Goal: Information Seeking & Learning: Learn about a topic

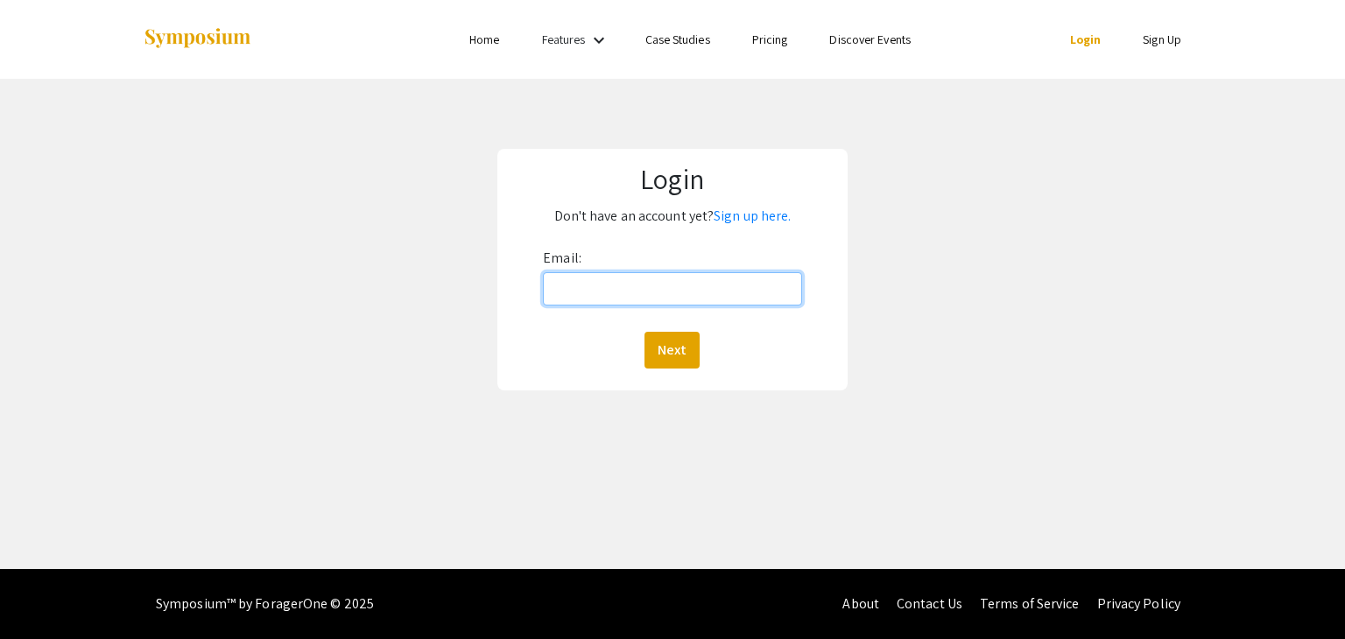
click at [612, 299] on input "Email:" at bounding box center [672, 288] width 258 height 33
type input "[EMAIL_ADDRESS][DOMAIN_NAME]"
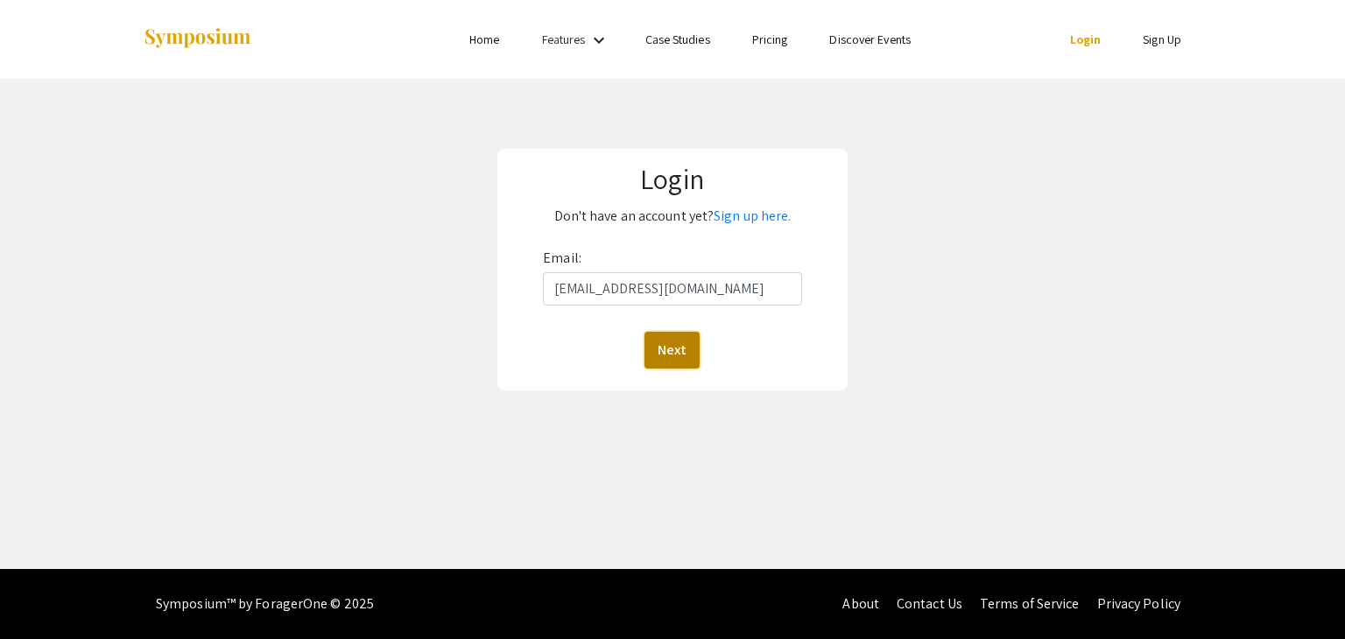
click at [666, 358] on button "Next" at bounding box center [671, 350] width 55 height 37
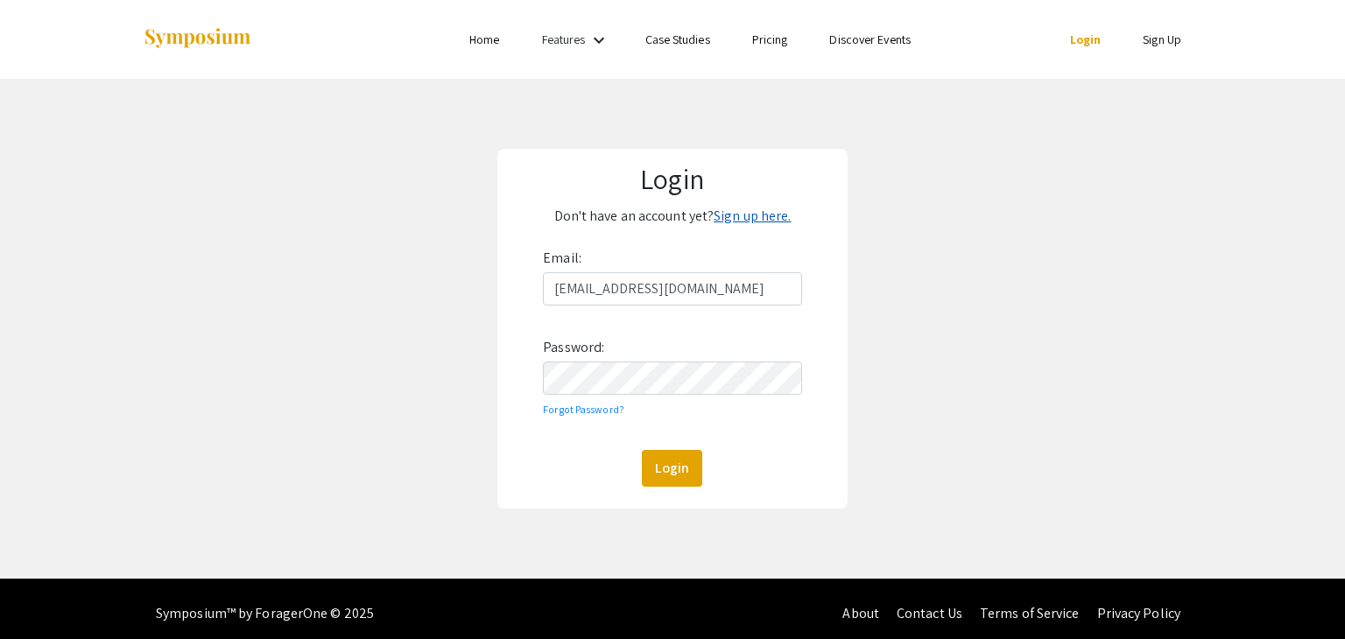
click at [742, 222] on link "Sign up here." at bounding box center [752, 216] width 77 height 18
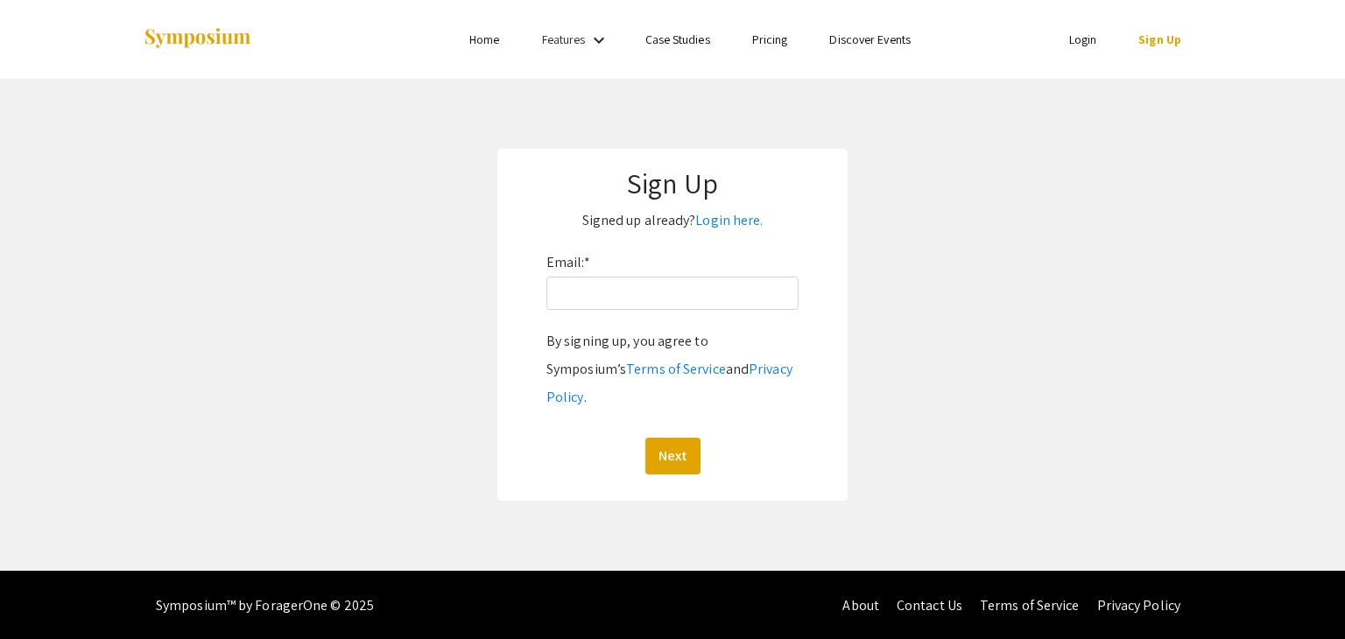
click at [704, 275] on div "Email: * By signing up, you agree to Symposium’s Terms of Service and Privacy P…" at bounding box center [672, 362] width 252 height 226
click at [702, 284] on input "Email: *" at bounding box center [672, 293] width 252 height 33
type input "[EMAIL_ADDRESS][DOMAIN_NAME]"
click at [674, 438] on button "Next" at bounding box center [672, 456] width 55 height 37
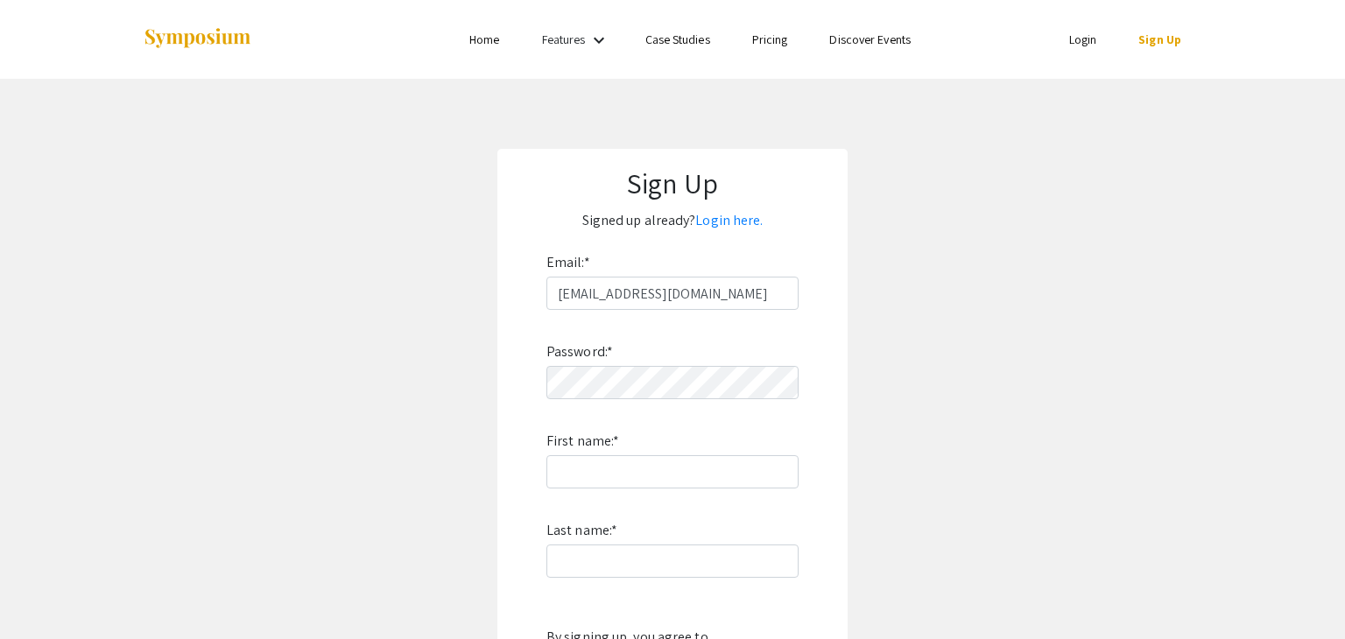
click at [674, 427] on div "Password: * First name: * Last name: * By signing up, you agree to Symposium’s …" at bounding box center [672, 540] width 252 height 461
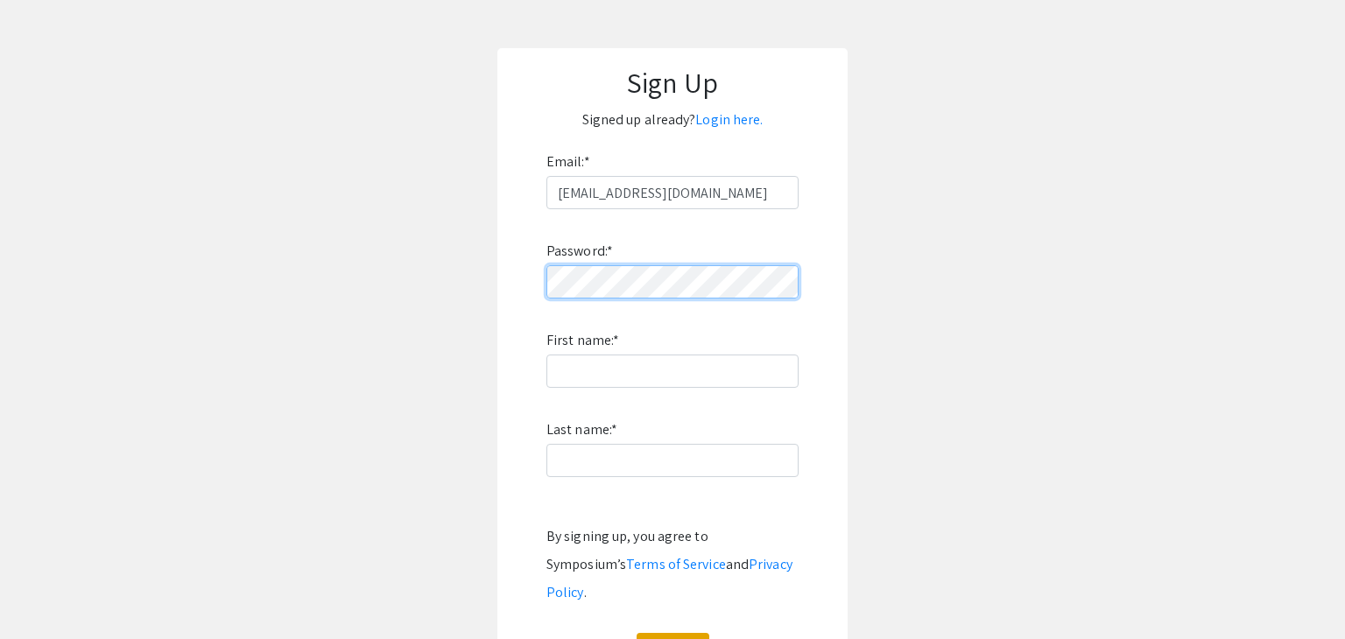
scroll to position [109, 0]
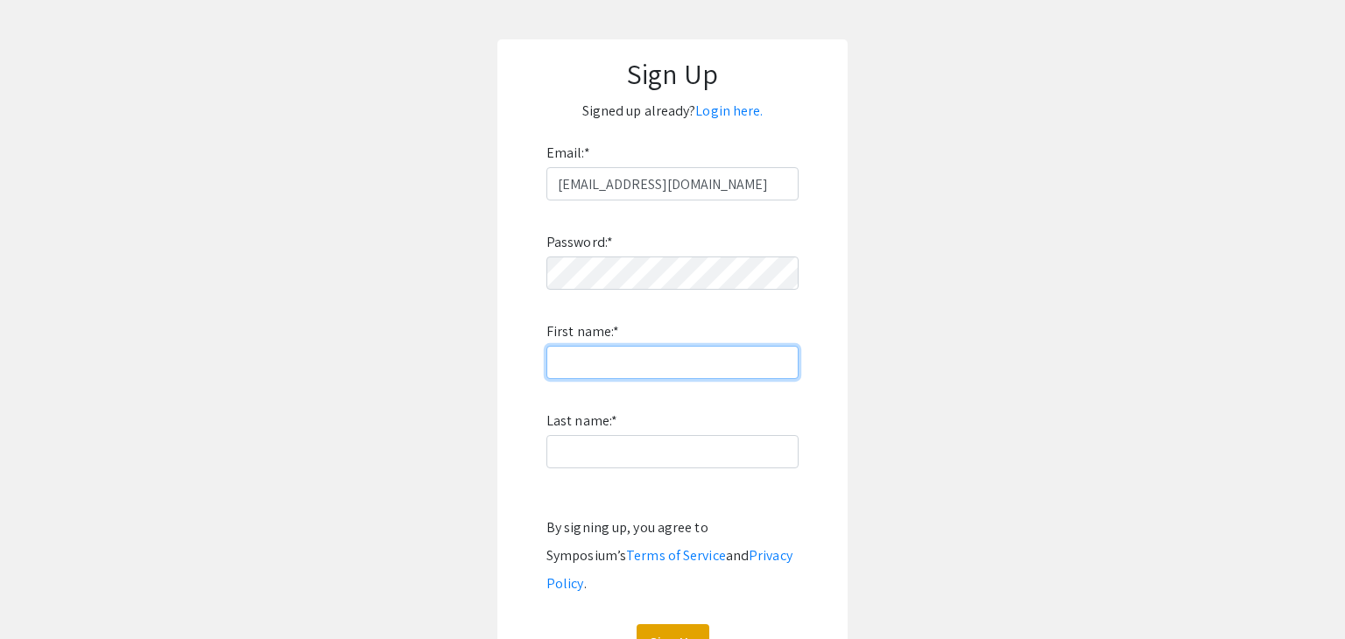
click at [658, 358] on input "First name: *" at bounding box center [672, 362] width 252 height 33
type input "Aiden"
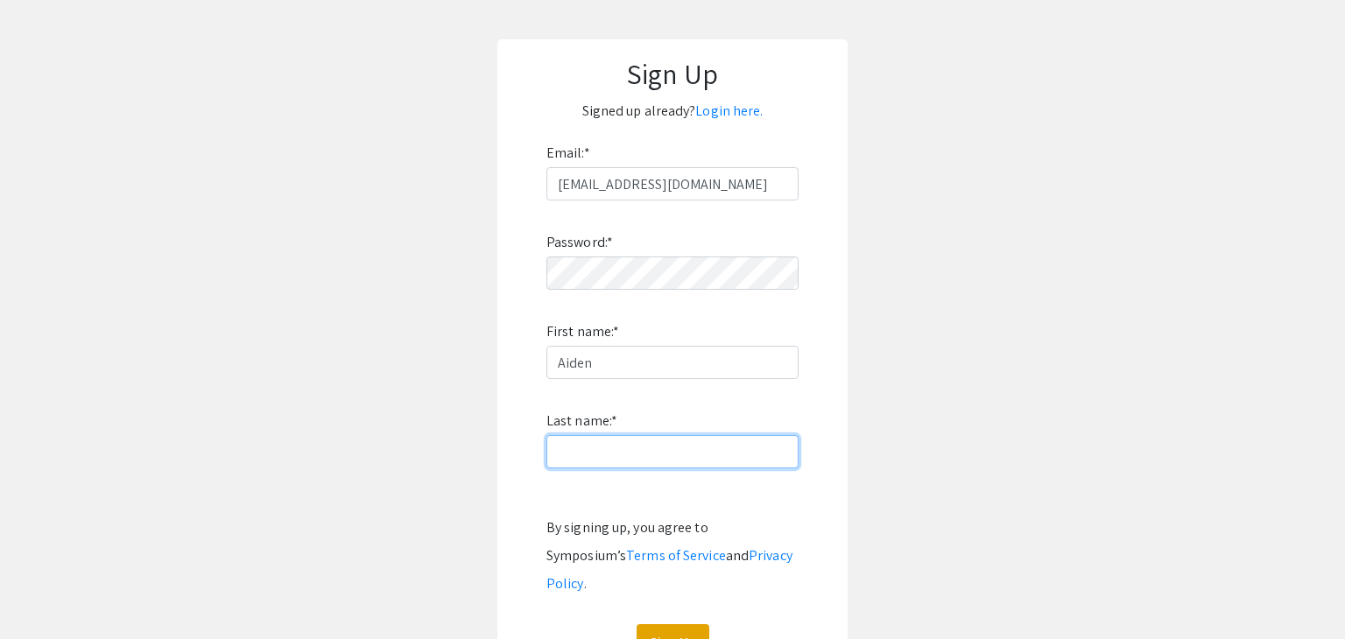
click at [662, 443] on input "Last name: *" at bounding box center [672, 451] width 252 height 33
type input "Rock"
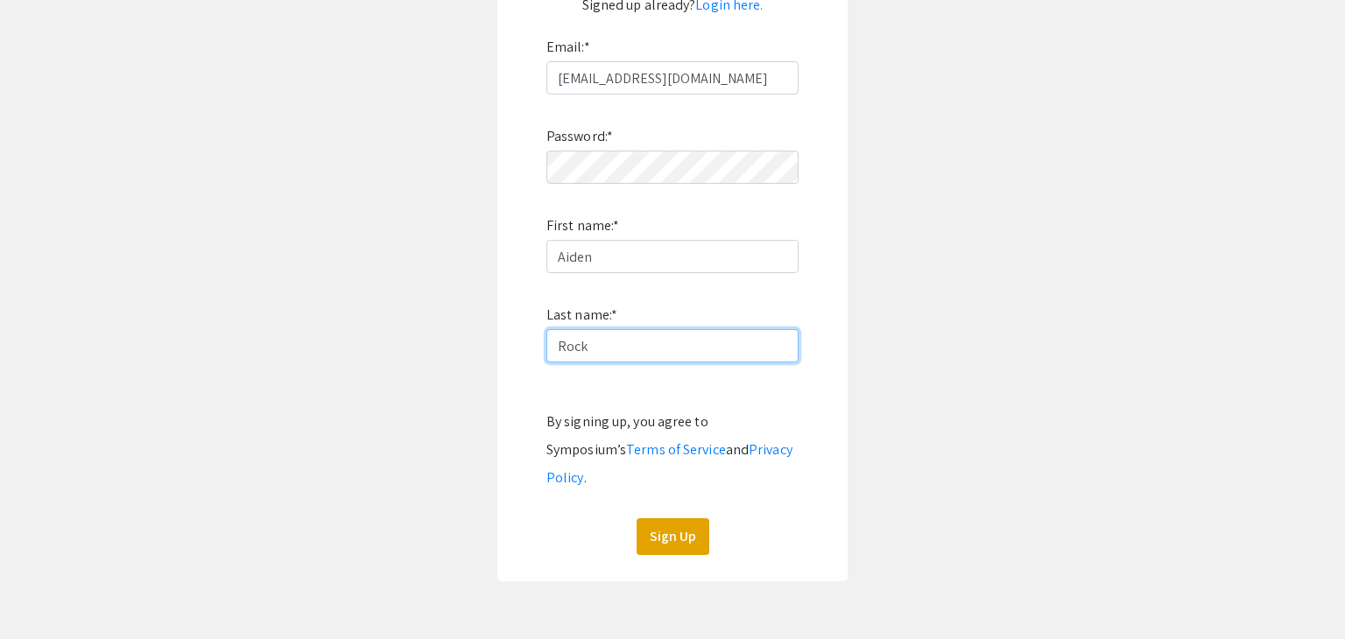
scroll to position [241, 0]
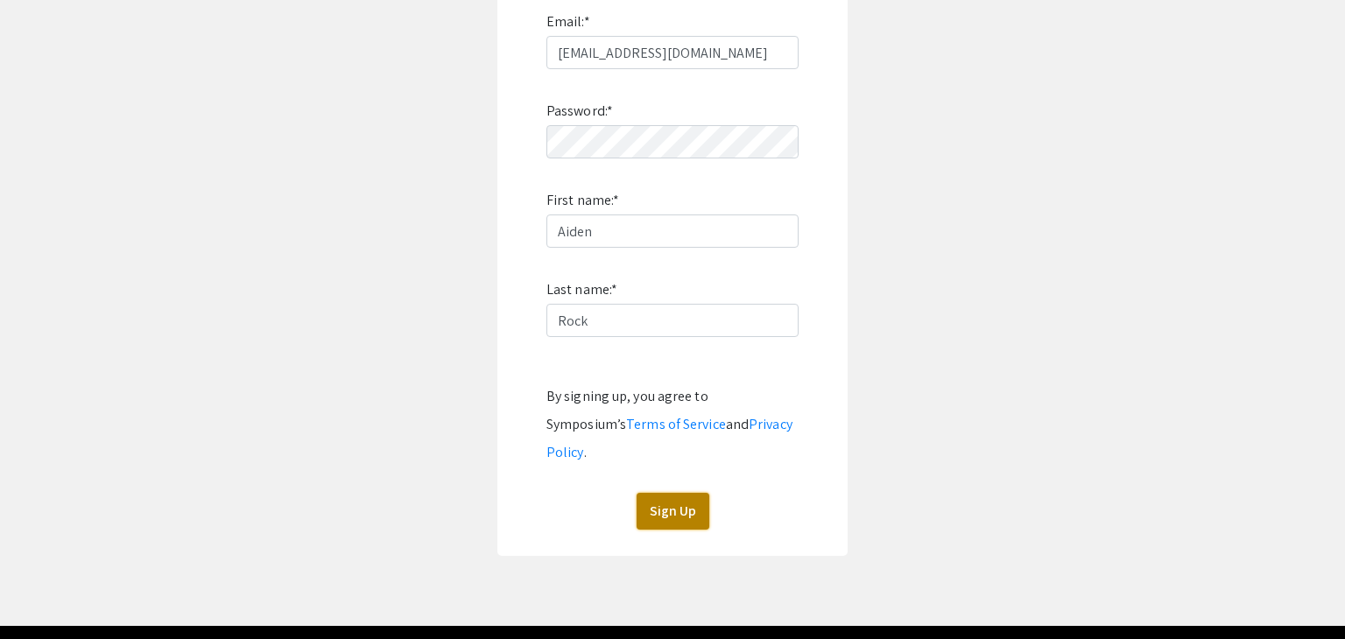
click at [662, 493] on button "Sign Up" at bounding box center [673, 511] width 73 height 37
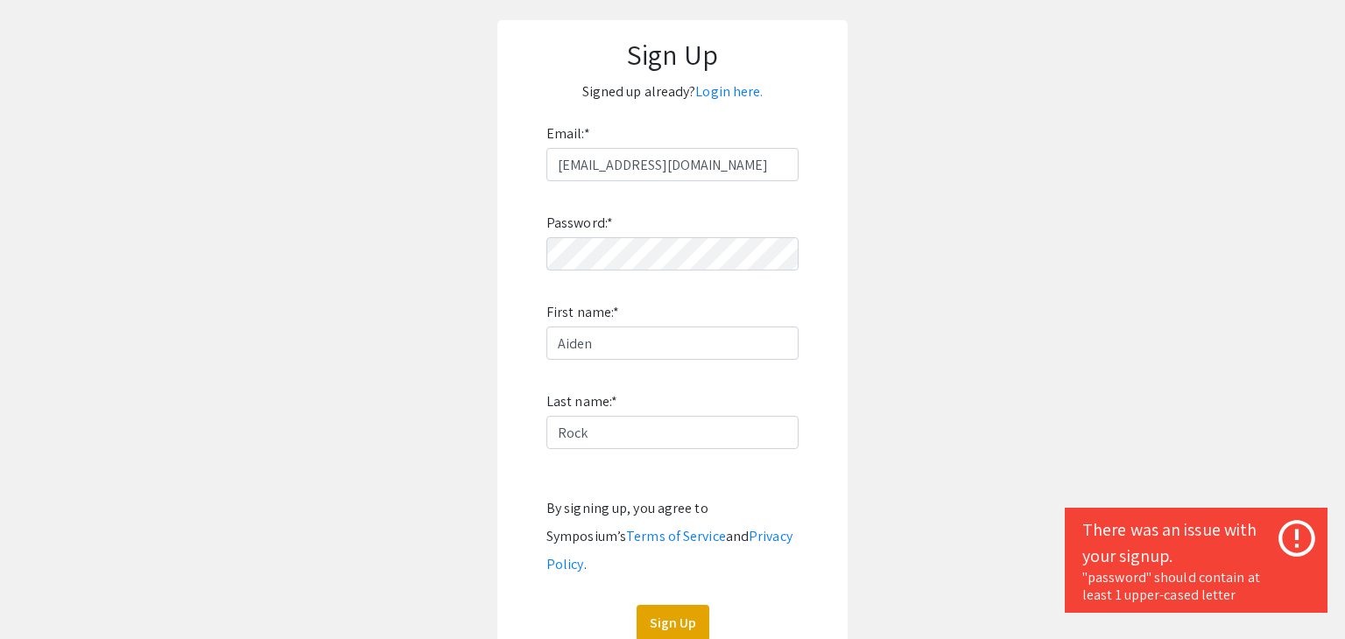
scroll to position [126, 0]
click at [430, 257] on app-signup "Sign Up Signed up already? Login here. Email: * rockai@oregonstate.edu Password…" at bounding box center [672, 347] width 1345 height 648
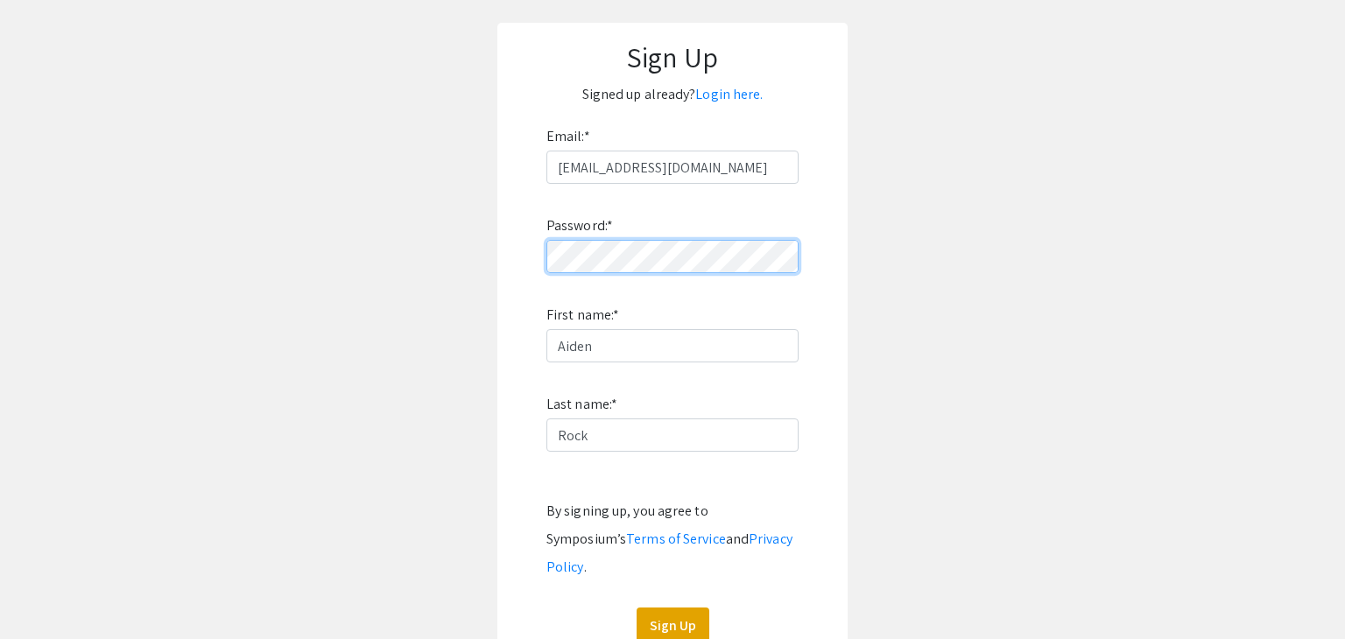
click at [496, 257] on app-signup "Sign Up Signed up already? Login here. Email: * rockai@oregonstate.edu Password…" at bounding box center [672, 347] width 1345 height 648
click at [645, 608] on button "Sign Up" at bounding box center [673, 626] width 73 height 37
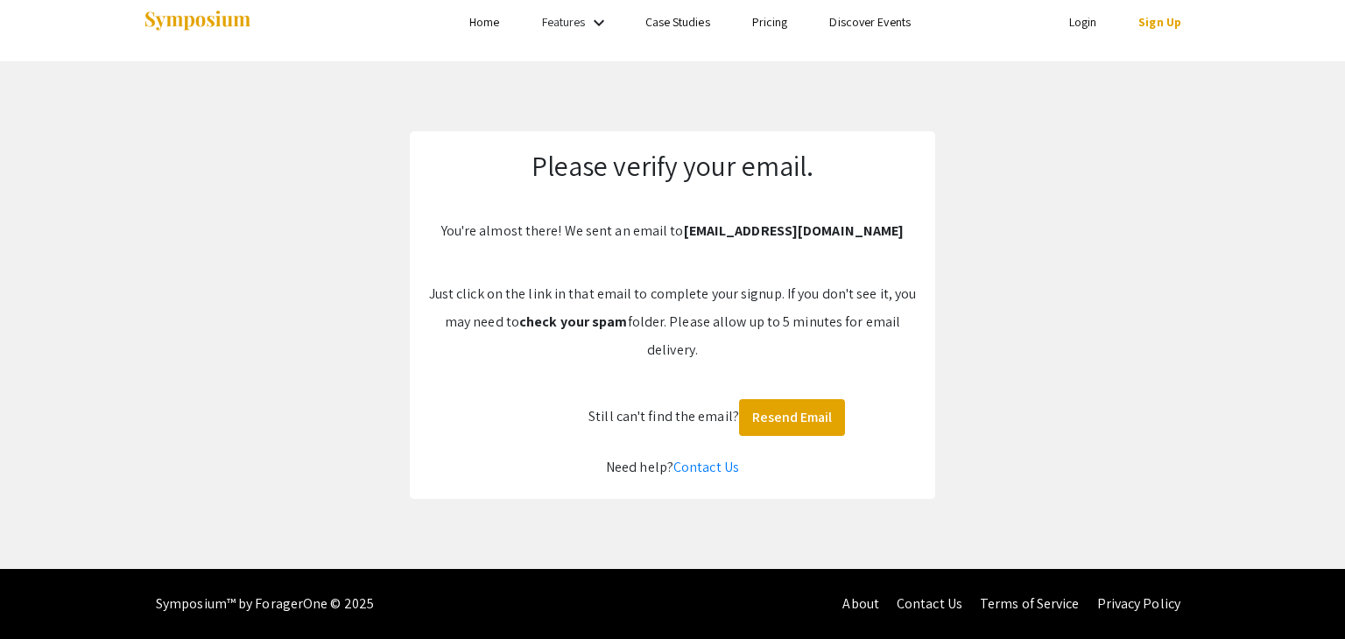
scroll to position [18, 0]
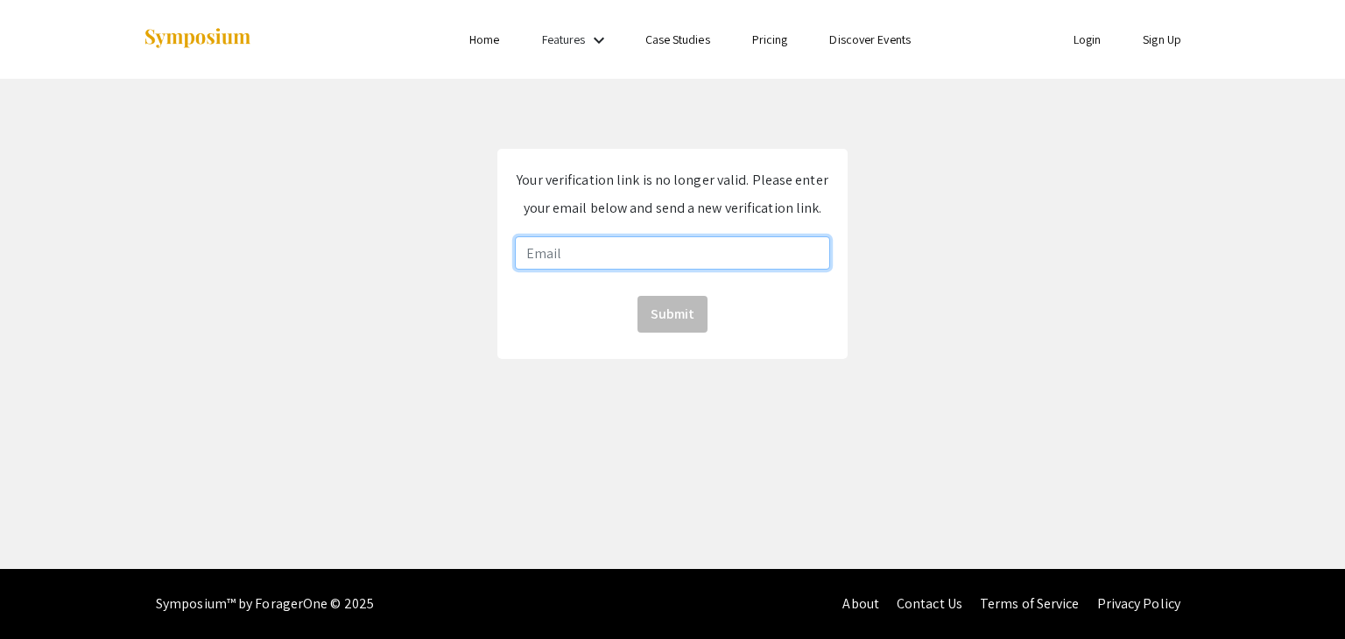
click at [673, 251] on input "email" at bounding box center [672, 252] width 315 height 33
type input "[EMAIL_ADDRESS][DOMAIN_NAME]"
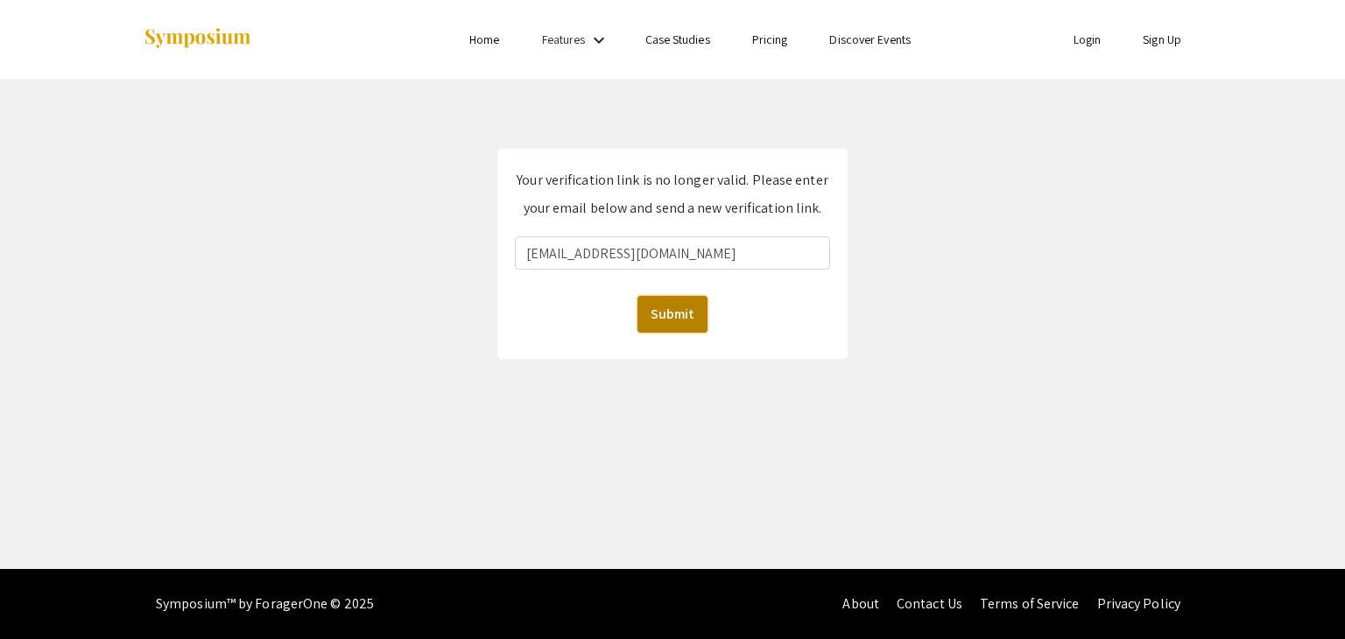
click at [669, 304] on button "Submit" at bounding box center [672, 314] width 70 height 37
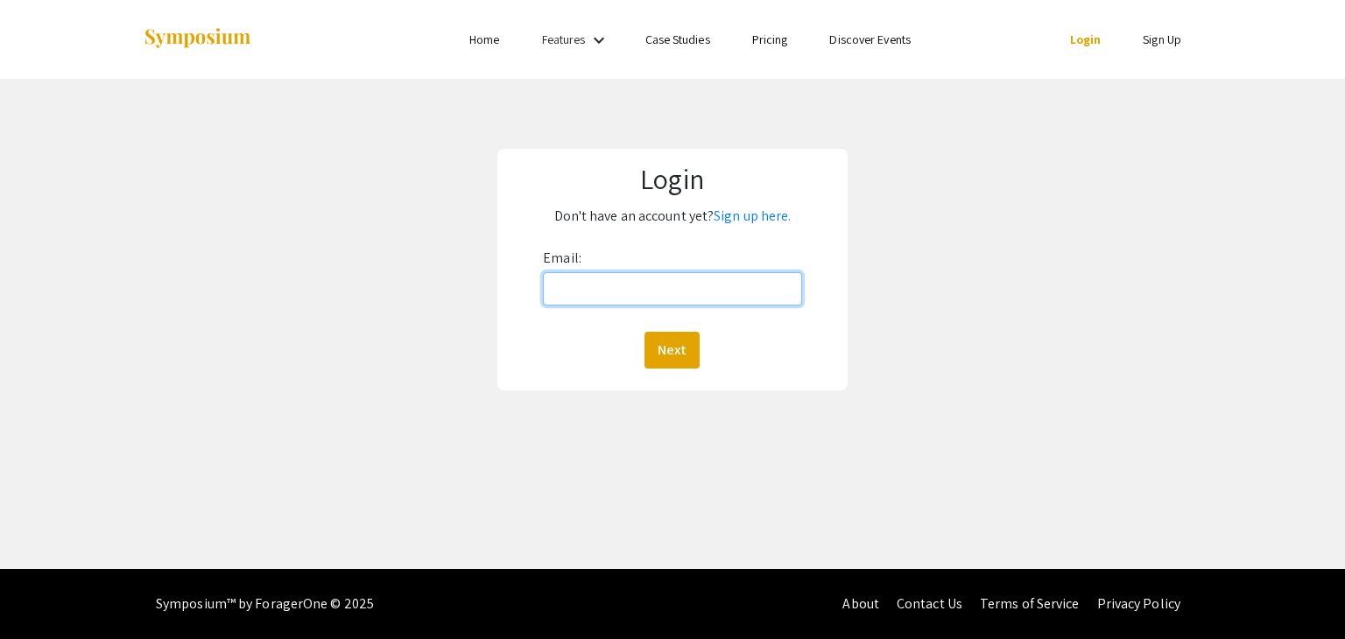
click at [687, 299] on input "Email:" at bounding box center [672, 288] width 258 height 33
type input "[EMAIL_ADDRESS][DOMAIN_NAME]"
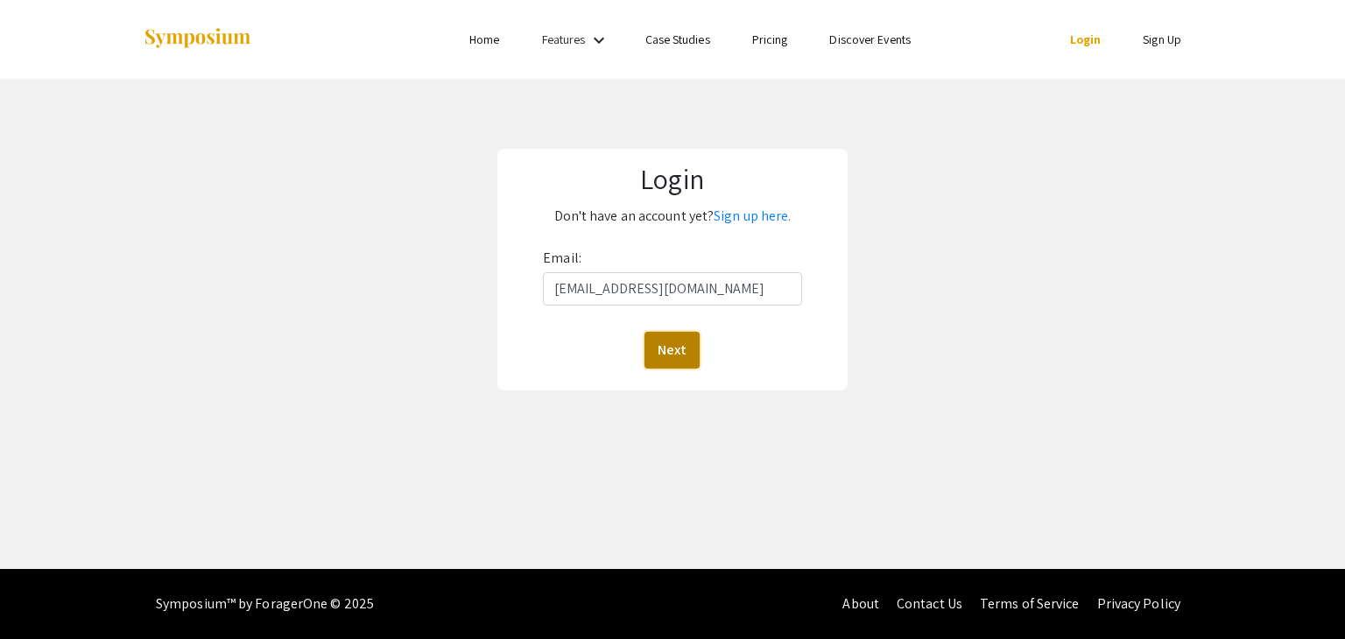
click at [685, 355] on button "Next" at bounding box center [671, 350] width 55 height 37
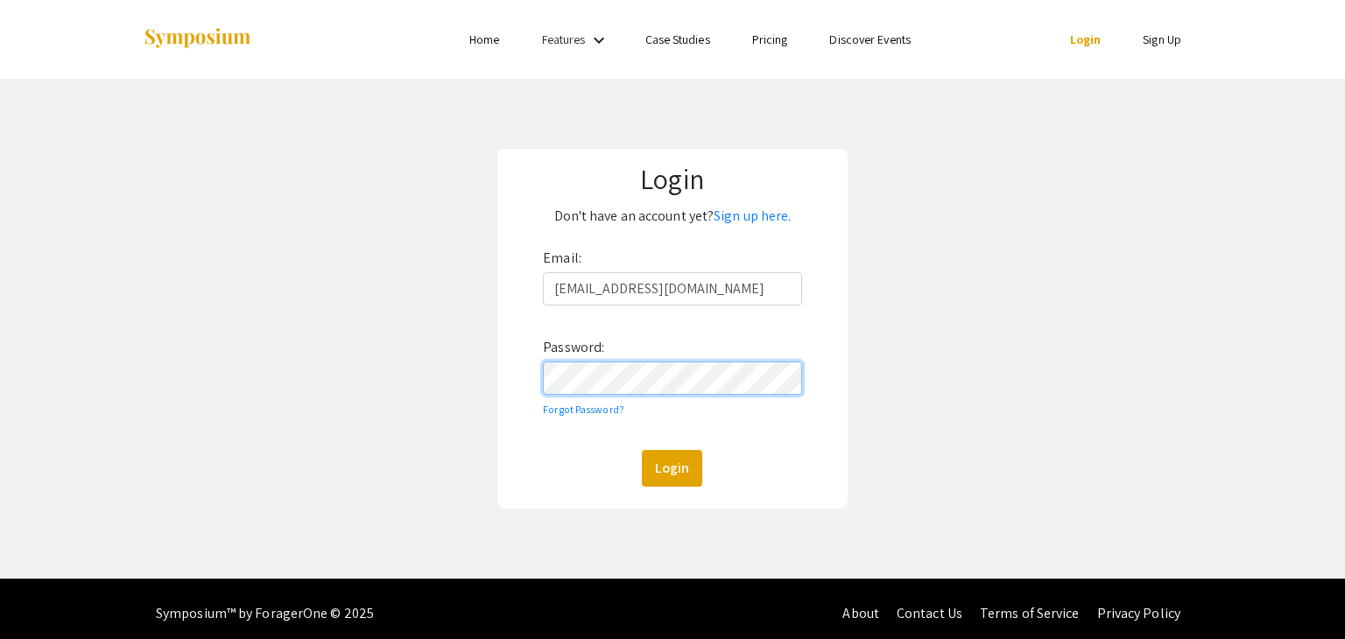
click at [642, 450] on button "Login" at bounding box center [672, 468] width 60 height 37
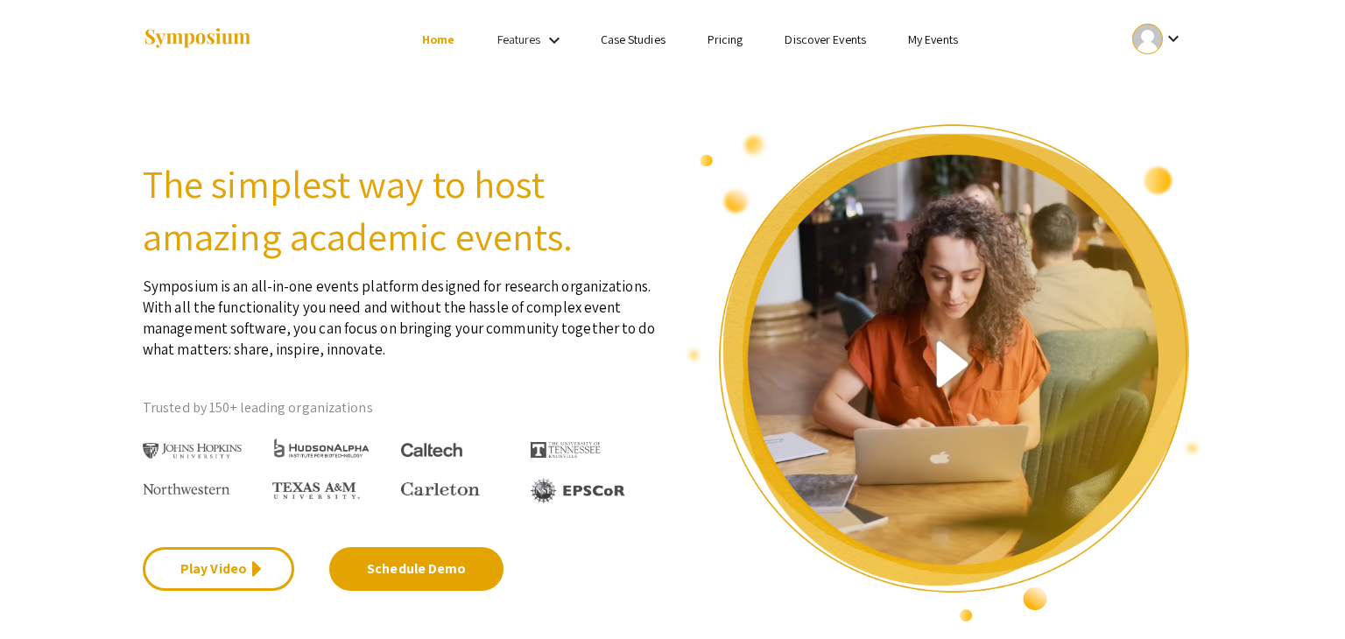
click at [1212, 198] on div at bounding box center [943, 373] width 543 height 501
click at [925, 41] on link "My Events" at bounding box center [933, 40] width 50 height 16
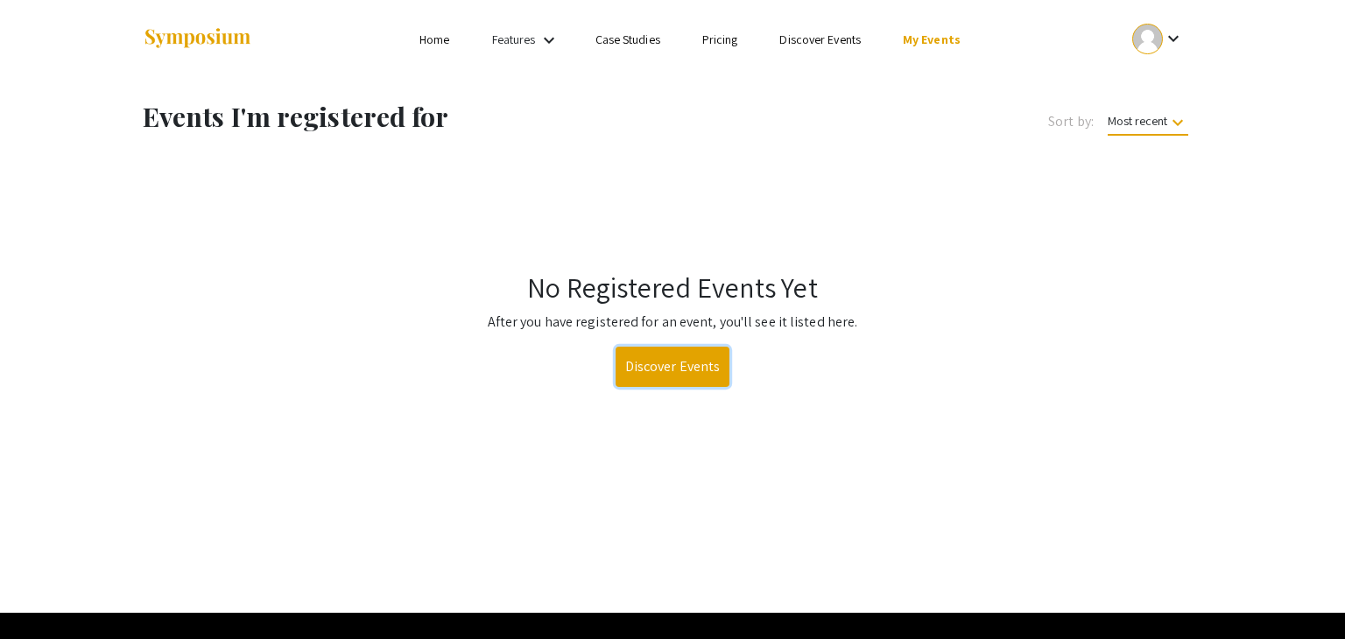
click at [665, 351] on link "Discover Events" at bounding box center [673, 367] width 115 height 40
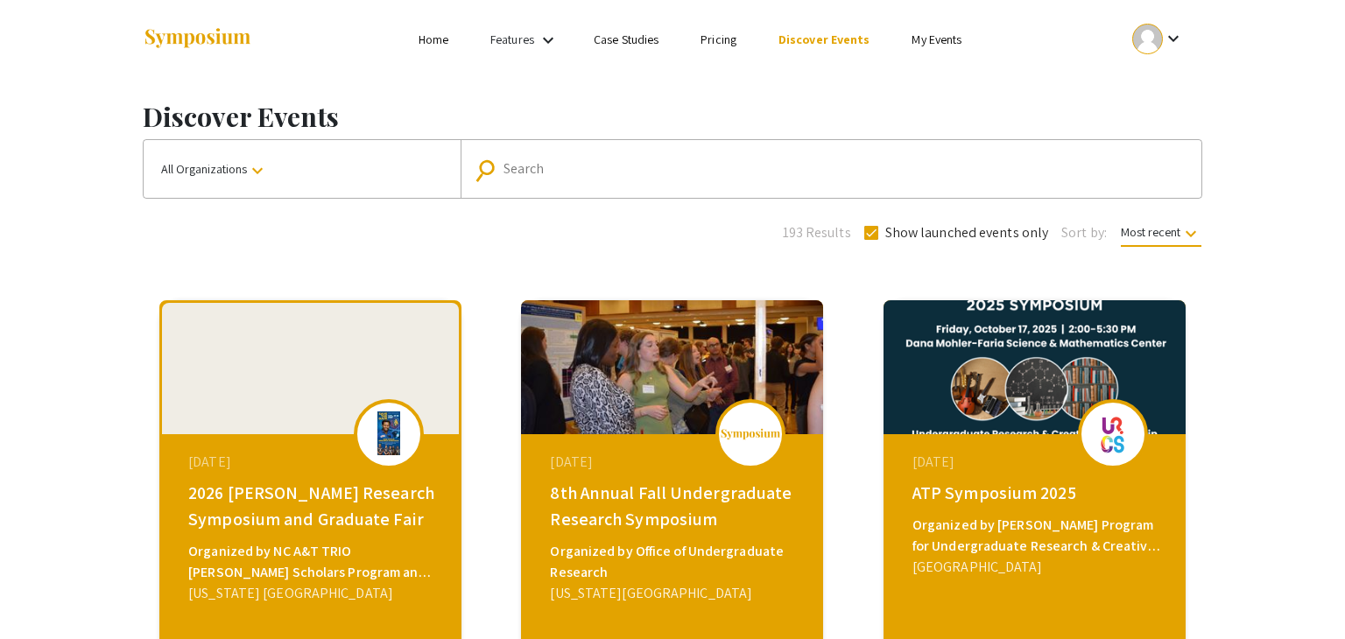
click at [636, 142] on mat-form-field "search Search" at bounding box center [831, 169] width 741 height 58
click at [631, 164] on input "Search" at bounding box center [840, 169] width 674 height 16
type input "[US_STATE]"
type input "[US_STATE] state"
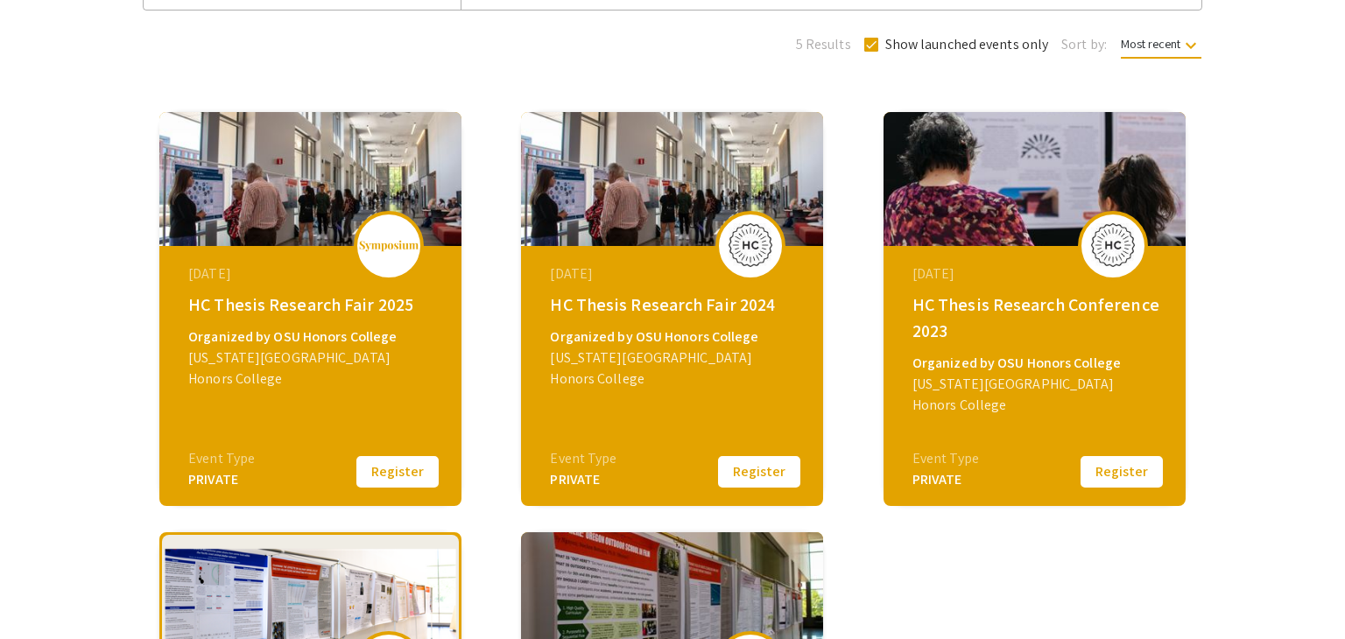
scroll to position [185, 0]
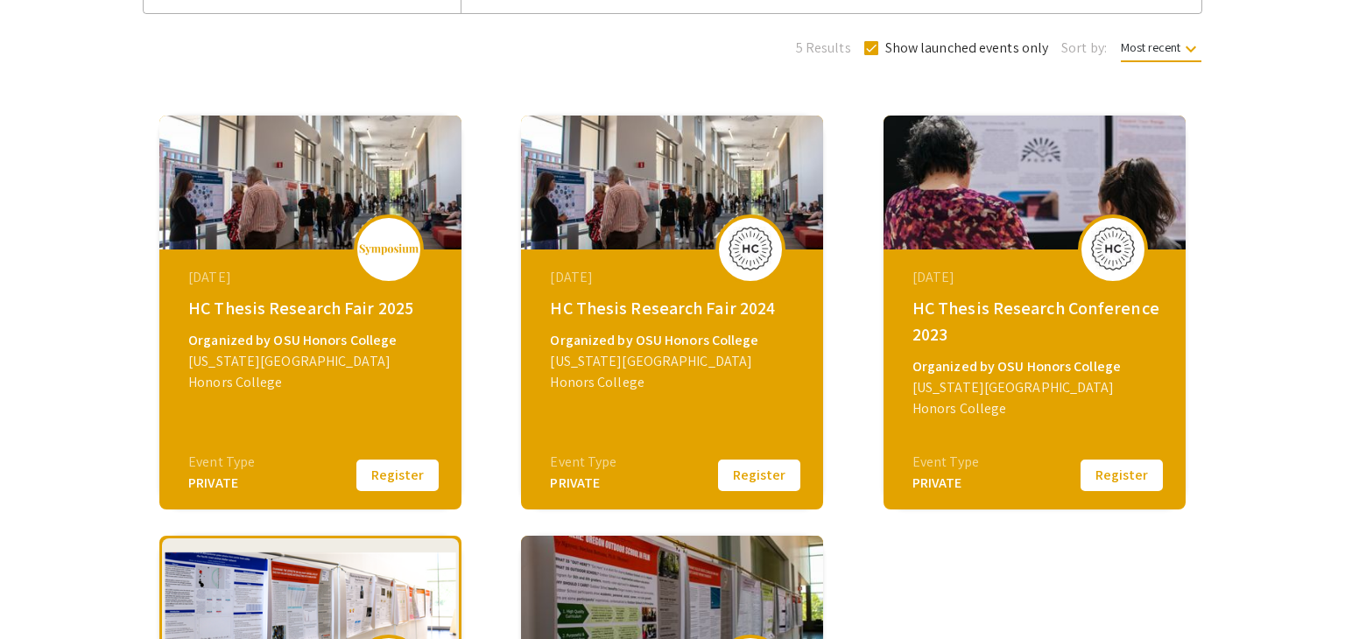
click at [247, 141] on img at bounding box center [310, 183] width 302 height 134
click at [320, 267] on div "[DATE]" at bounding box center [312, 277] width 249 height 21
click at [306, 312] on div "HC Thesis Research Fair 2025" at bounding box center [312, 308] width 249 height 26
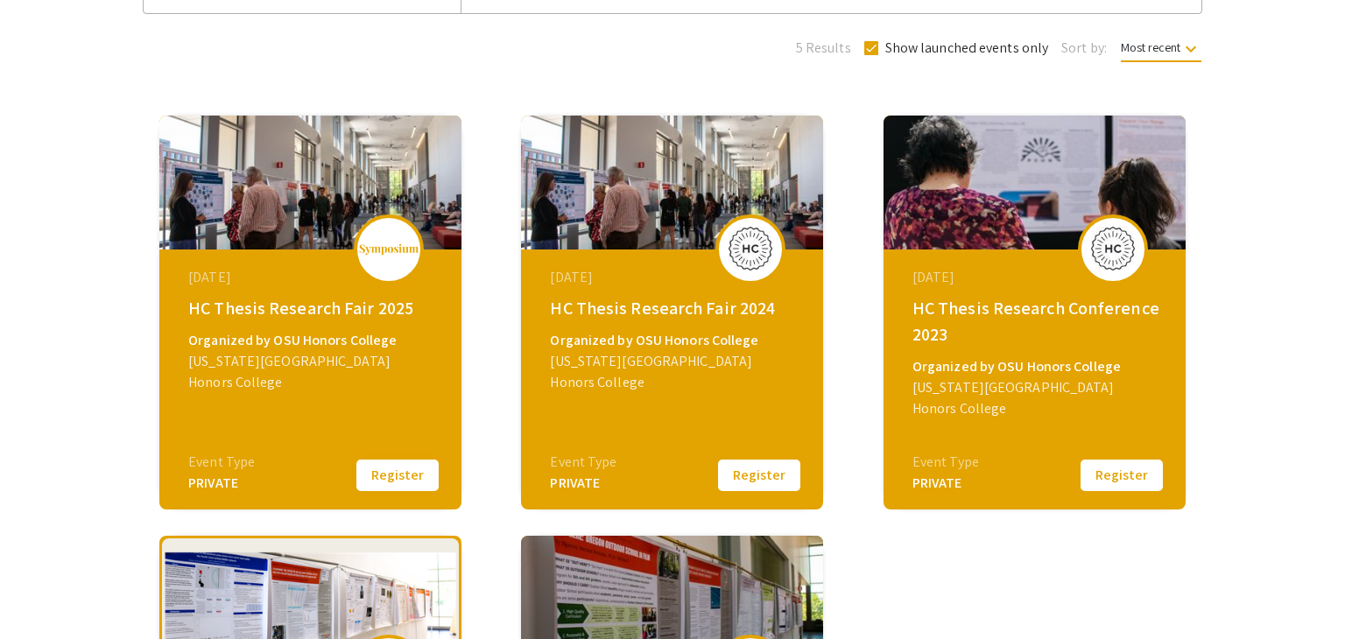
click at [377, 478] on button "Register" at bounding box center [398, 475] width 88 height 37
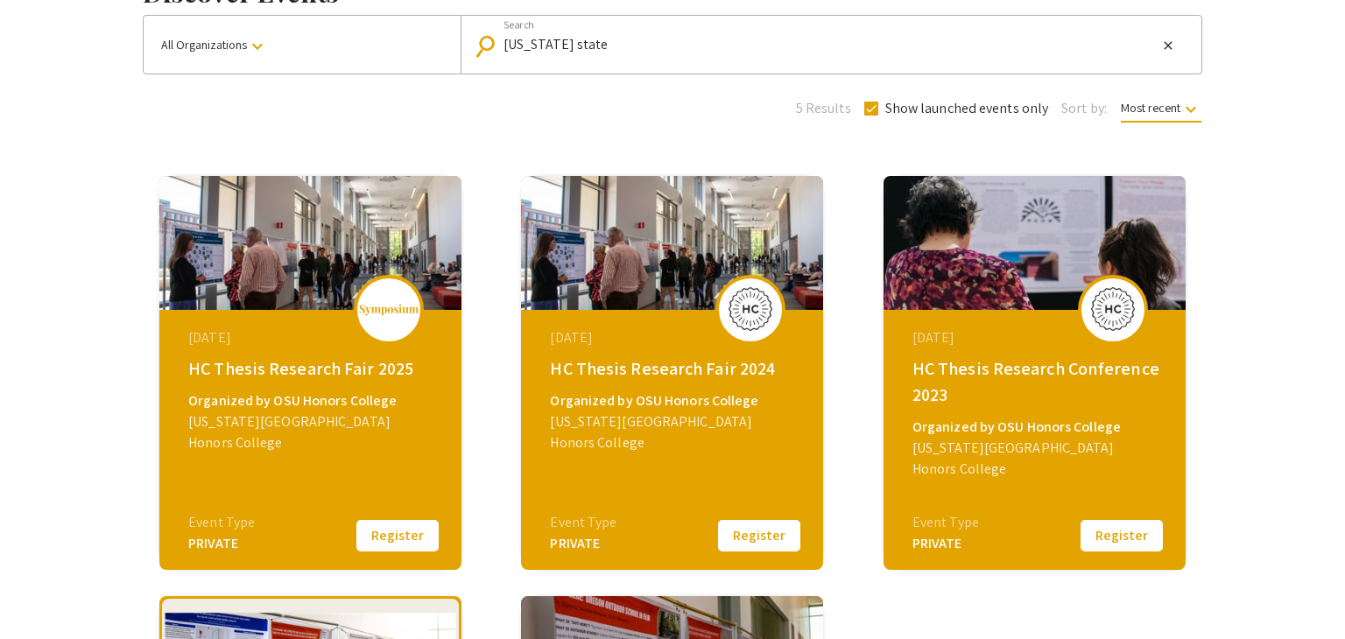
scroll to position [129, 0]
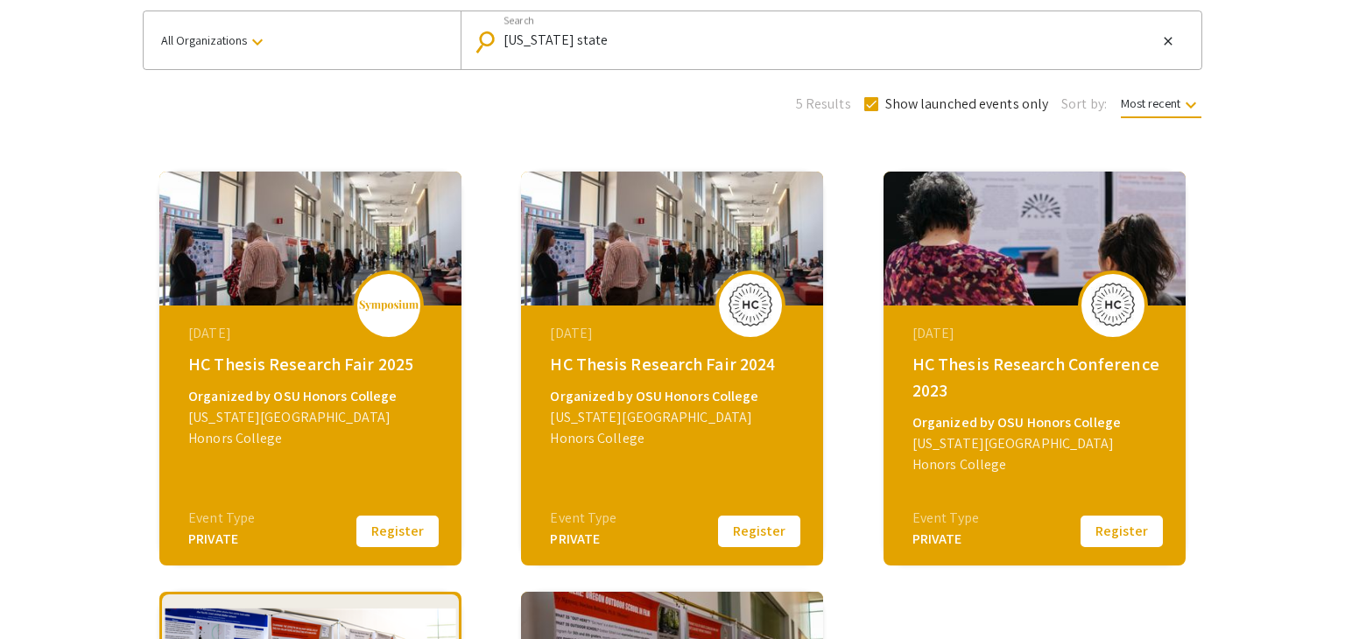
click at [332, 264] on img at bounding box center [310, 239] width 302 height 134
click at [390, 304] on img at bounding box center [388, 305] width 61 height 12
click at [320, 212] on img at bounding box center [310, 239] width 302 height 134
click at [382, 530] on button "Register" at bounding box center [398, 531] width 88 height 37
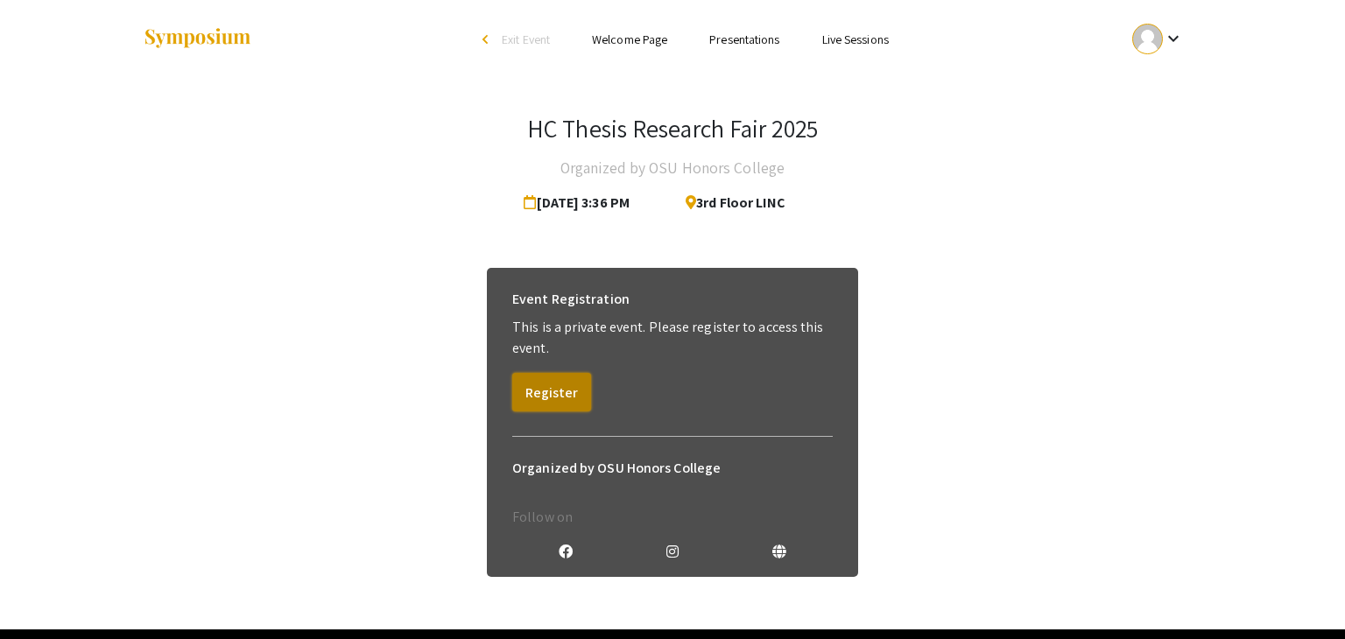
click at [564, 396] on button "Register" at bounding box center [551, 392] width 79 height 39
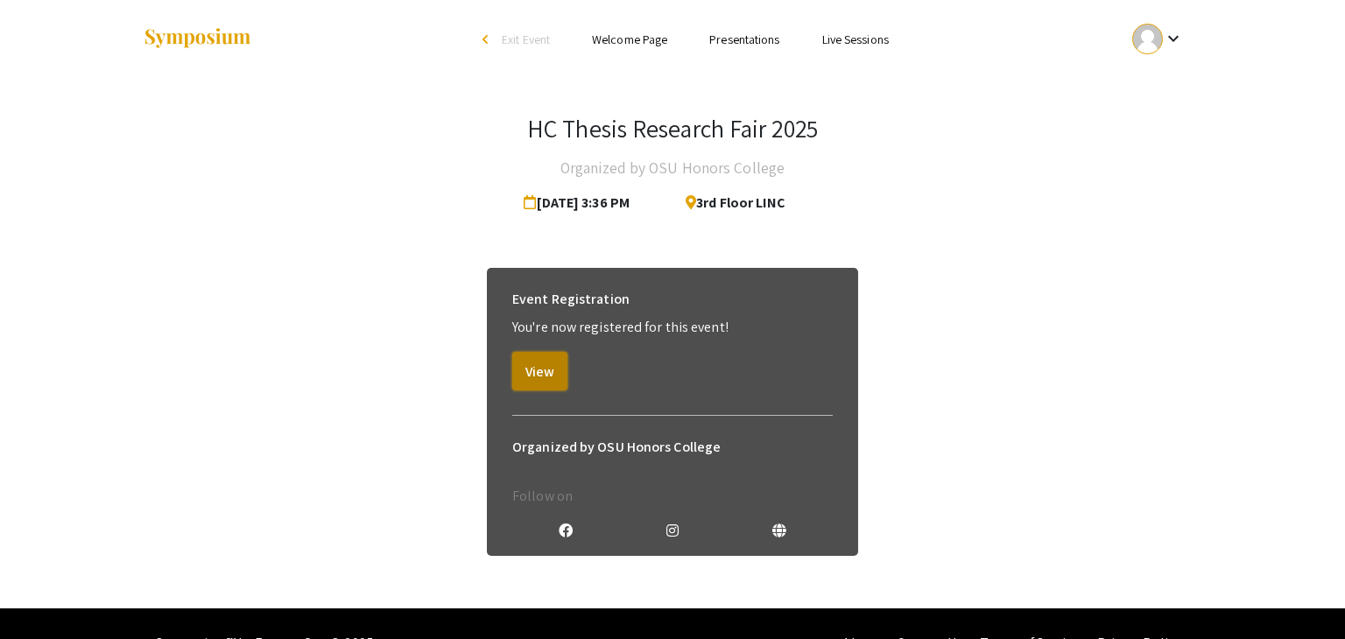
click at [541, 371] on button "View" at bounding box center [539, 371] width 55 height 39
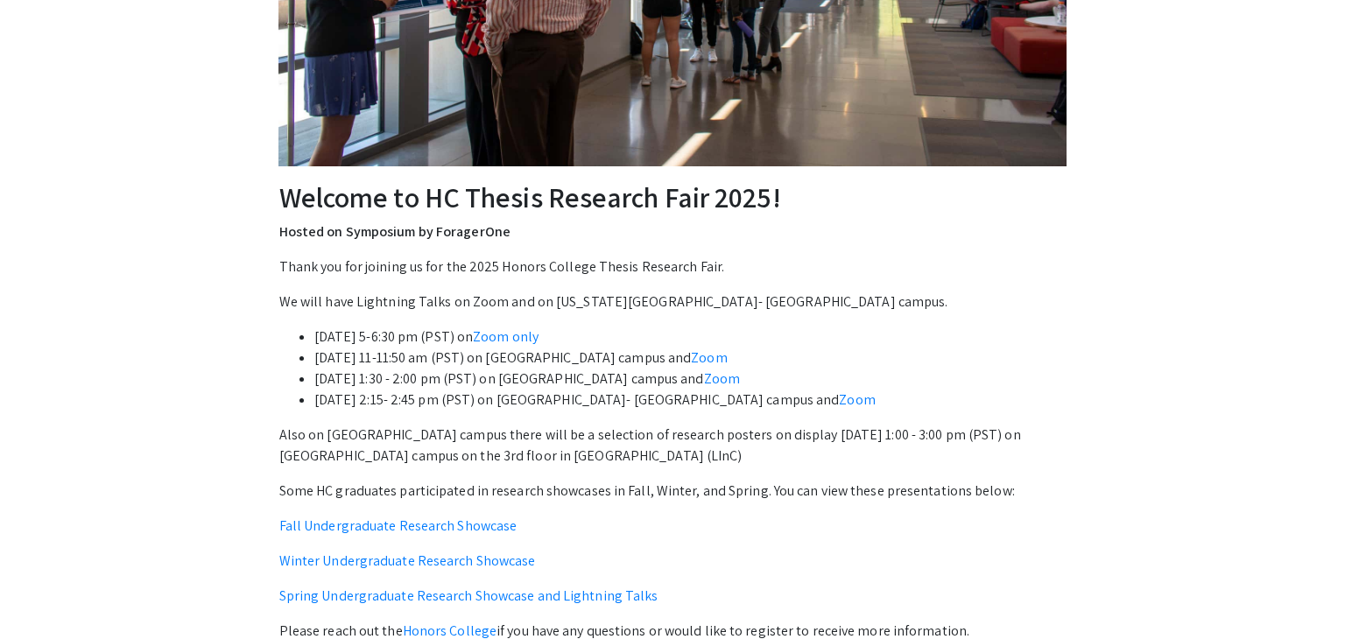
scroll to position [445, 0]
click at [1100, 452] on div "Welcome to HC Thesis Research Fair 2025! Hosted on Symposium by [PERSON_NAME] T…" at bounding box center [672, 158] width 1112 height 1048
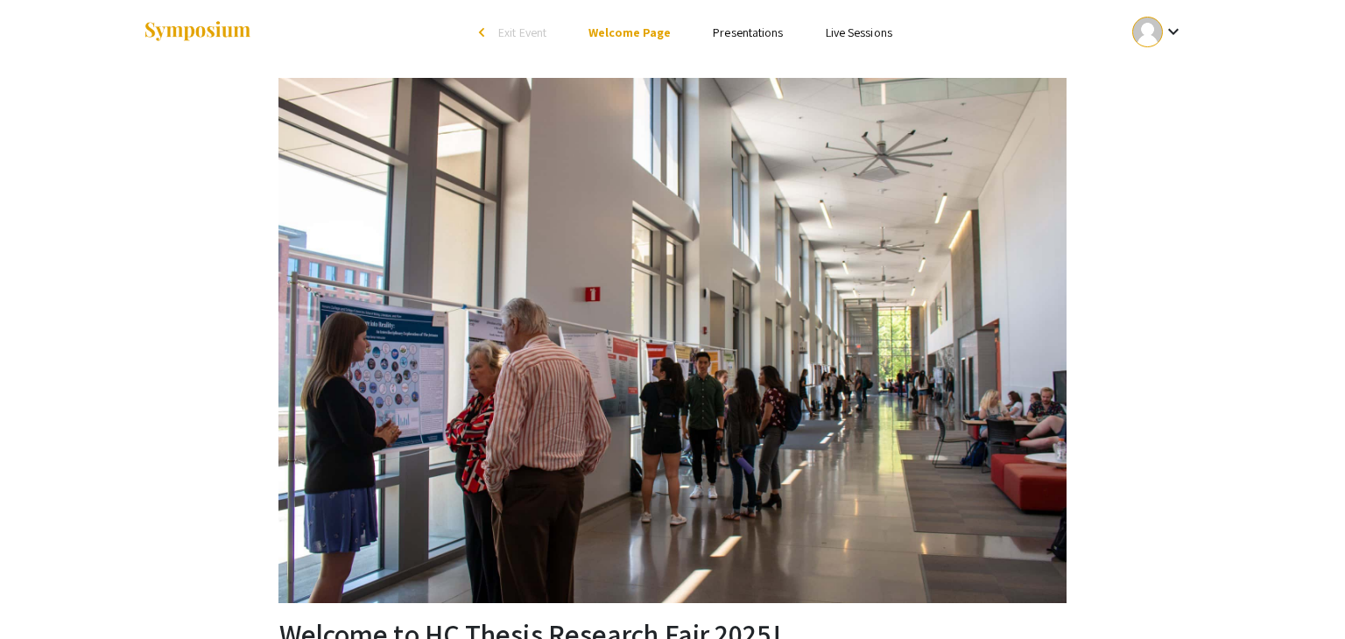
scroll to position [0, 0]
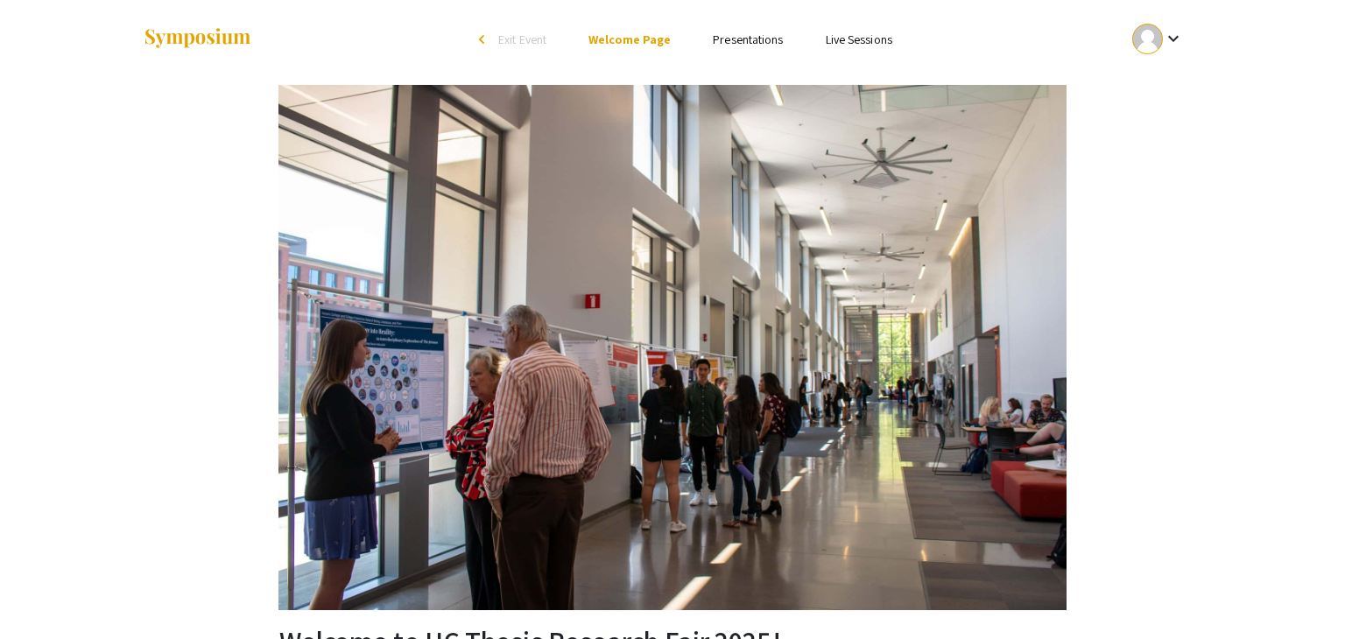
click at [726, 32] on link "Presentations" at bounding box center [748, 40] width 70 height 16
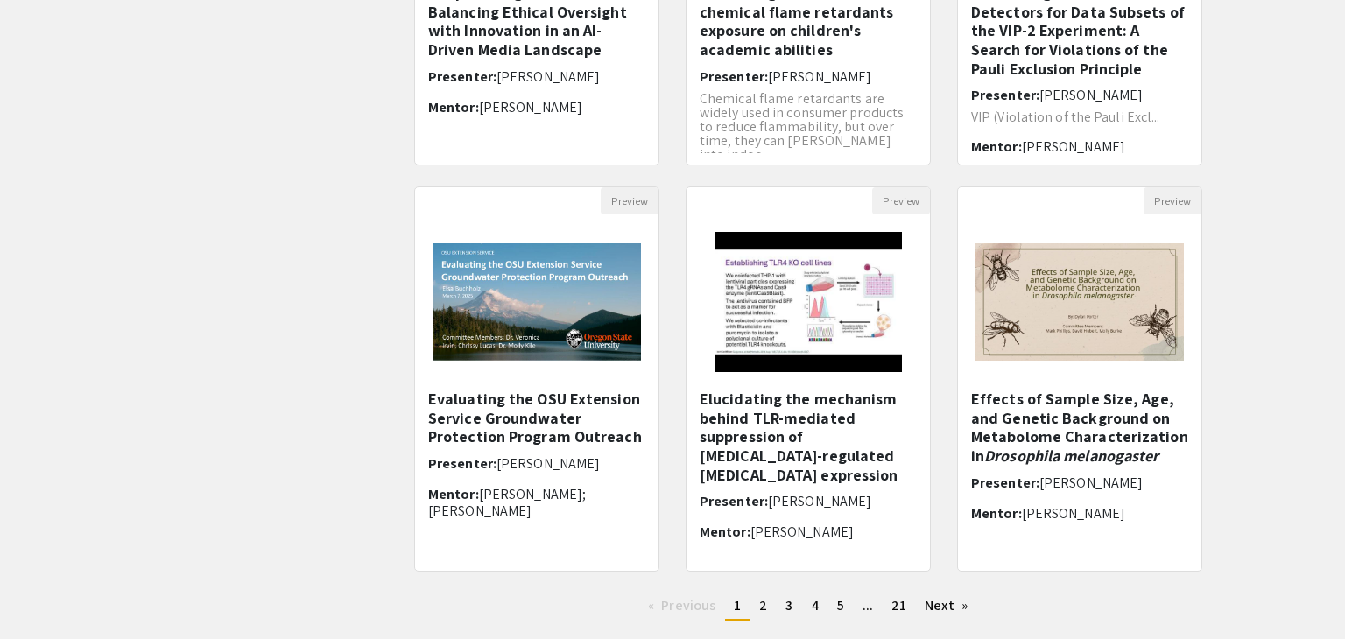
scroll to position [417, 0]
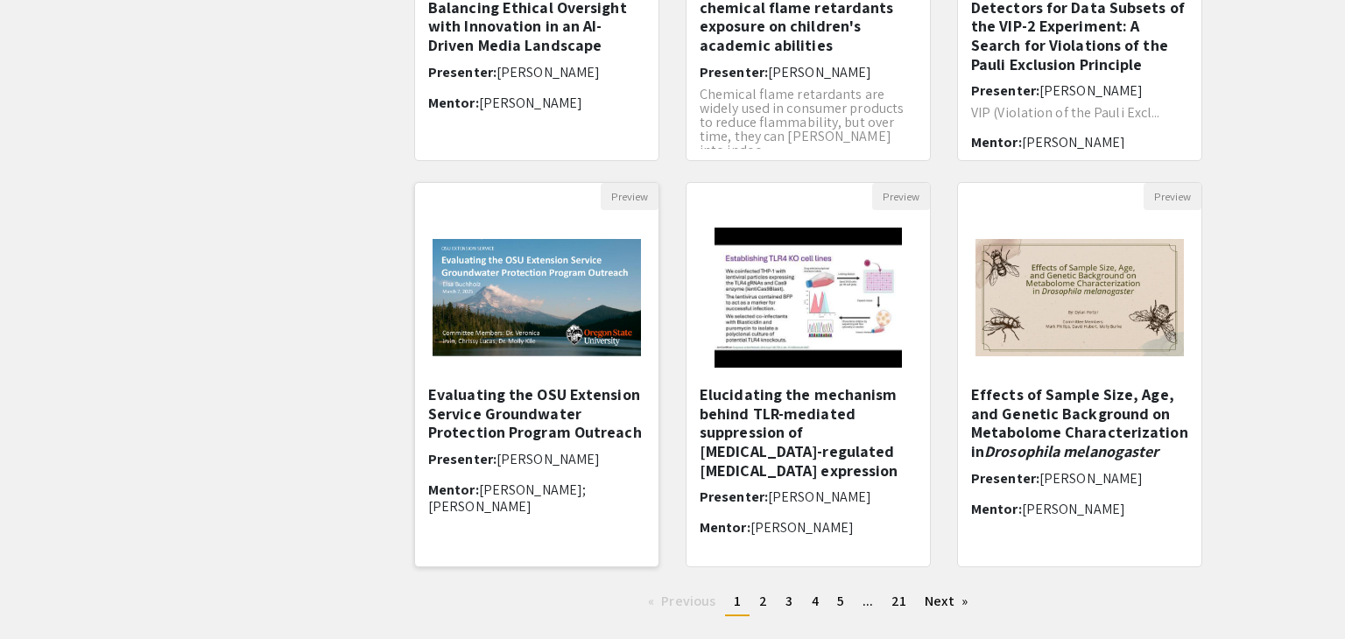
click at [602, 421] on h5 "Evaluating the OSU Extension Service Groundwater Protection Program Outreach" at bounding box center [536, 413] width 217 height 57
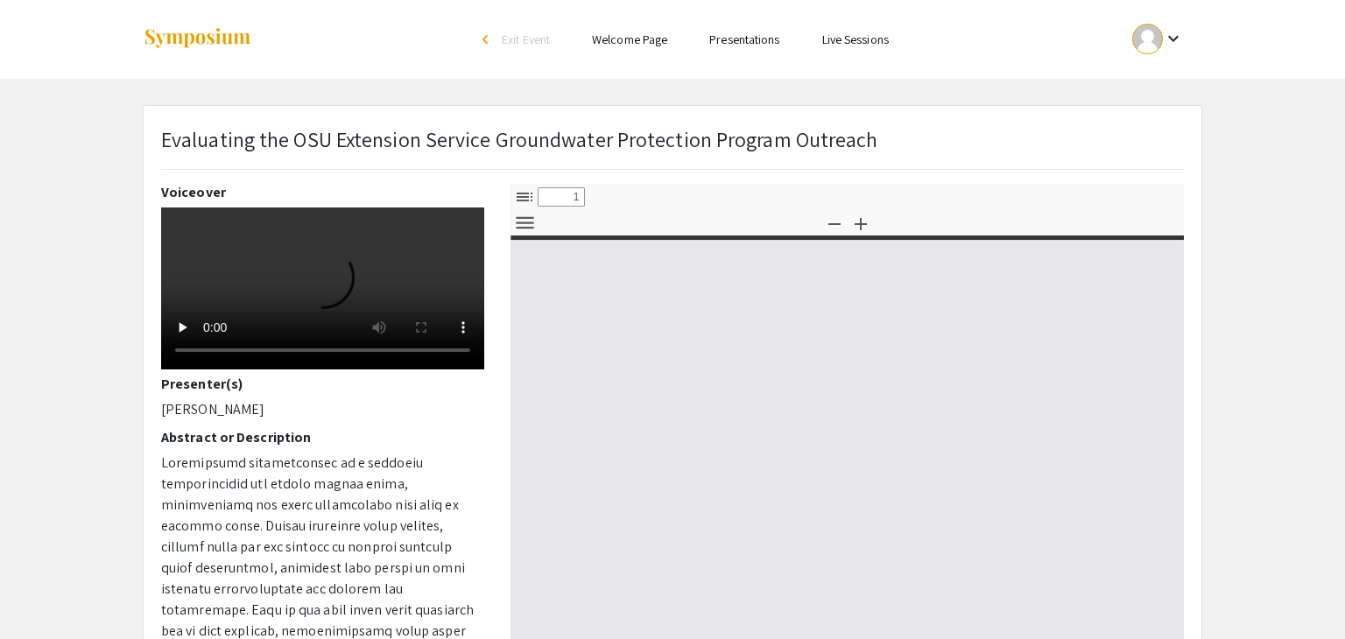
select select "custom"
type input "0"
select select "custom"
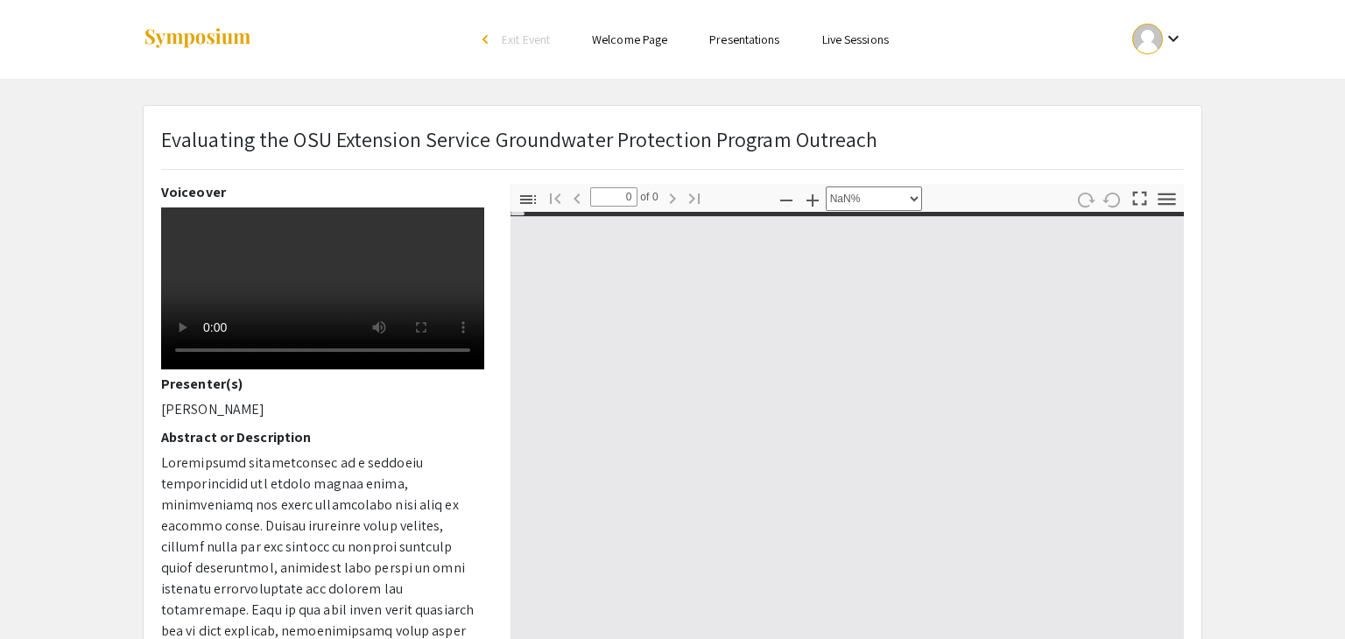
type input "1"
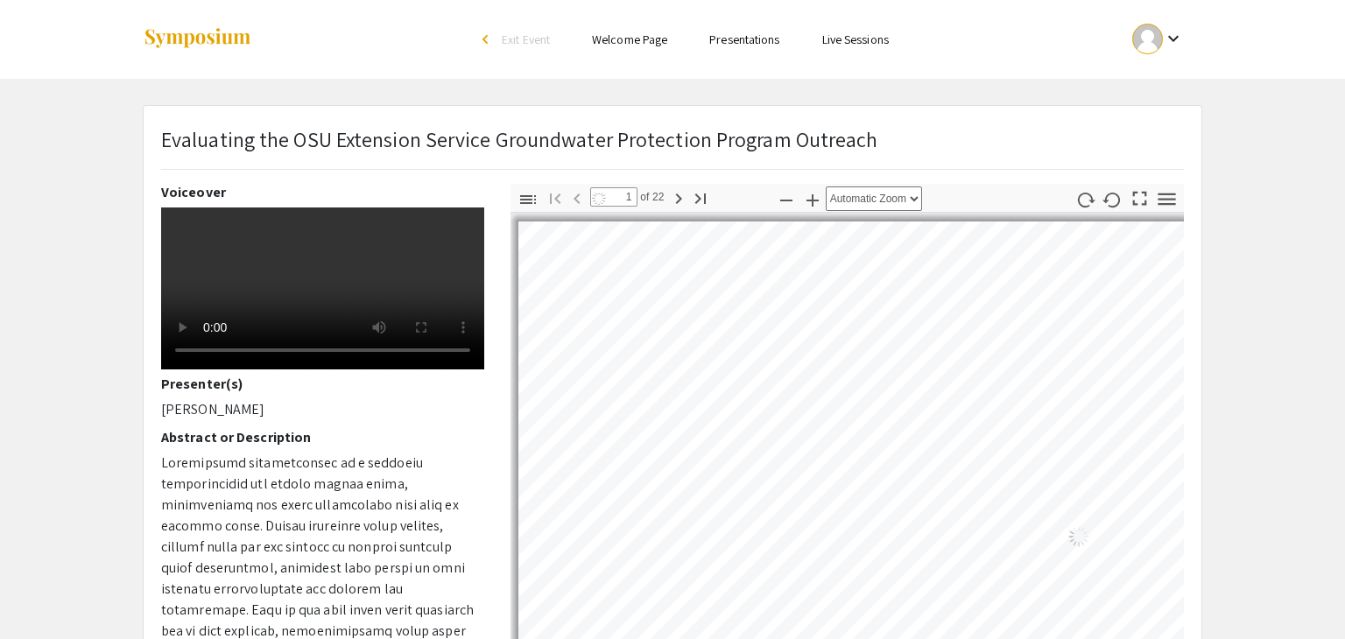
select select "auto"
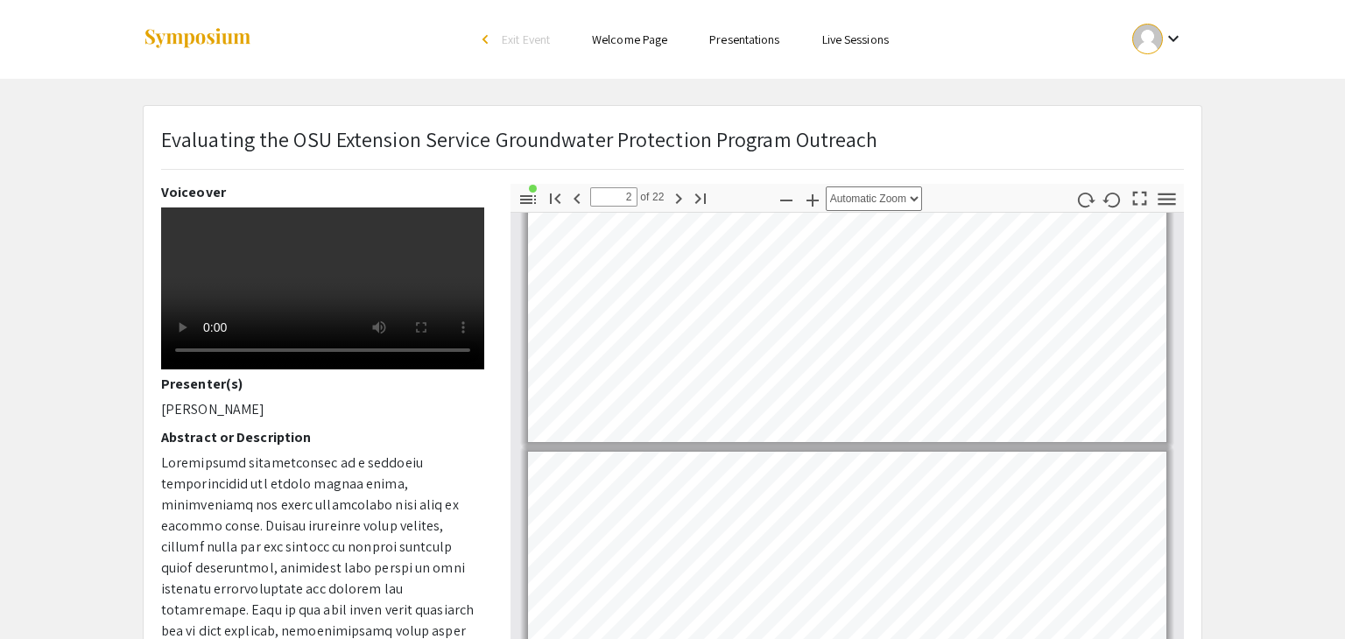
type input "1"
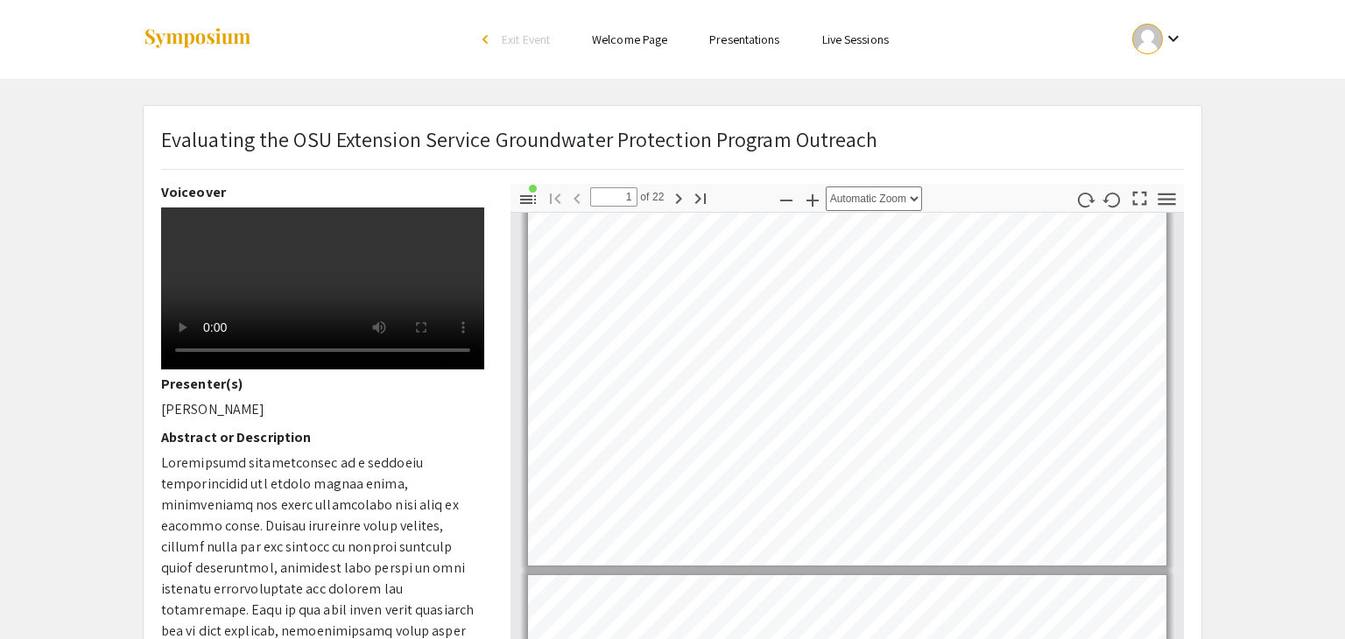
scroll to position [0, 0]
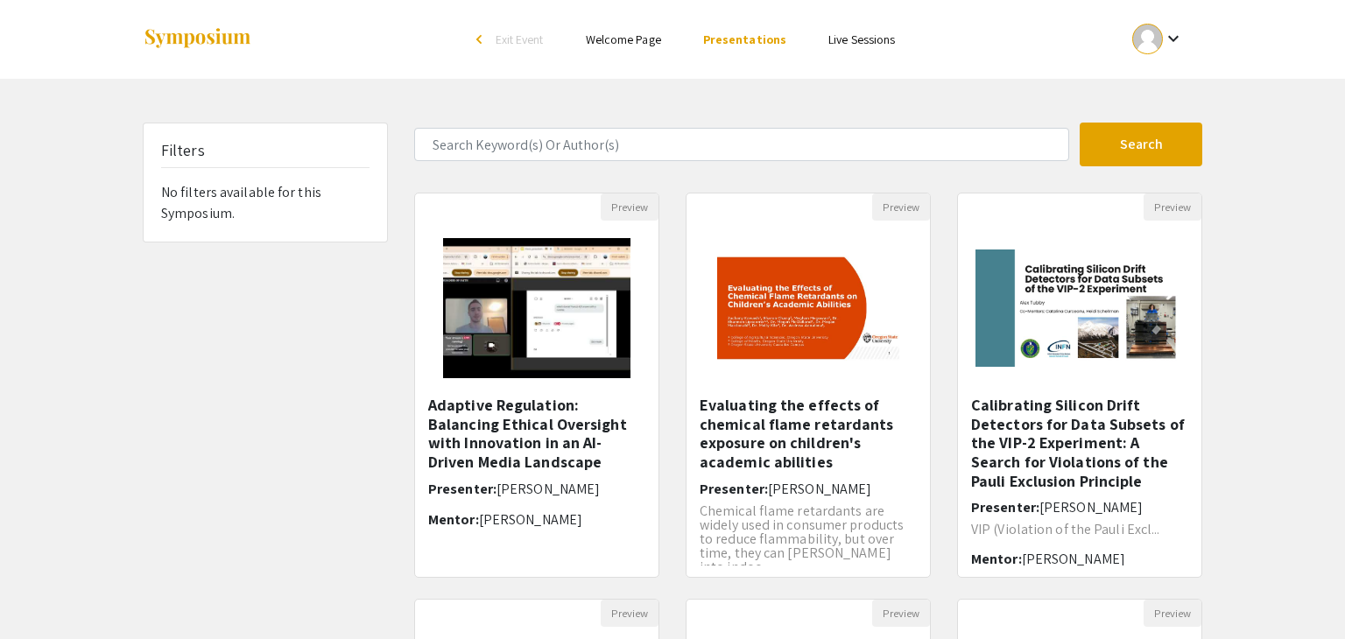
scroll to position [417, 0]
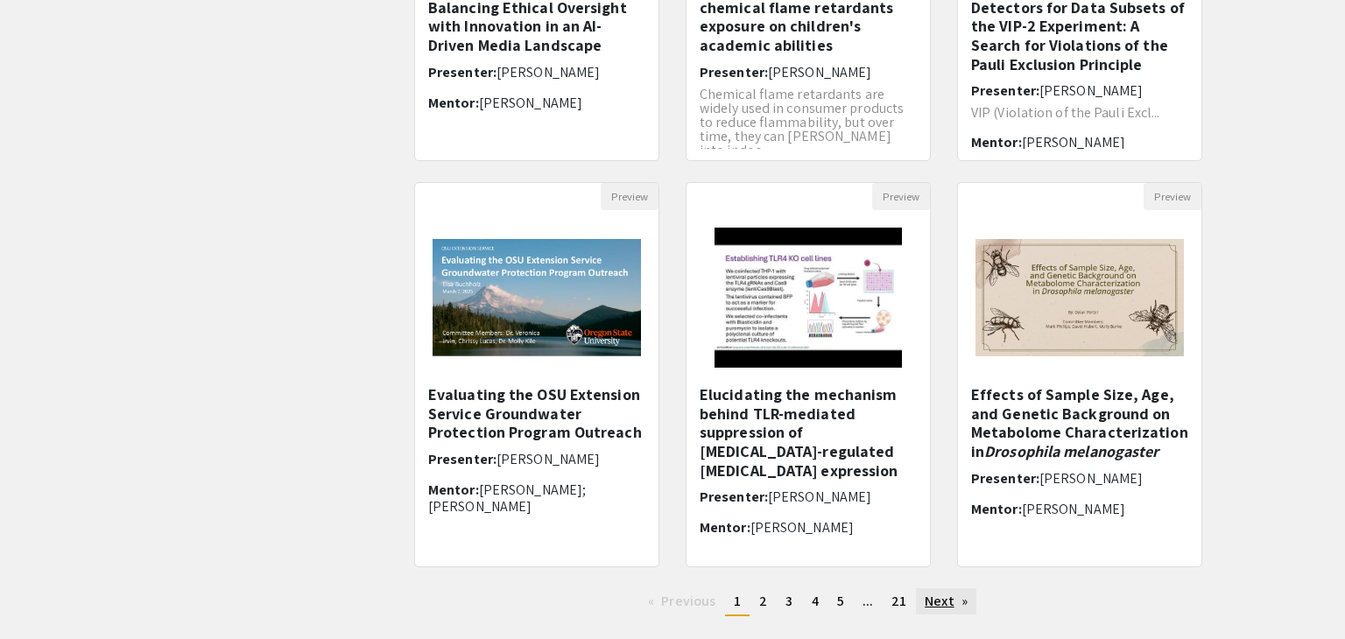
click at [951, 604] on link "Next page" at bounding box center [946, 601] width 60 height 26
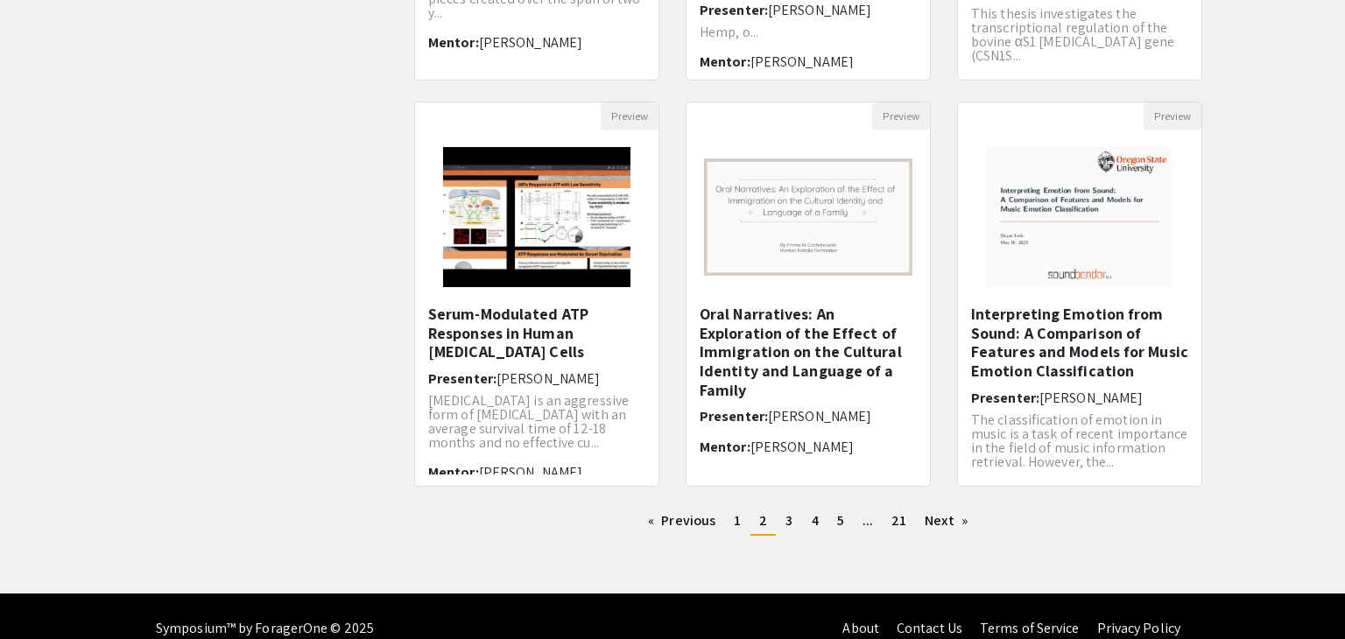
scroll to position [501, 0]
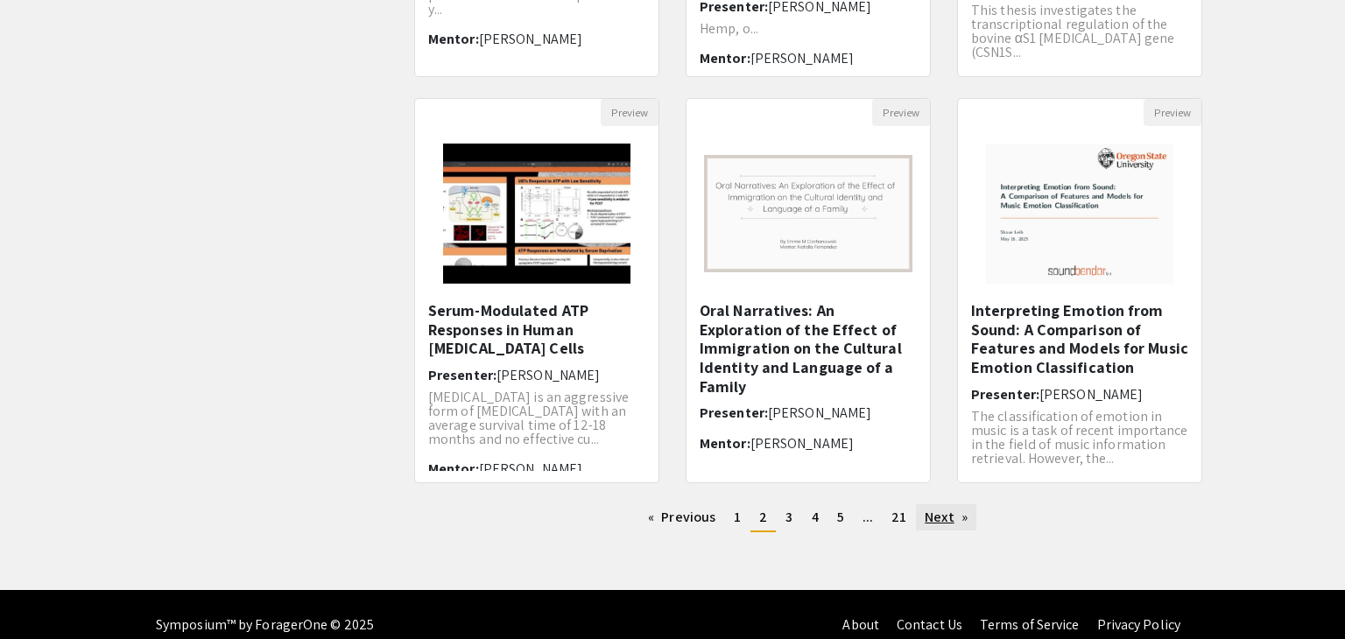
click at [938, 522] on link "Next page" at bounding box center [946, 517] width 60 height 26
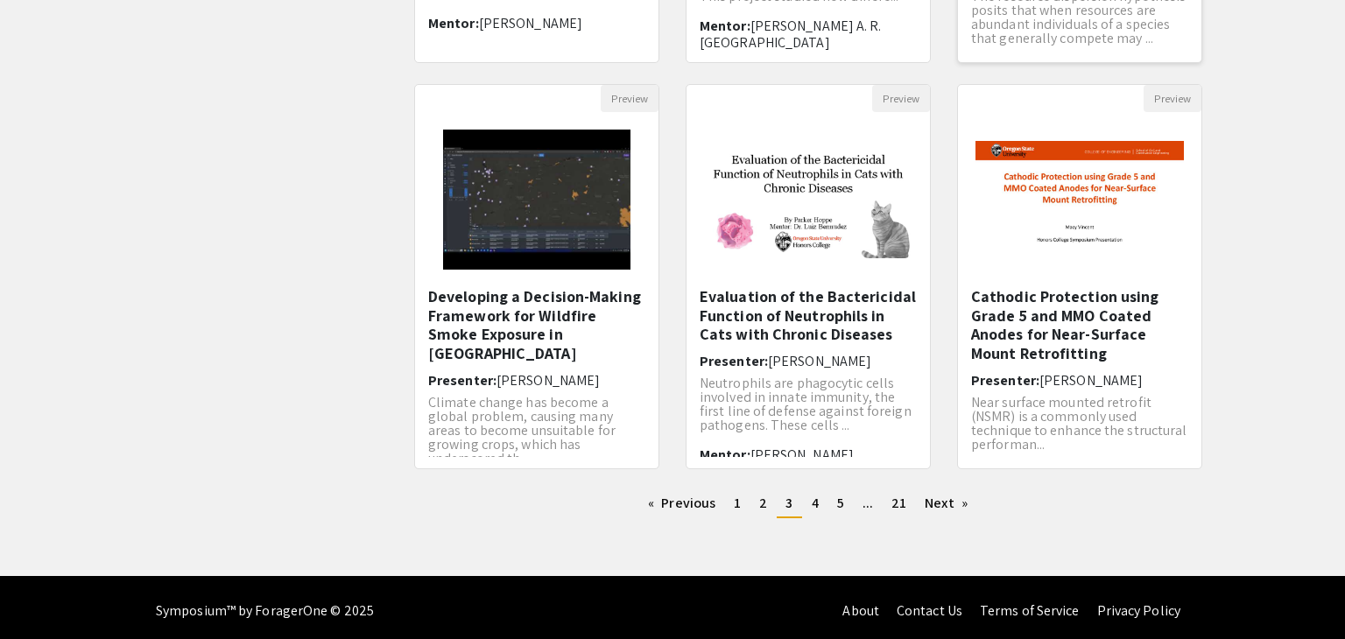
scroll to position [516, 0]
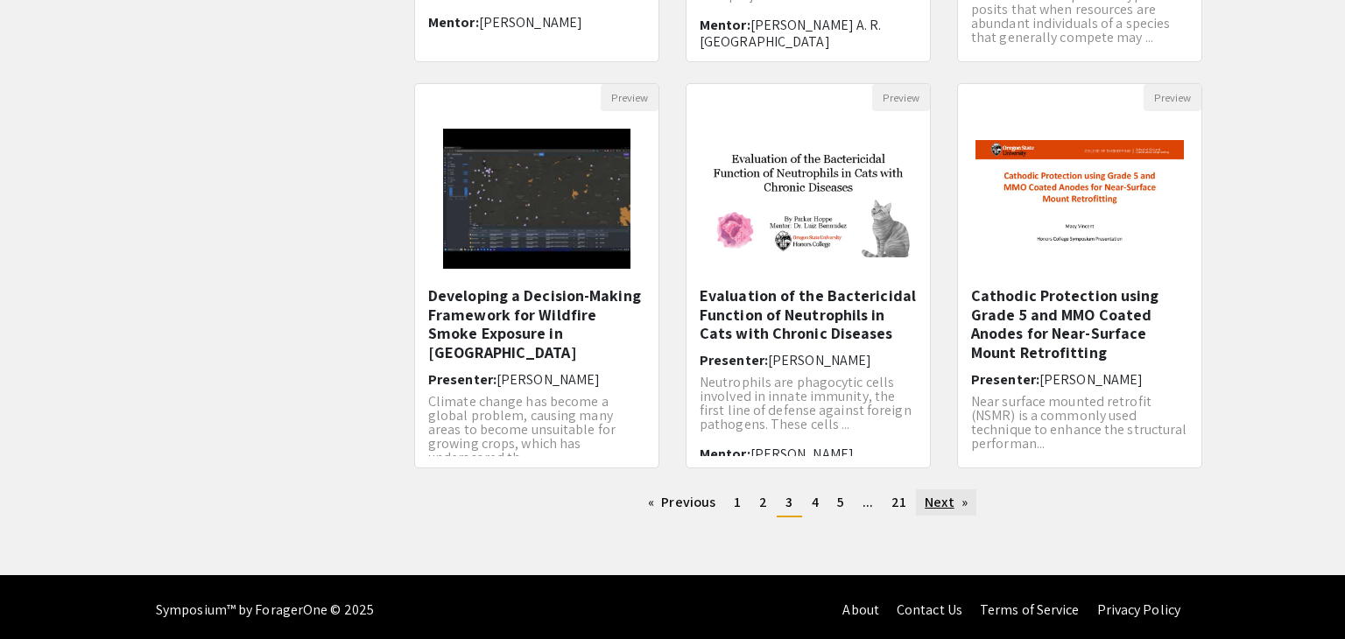
click at [957, 502] on link "Next page" at bounding box center [946, 502] width 60 height 26
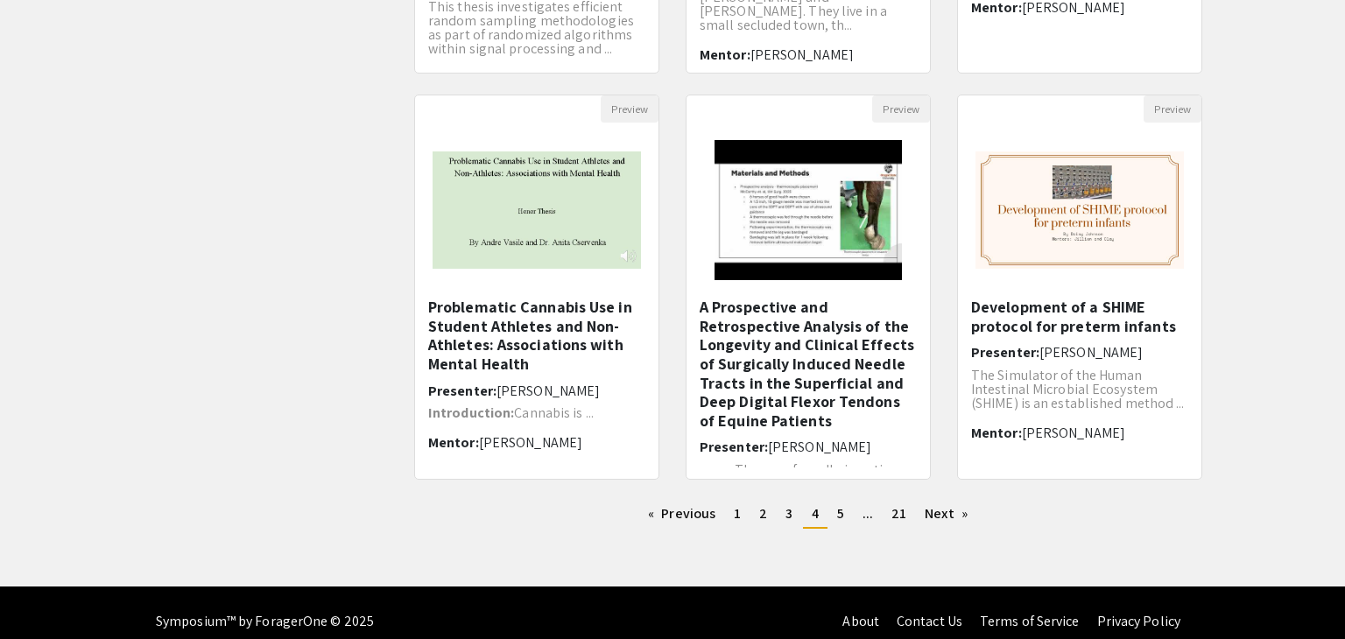
scroll to position [503, 0]
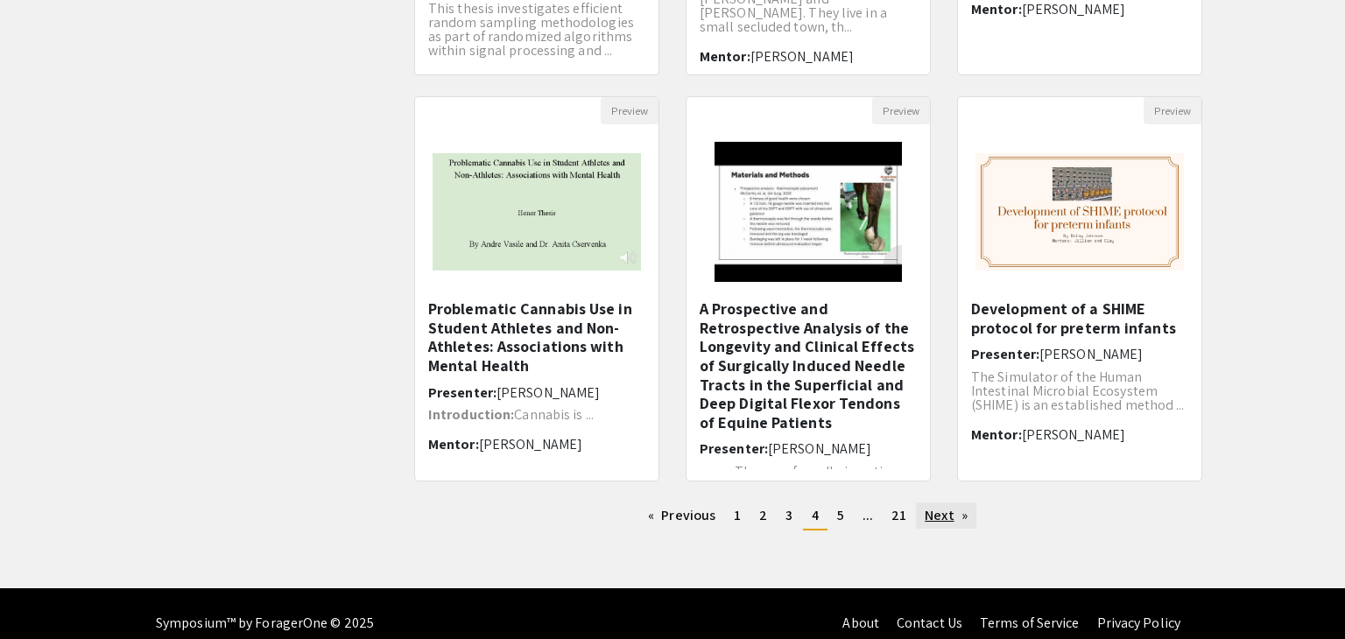
click at [973, 522] on link "Next page" at bounding box center [946, 516] width 60 height 26
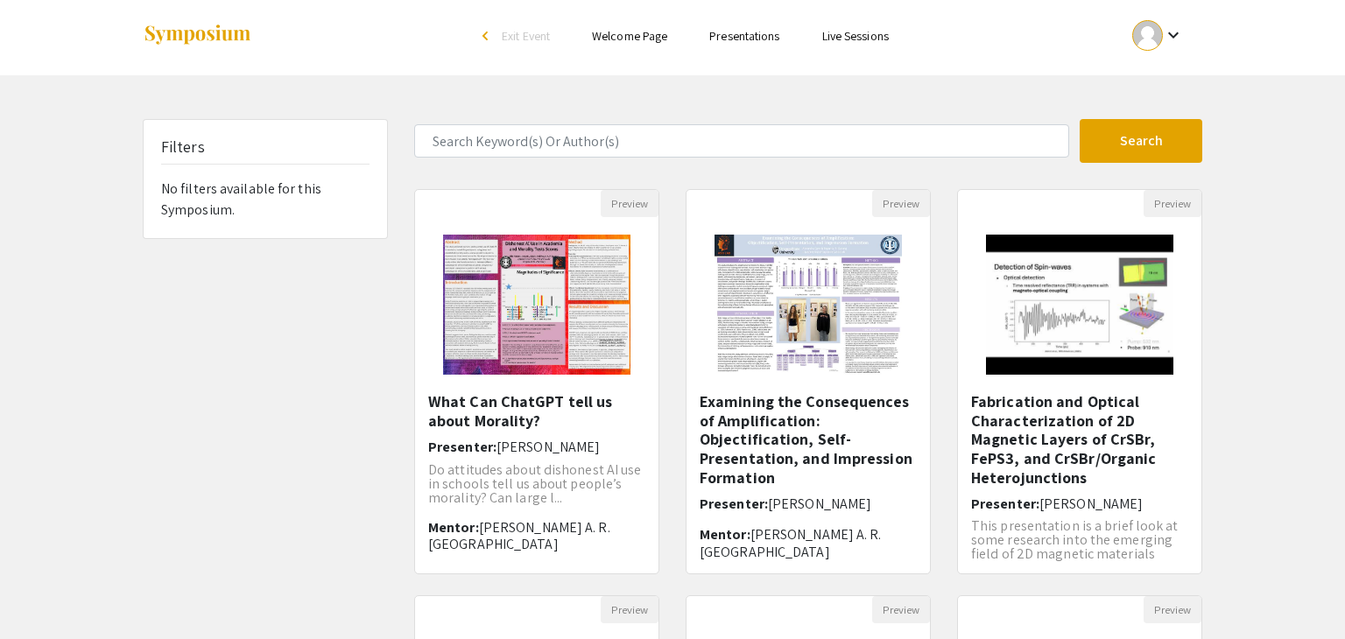
click at [659, 158] on form "Search" at bounding box center [808, 141] width 814 height 44
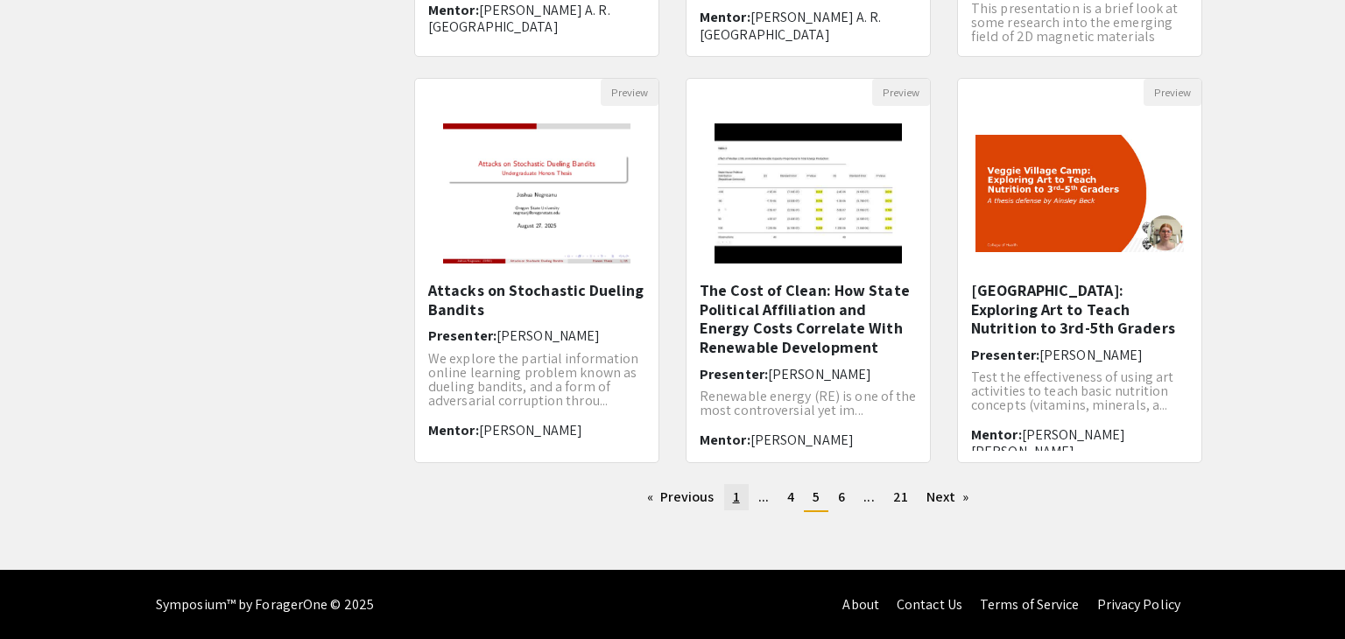
click at [737, 499] on span "1" at bounding box center [736, 497] width 7 height 18
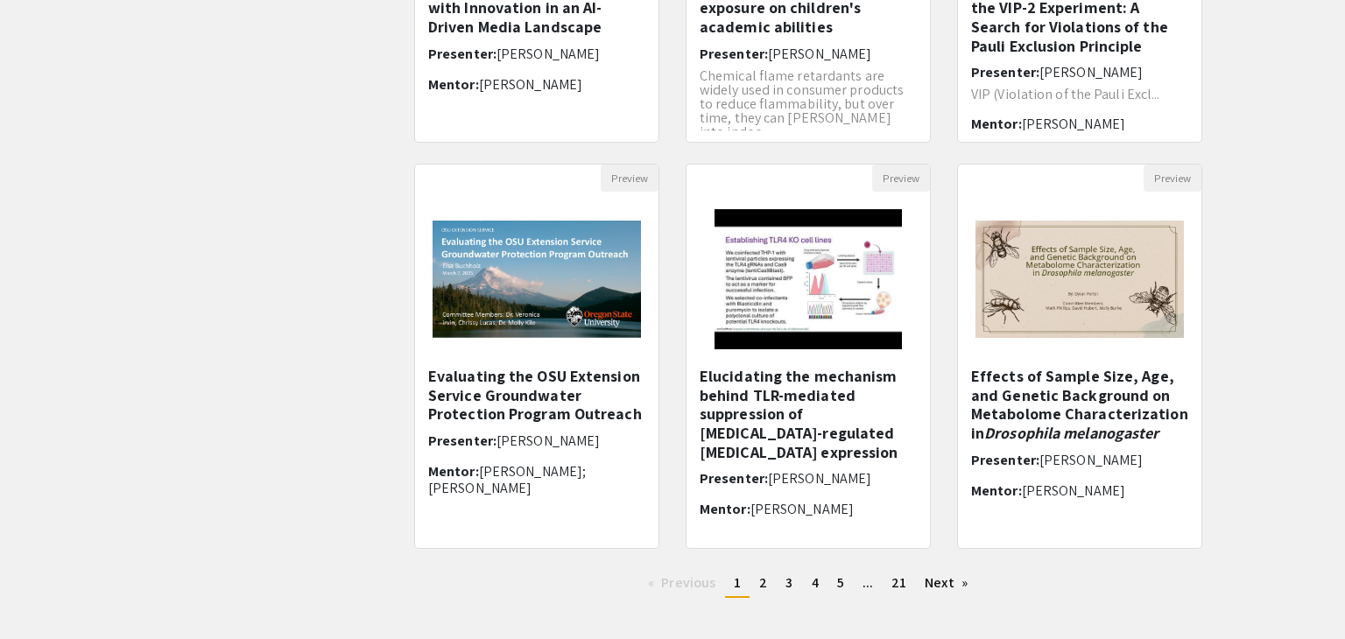
scroll to position [443, 0]
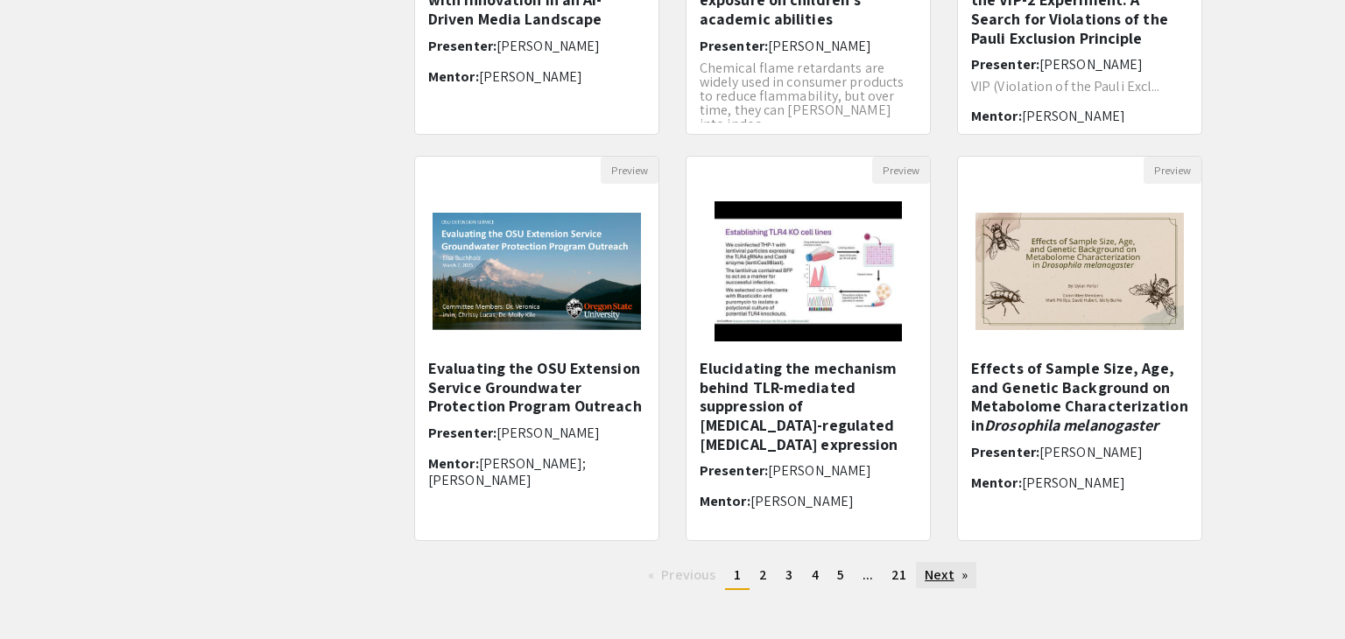
click at [952, 583] on link "Next page" at bounding box center [946, 575] width 60 height 26
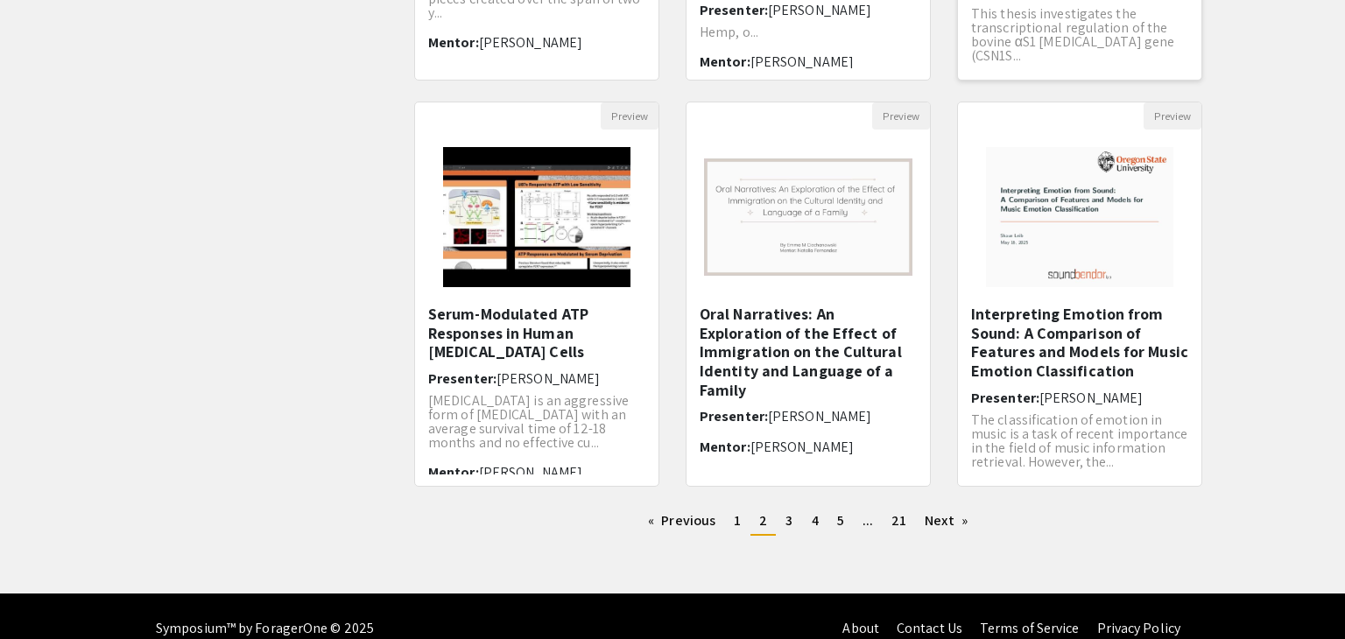
scroll to position [521, 0]
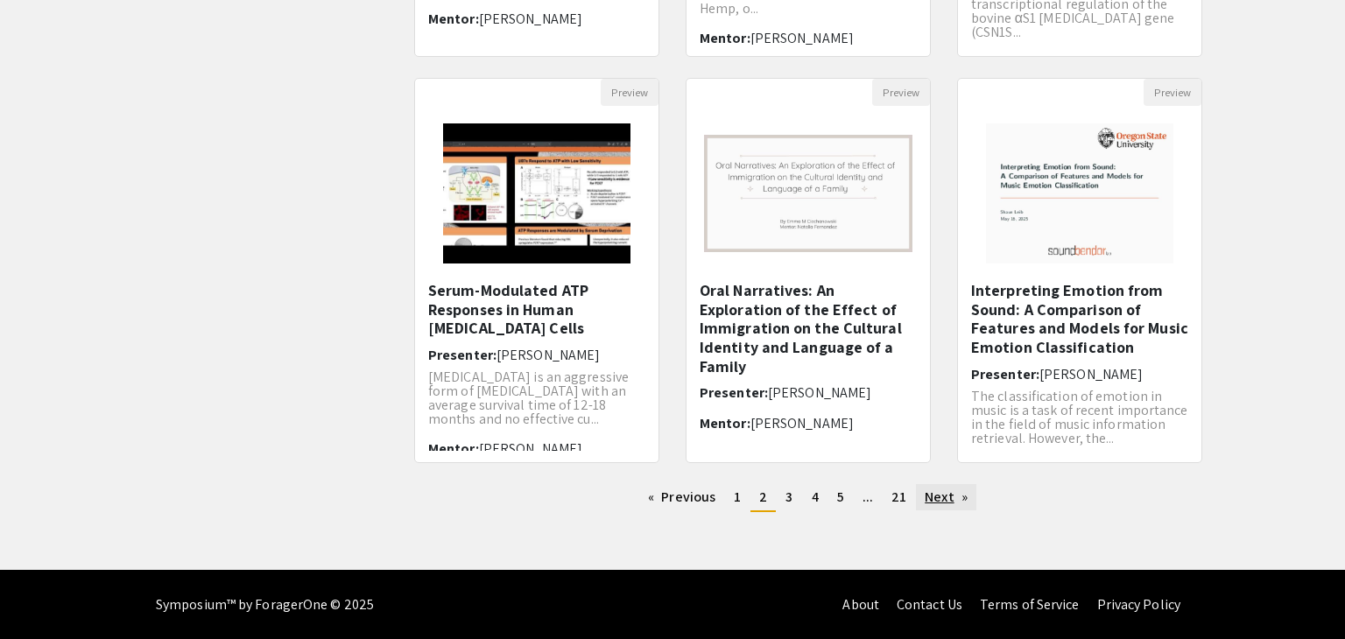
click at [941, 501] on link "Next page" at bounding box center [946, 497] width 60 height 26
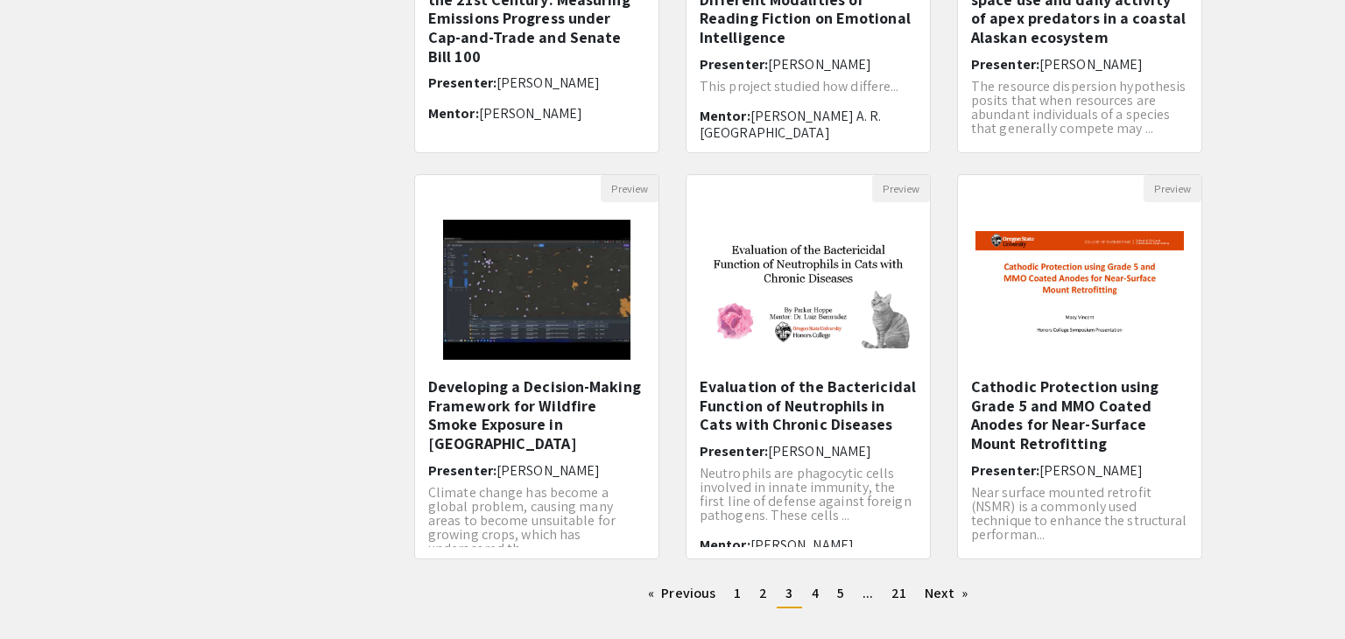
scroll to position [426, 0]
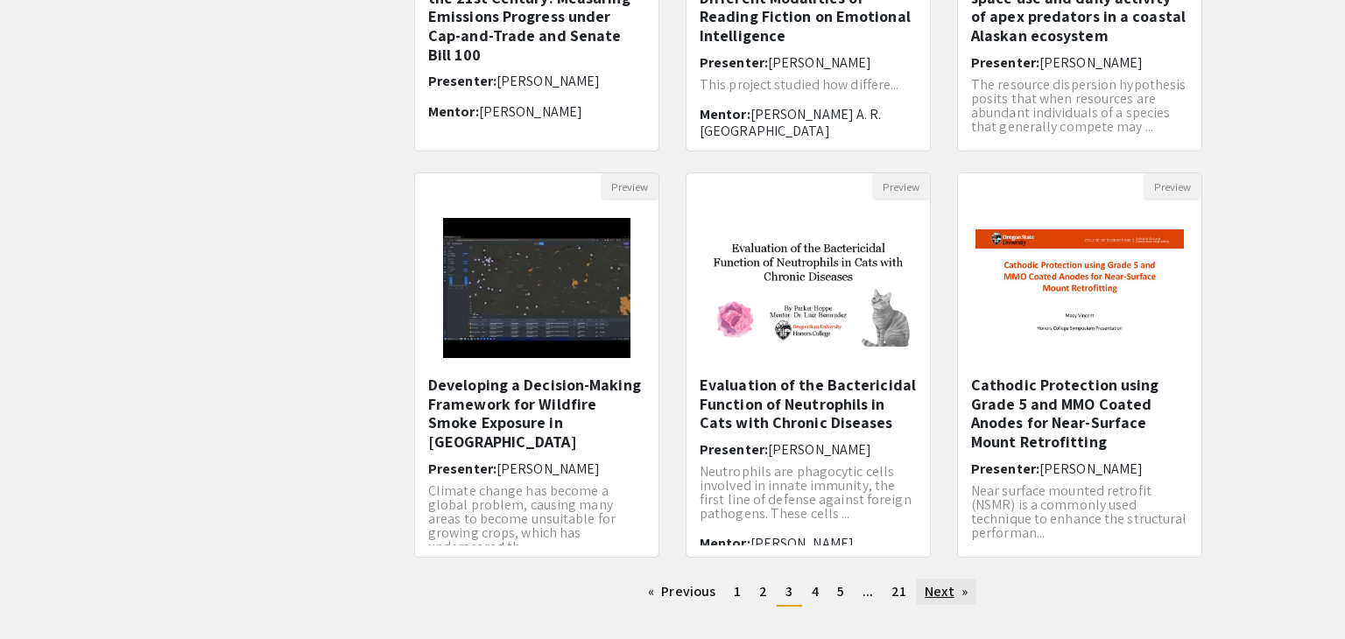
click at [954, 596] on link "Next page" at bounding box center [946, 592] width 60 height 26
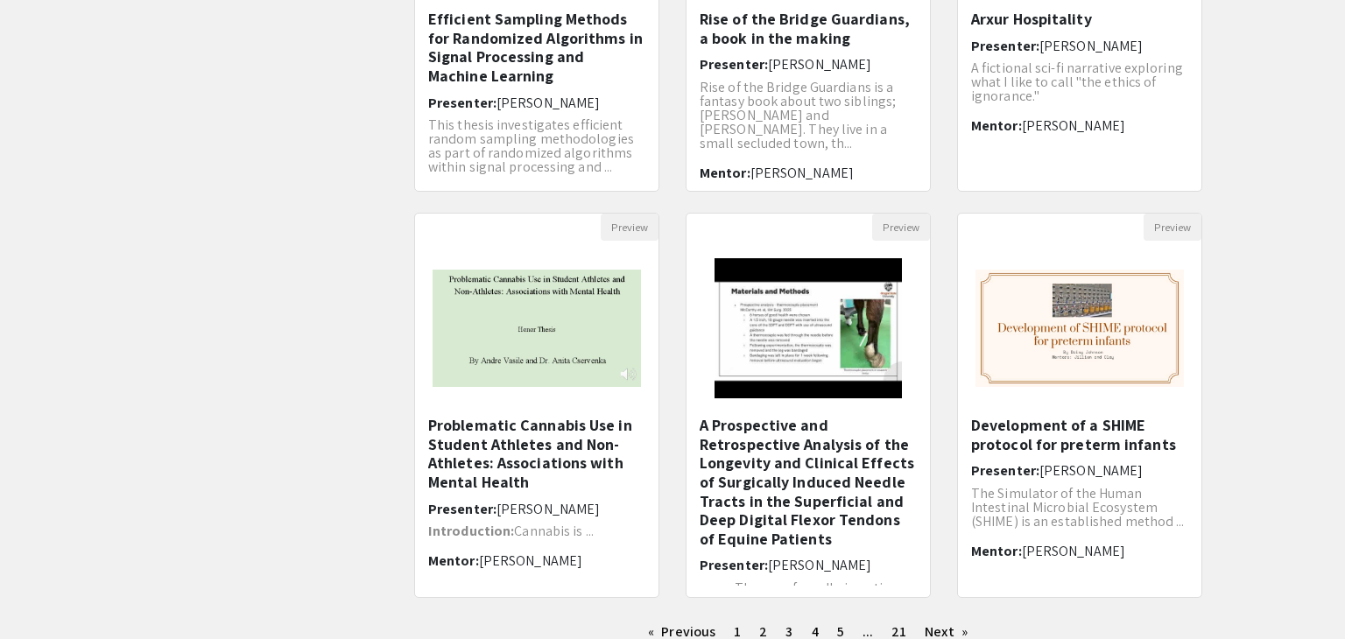
scroll to position [388, 0]
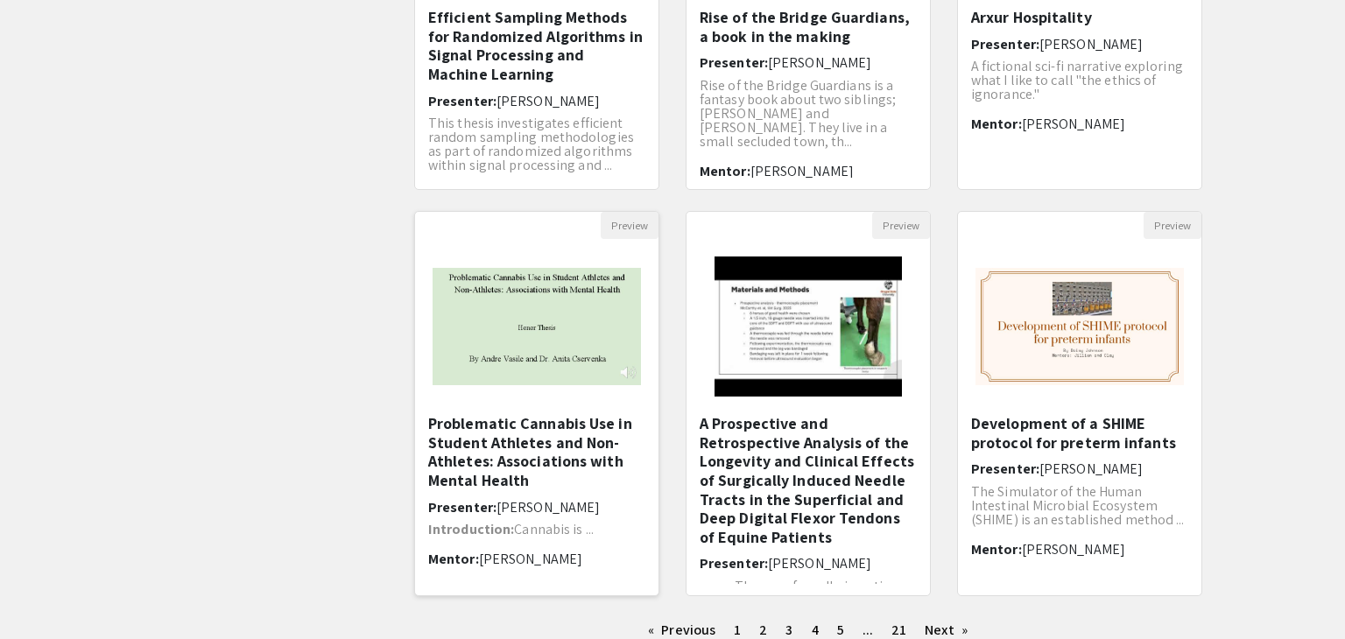
click at [574, 428] on h5 "Problematic Cannabis Use in Student Athletes and Non-Athletes: Associations wit…" at bounding box center [536, 451] width 217 height 75
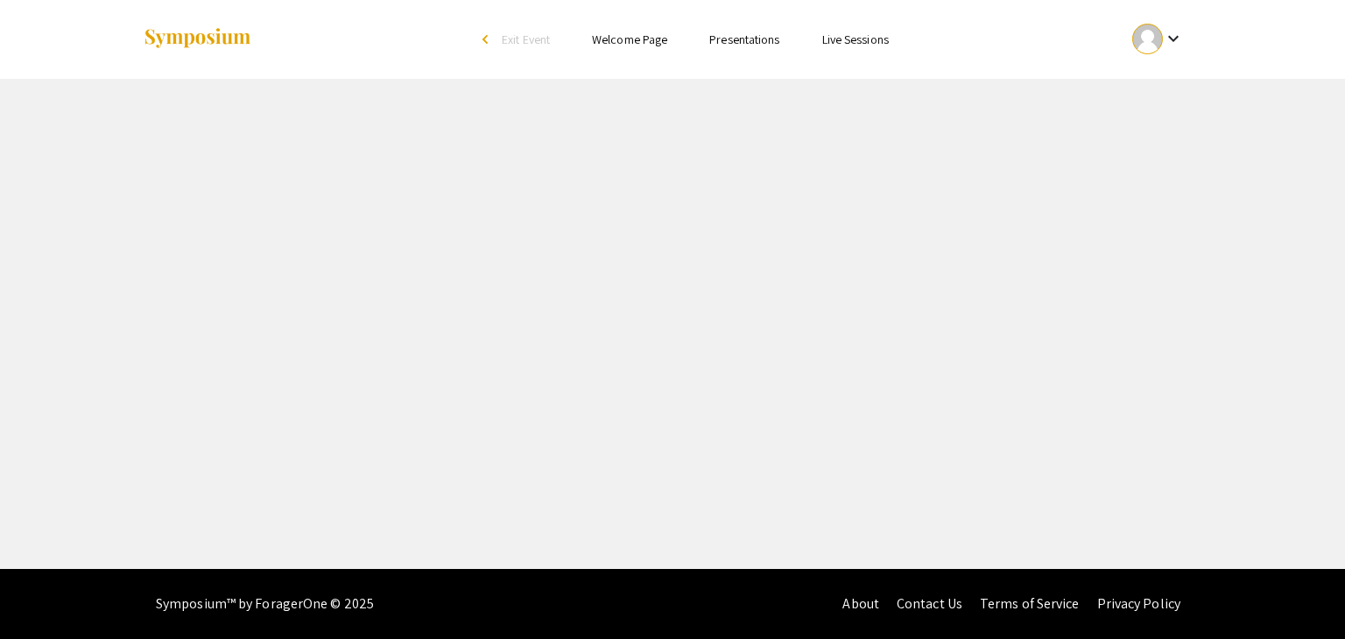
select select "custom"
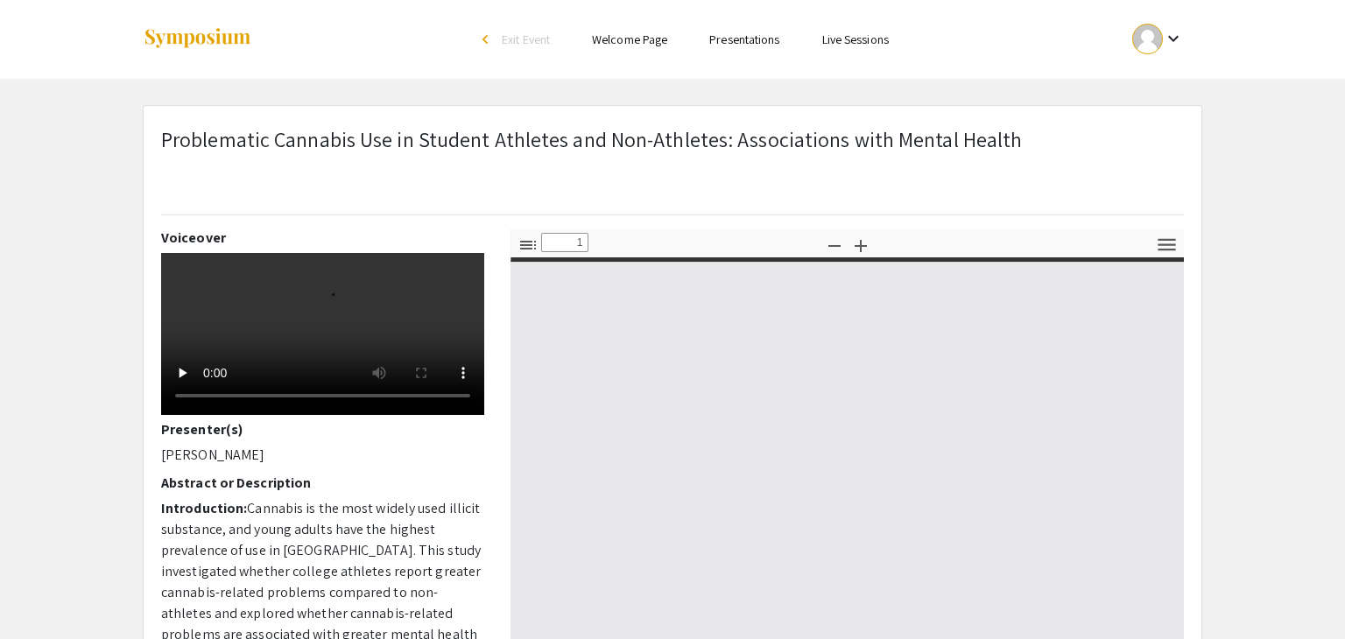
type input "0"
select select "custom"
type input "1"
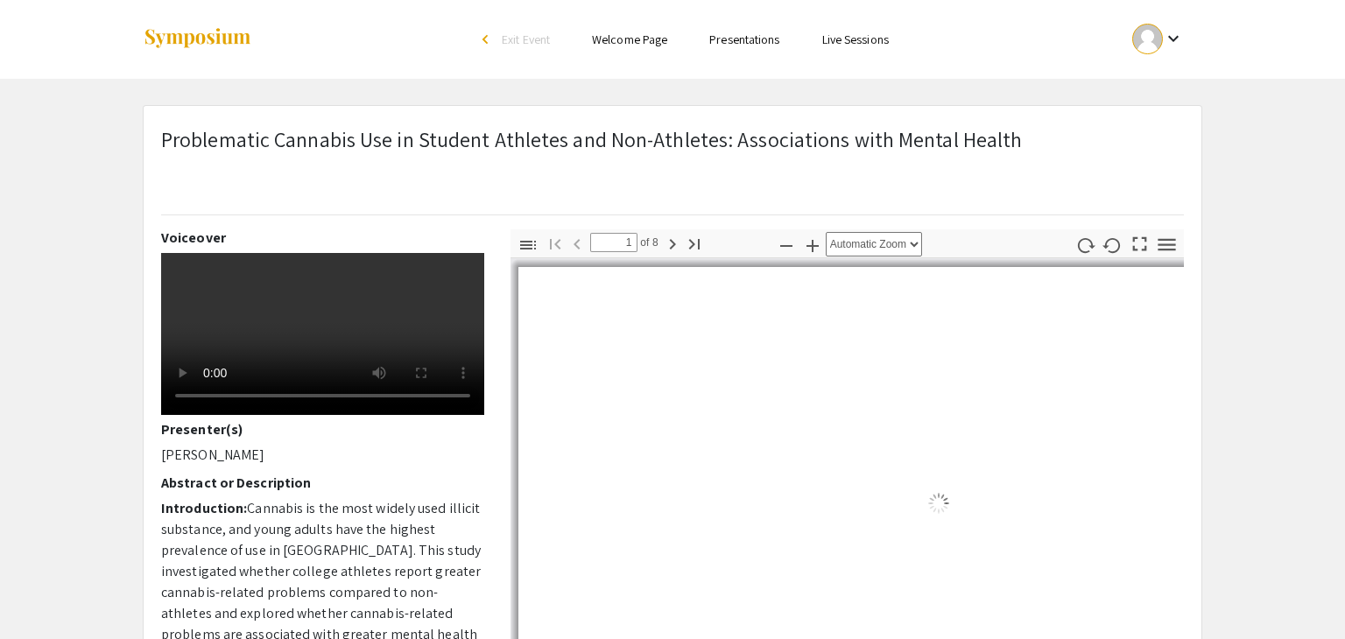
select select "auto"
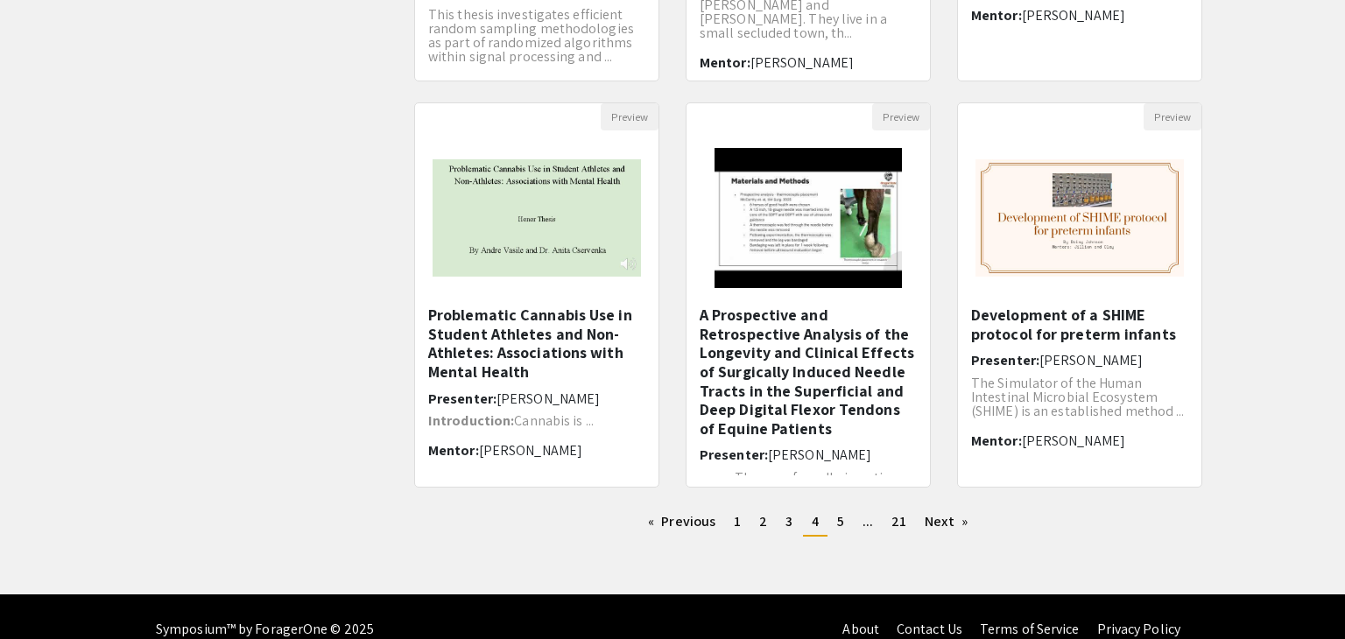
scroll to position [505, 0]
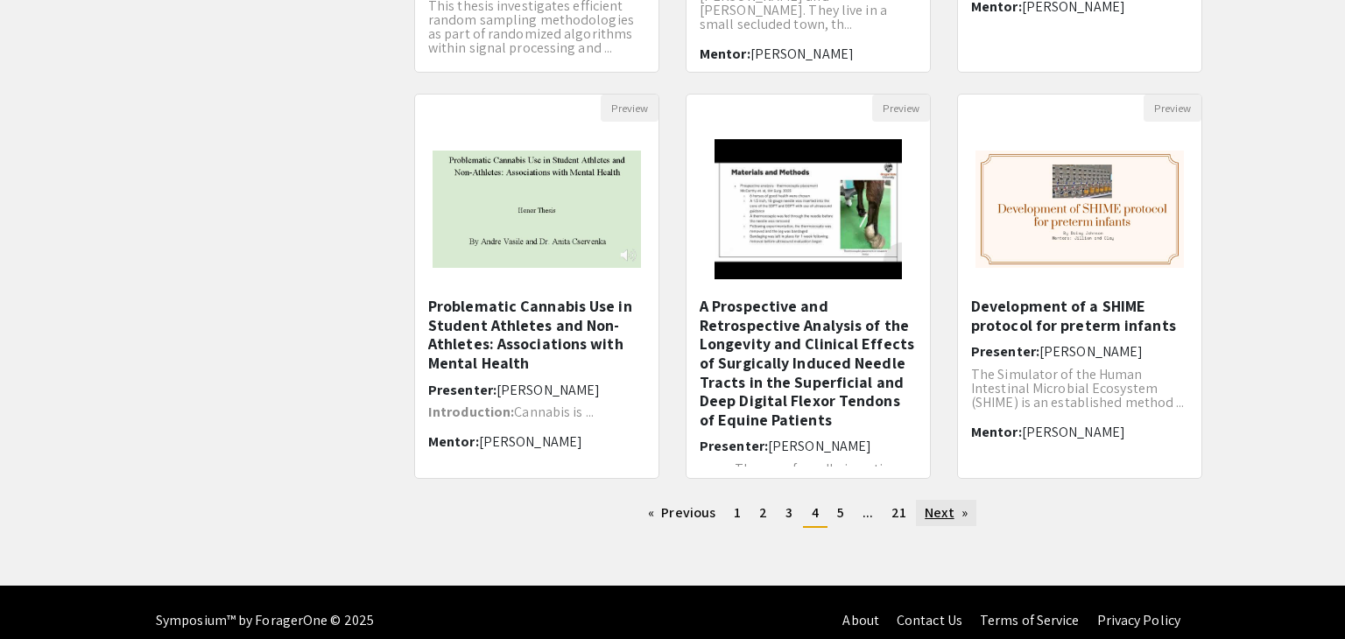
click at [939, 503] on link "Next page" at bounding box center [946, 513] width 60 height 26
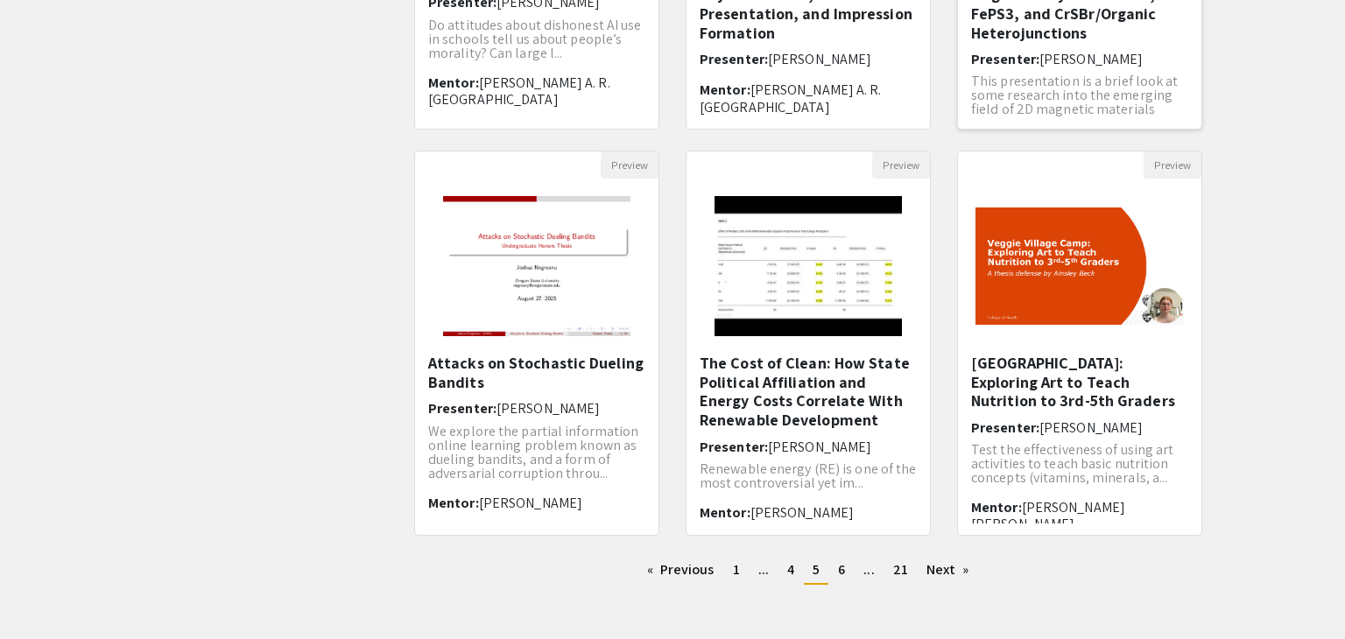
scroll to position [455, 0]
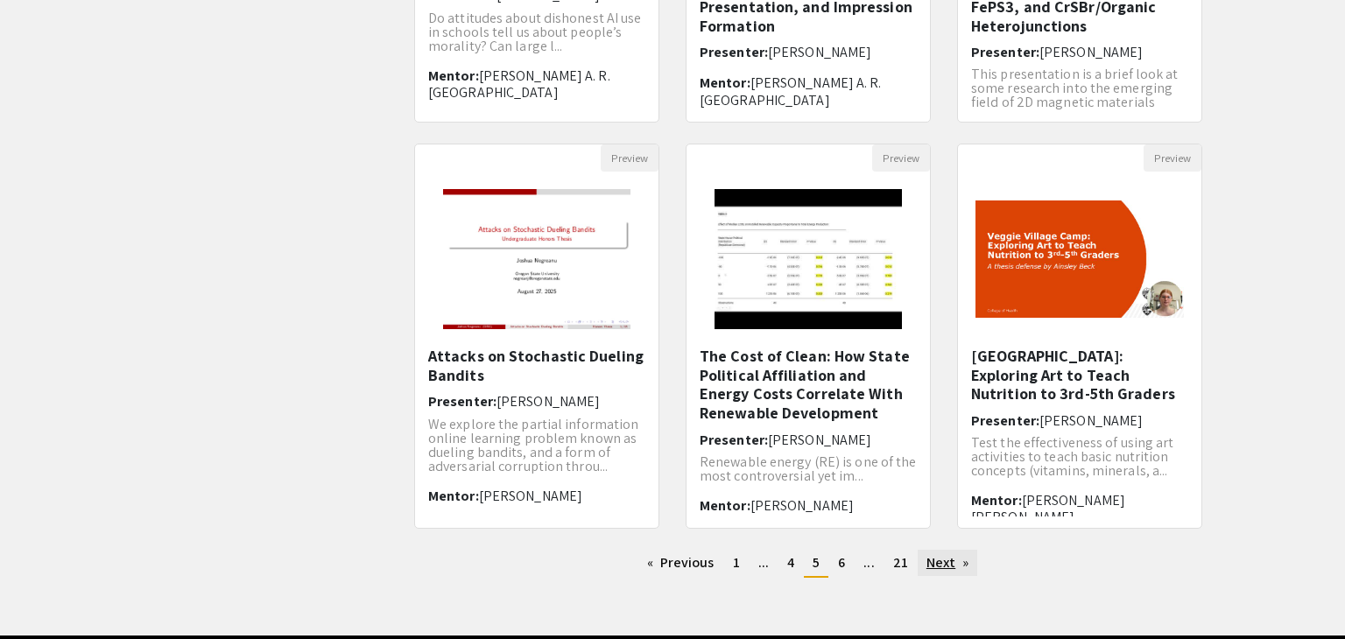
click at [956, 571] on link "Next page" at bounding box center [948, 563] width 60 height 26
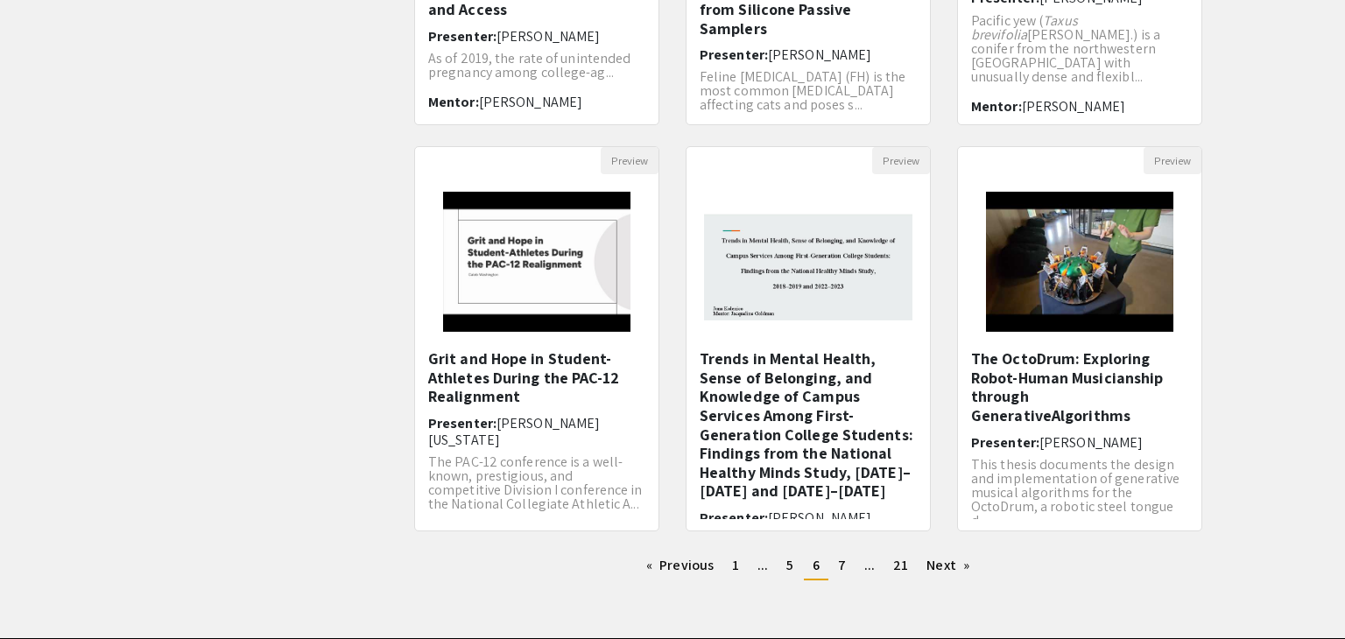
scroll to position [454, 0]
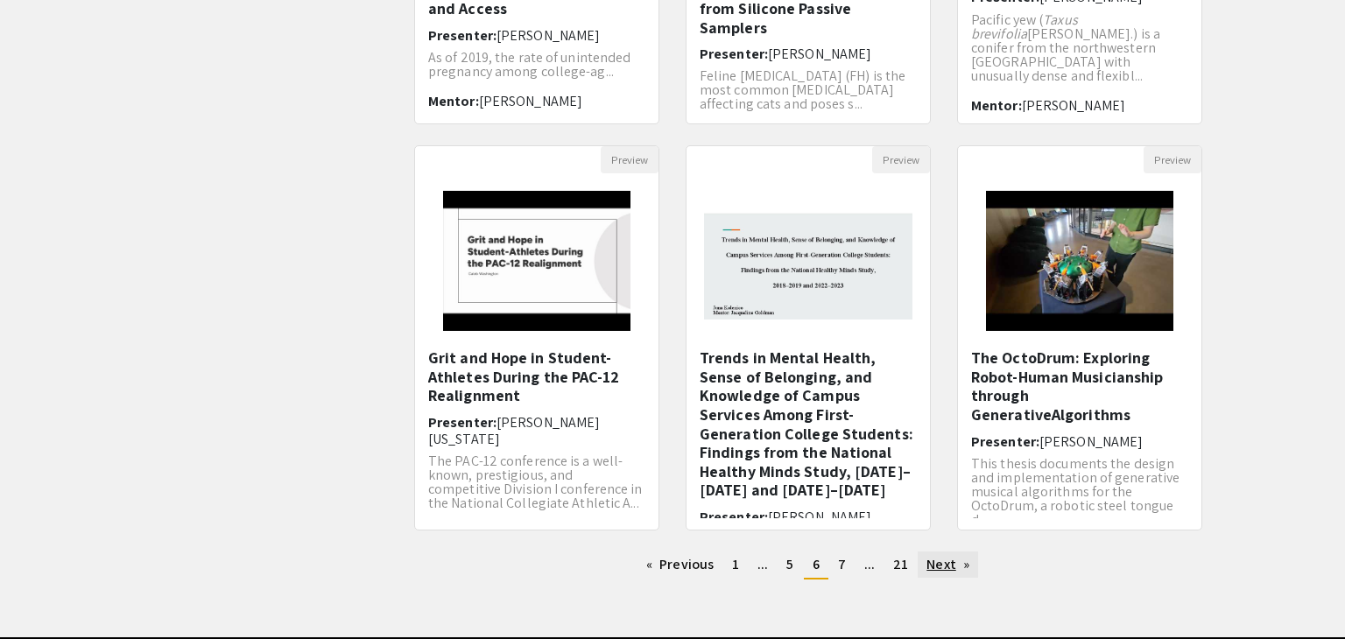
click at [945, 571] on link "Next page" at bounding box center [948, 565] width 60 height 26
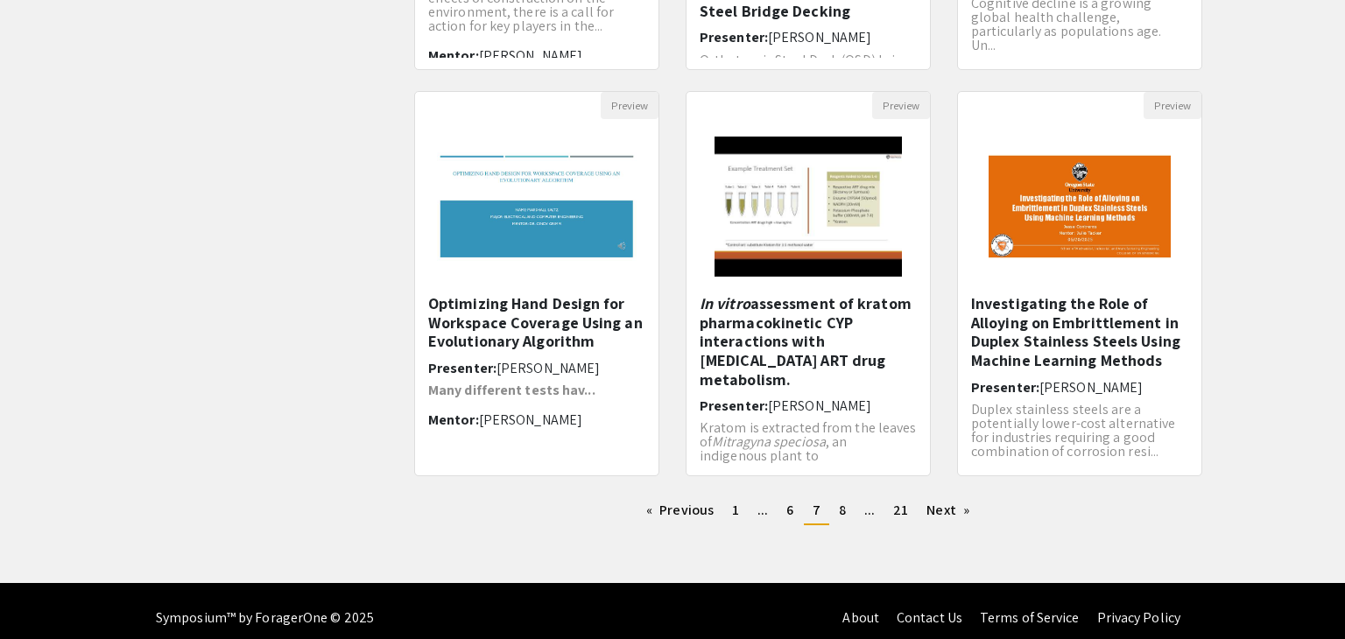
scroll to position [521, 0]
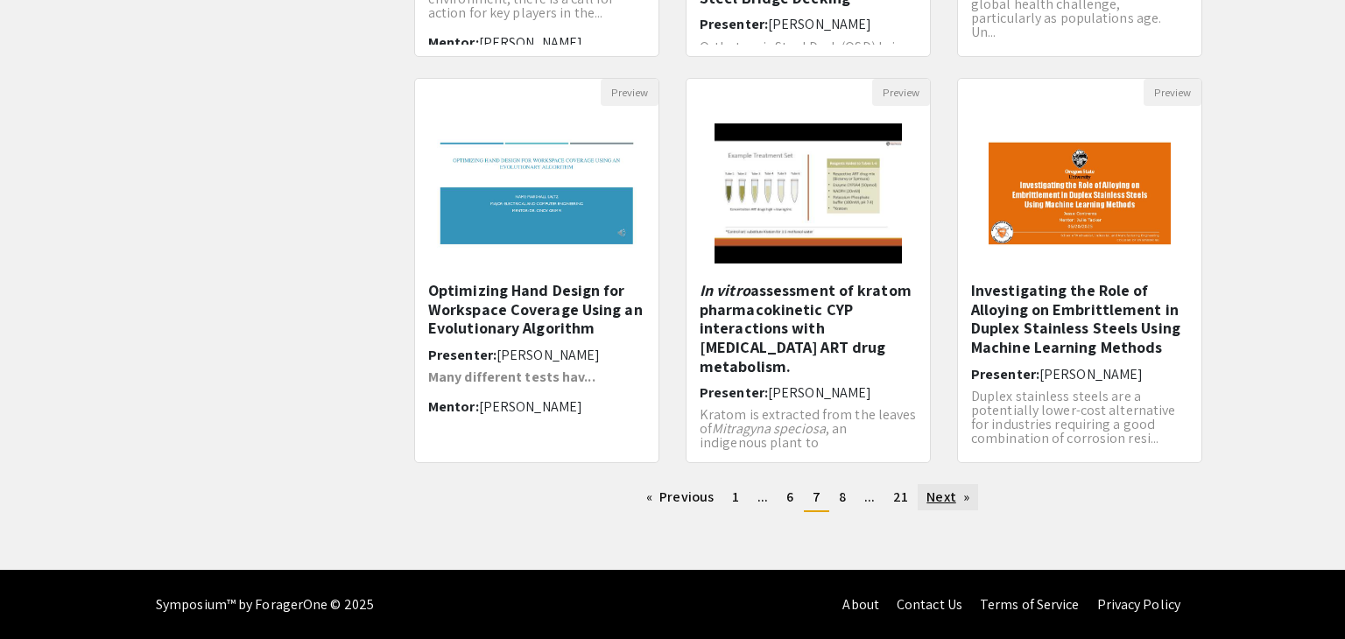
click at [950, 499] on link "Next page" at bounding box center [948, 497] width 60 height 26
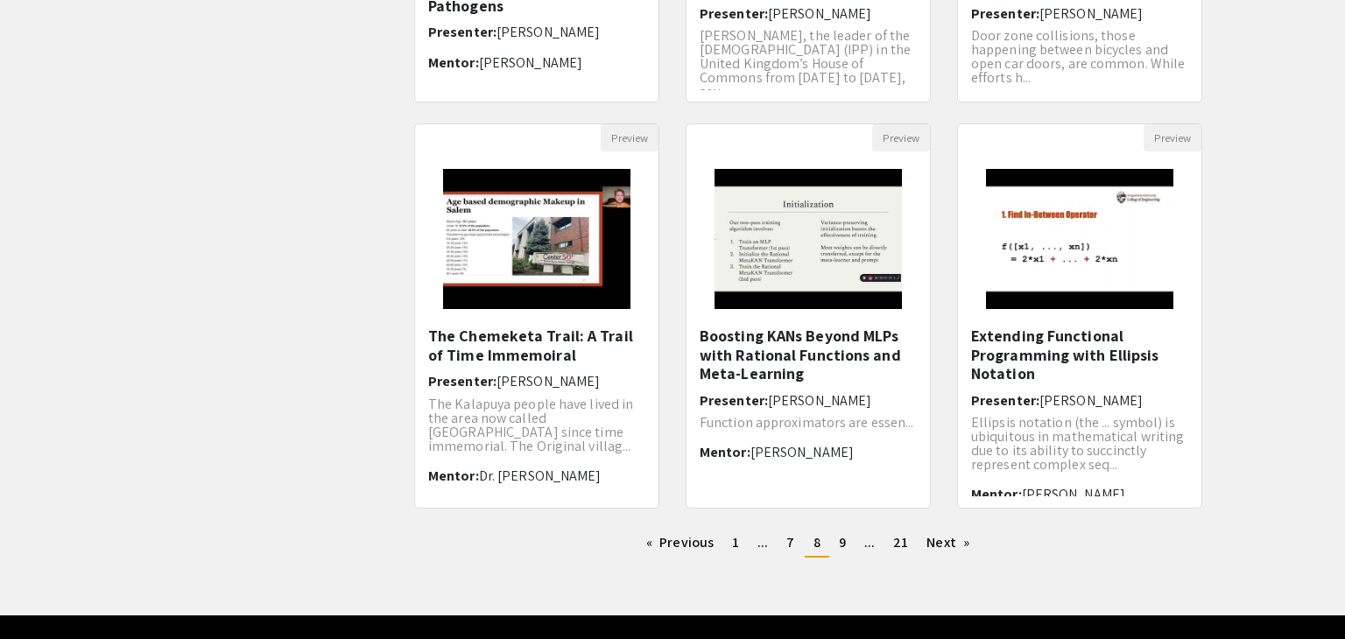
scroll to position [476, 0]
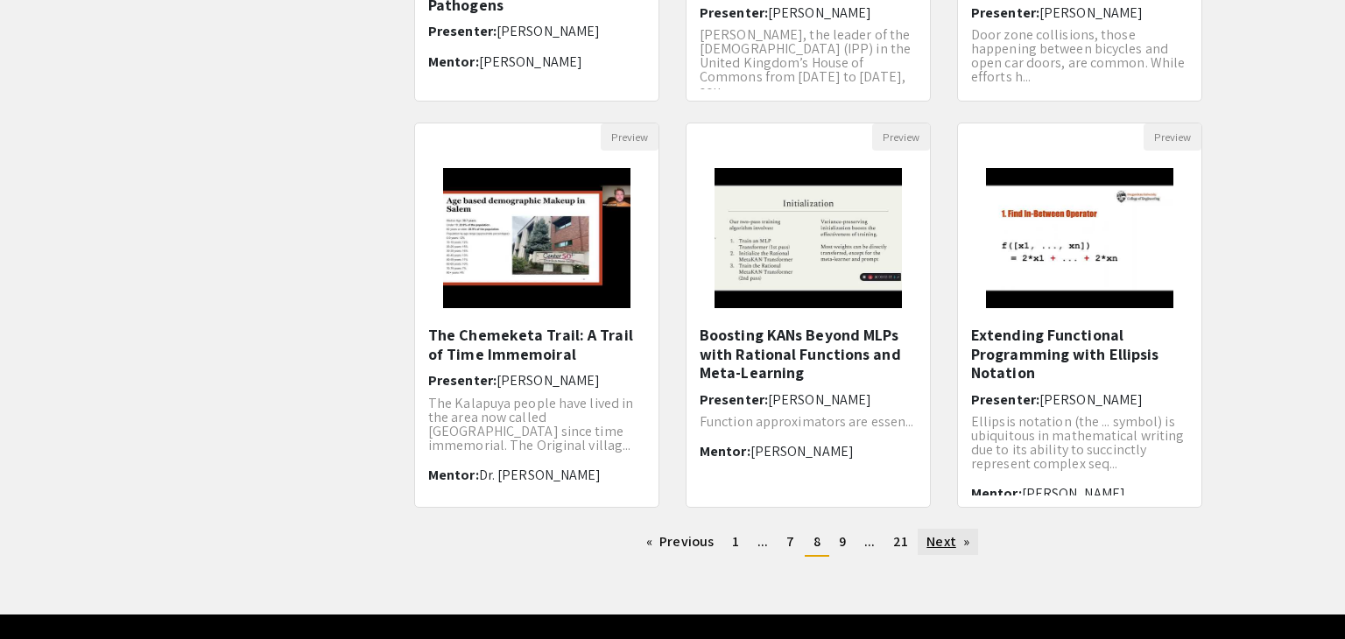
click at [947, 546] on link "Next page" at bounding box center [948, 542] width 60 height 26
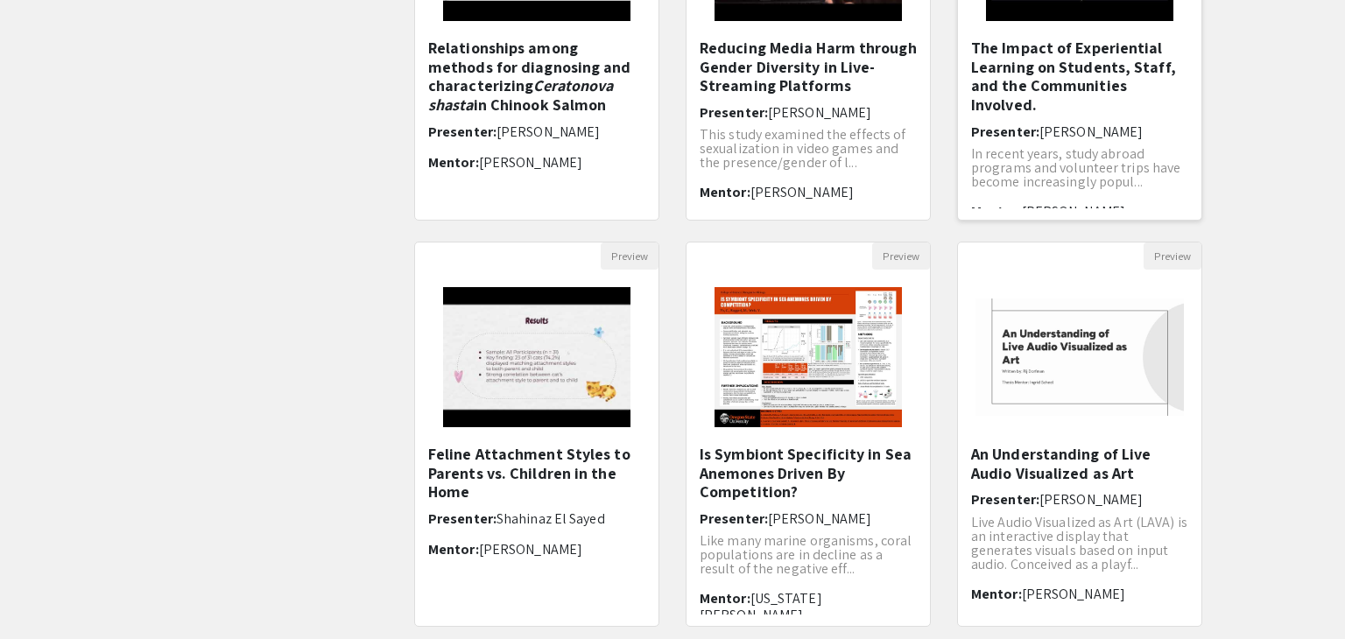
scroll to position [521, 0]
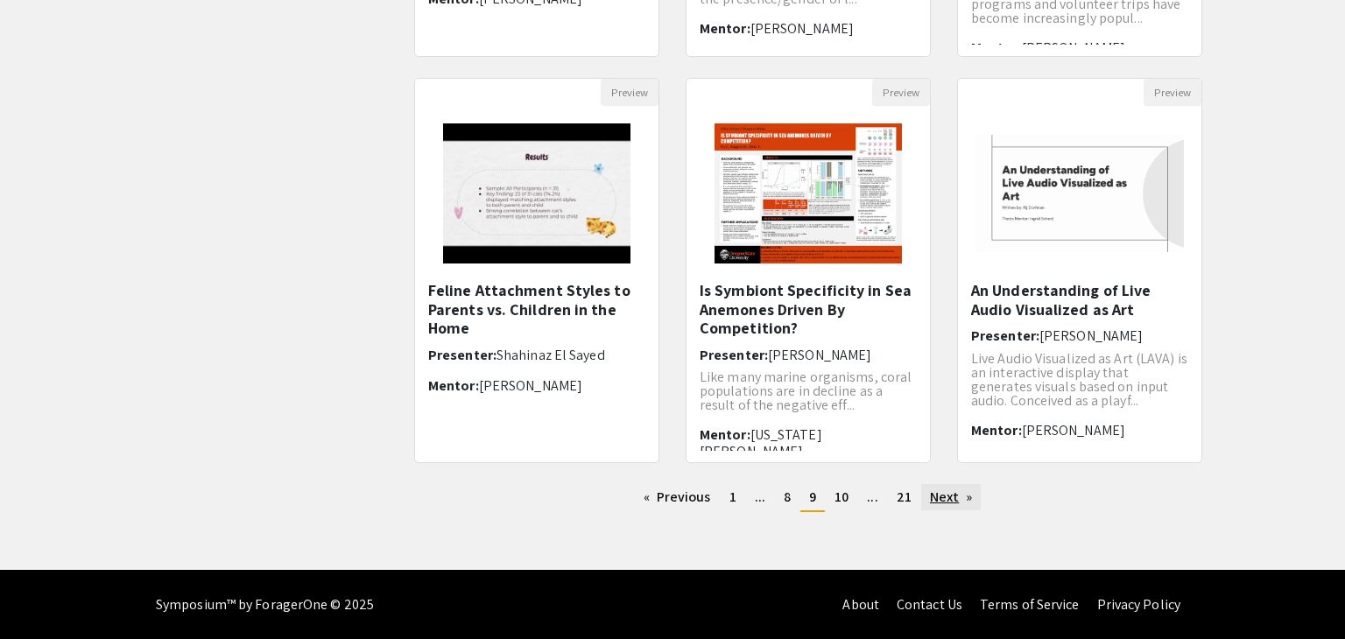
click at [941, 490] on link "Next page" at bounding box center [951, 497] width 60 height 26
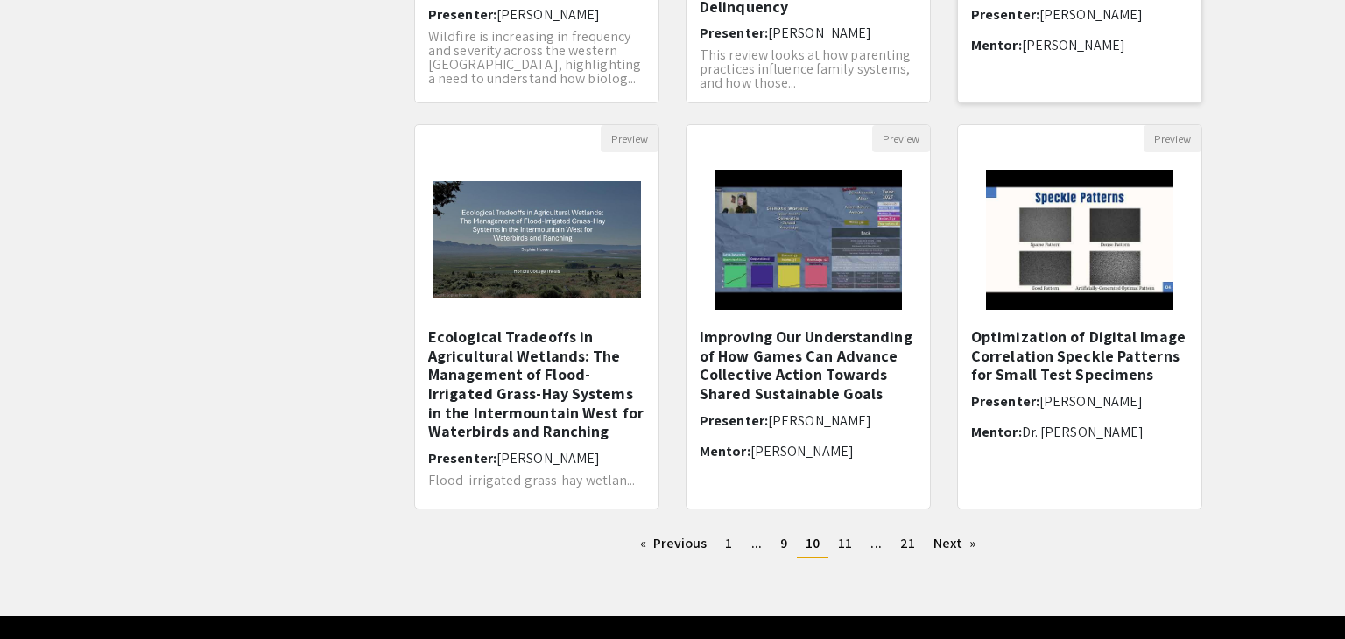
scroll to position [496, 0]
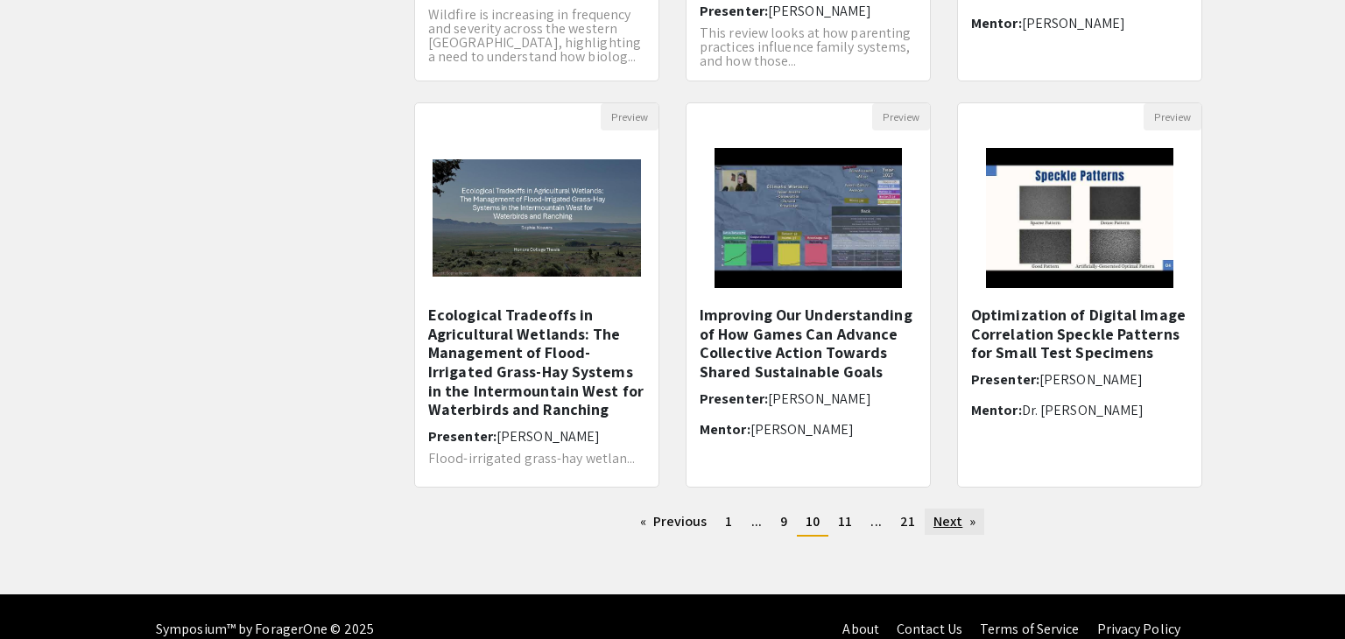
click at [969, 530] on link "Next page" at bounding box center [955, 522] width 60 height 26
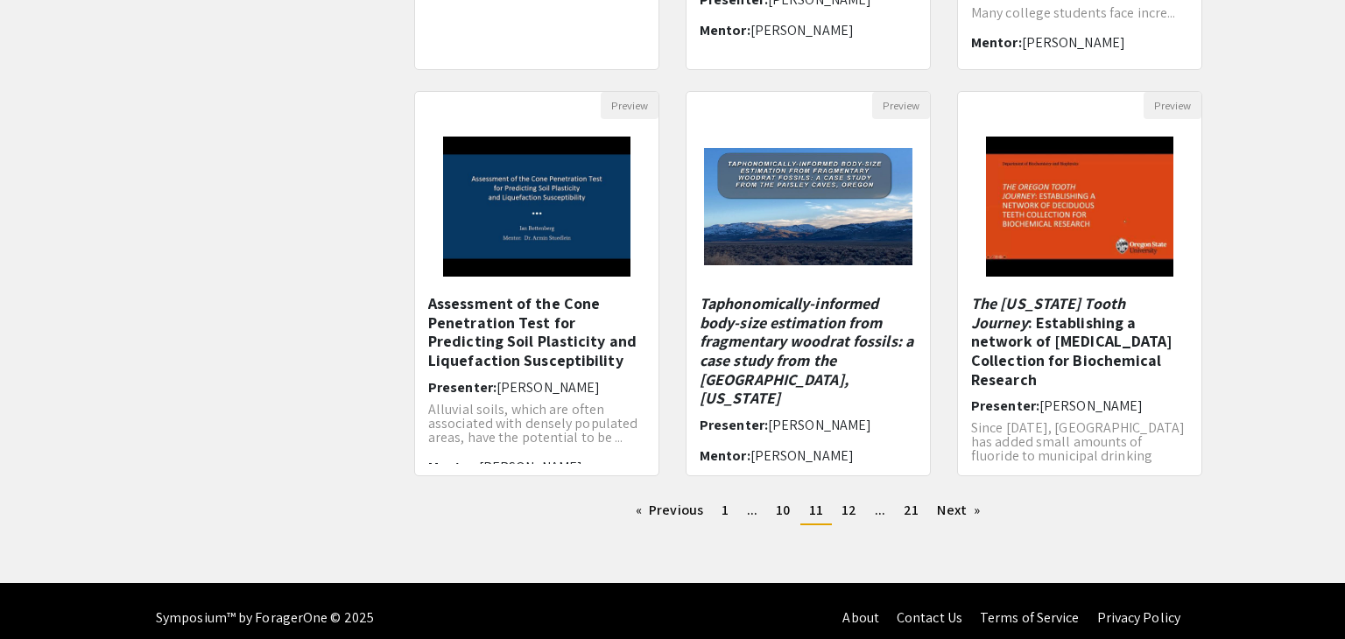
scroll to position [509, 0]
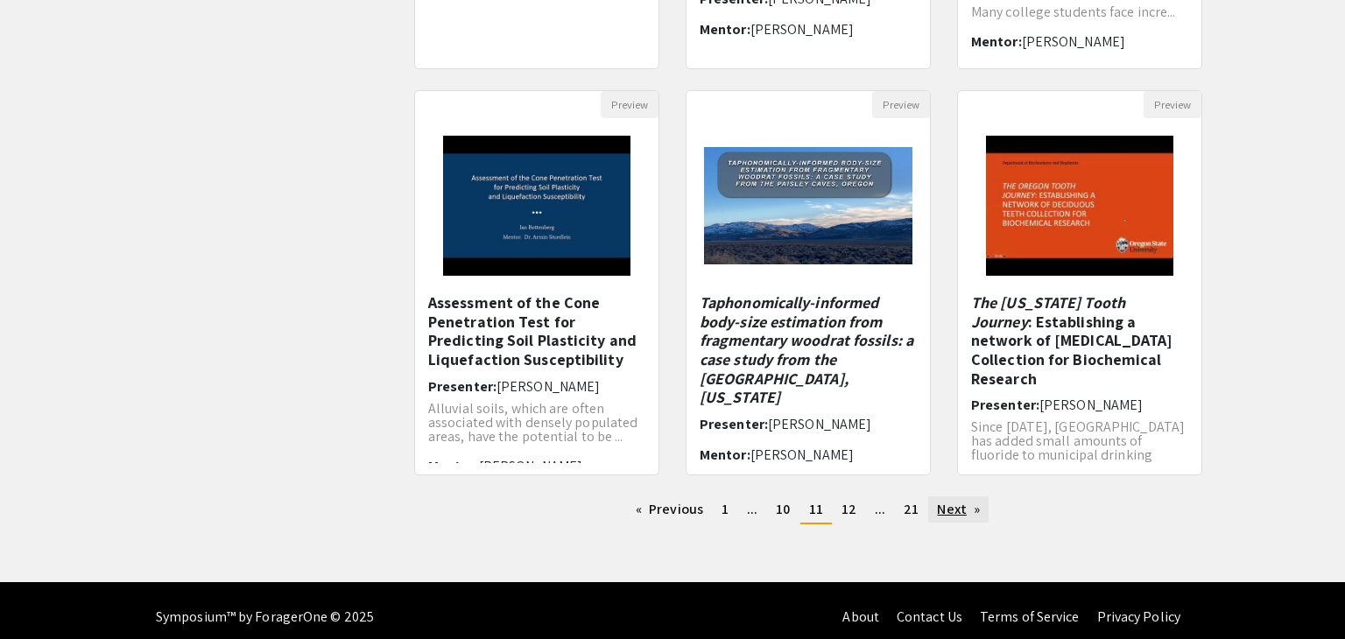
click at [944, 503] on link "Next page" at bounding box center [958, 509] width 60 height 26
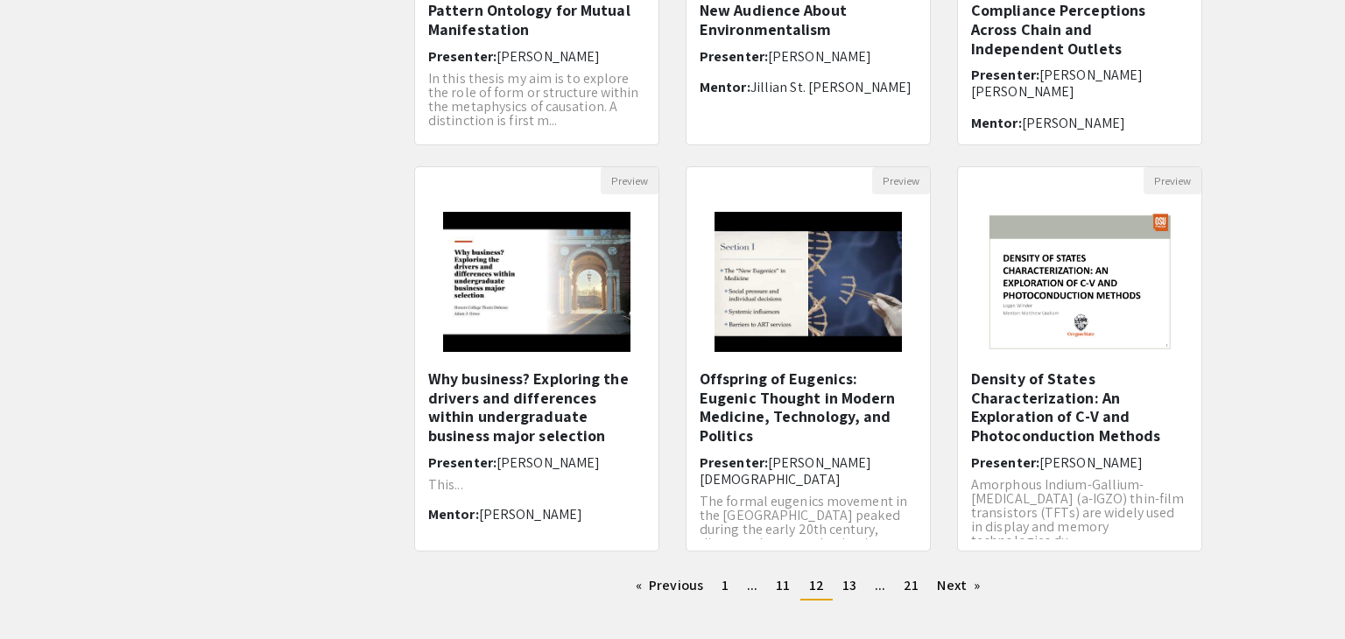
scroll to position [433, 0]
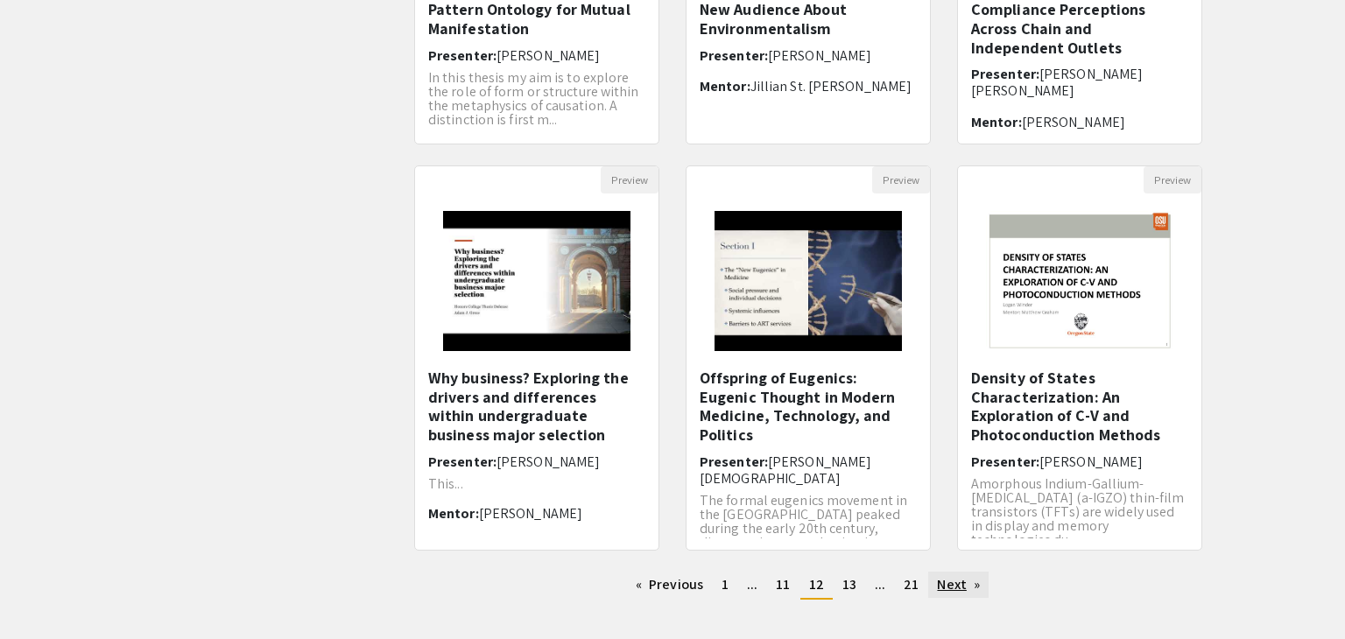
click at [955, 583] on link "Next page" at bounding box center [958, 585] width 60 height 26
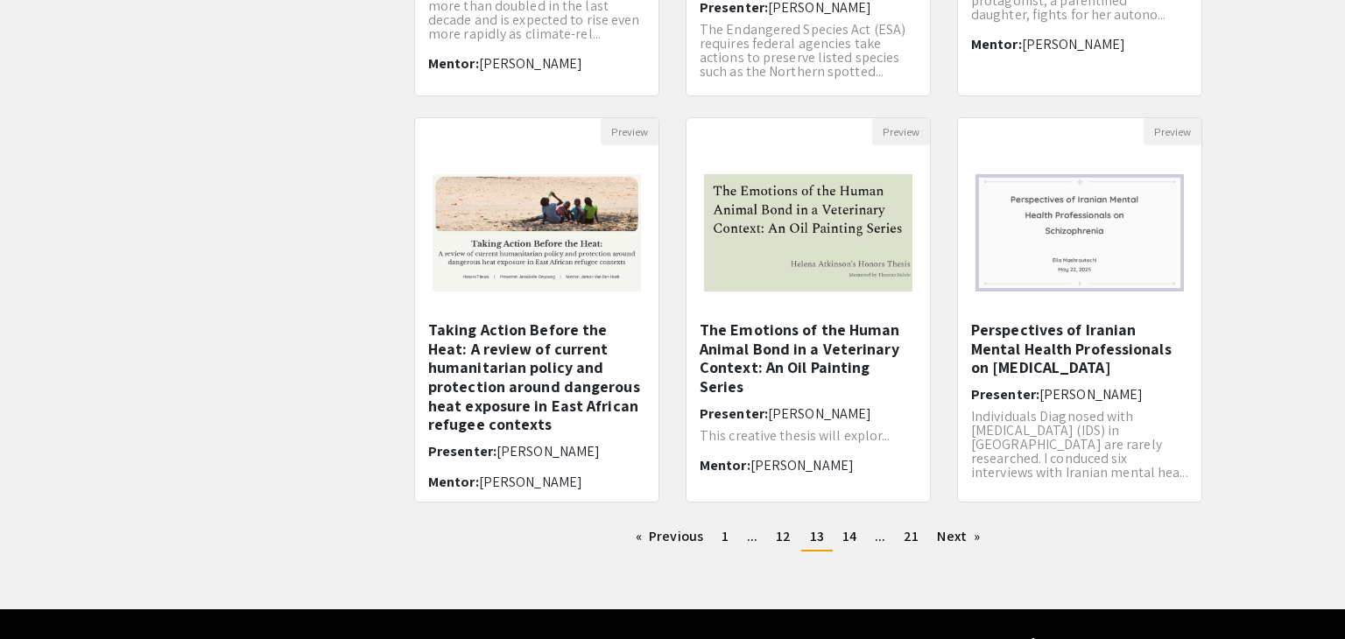
scroll to position [485, 0]
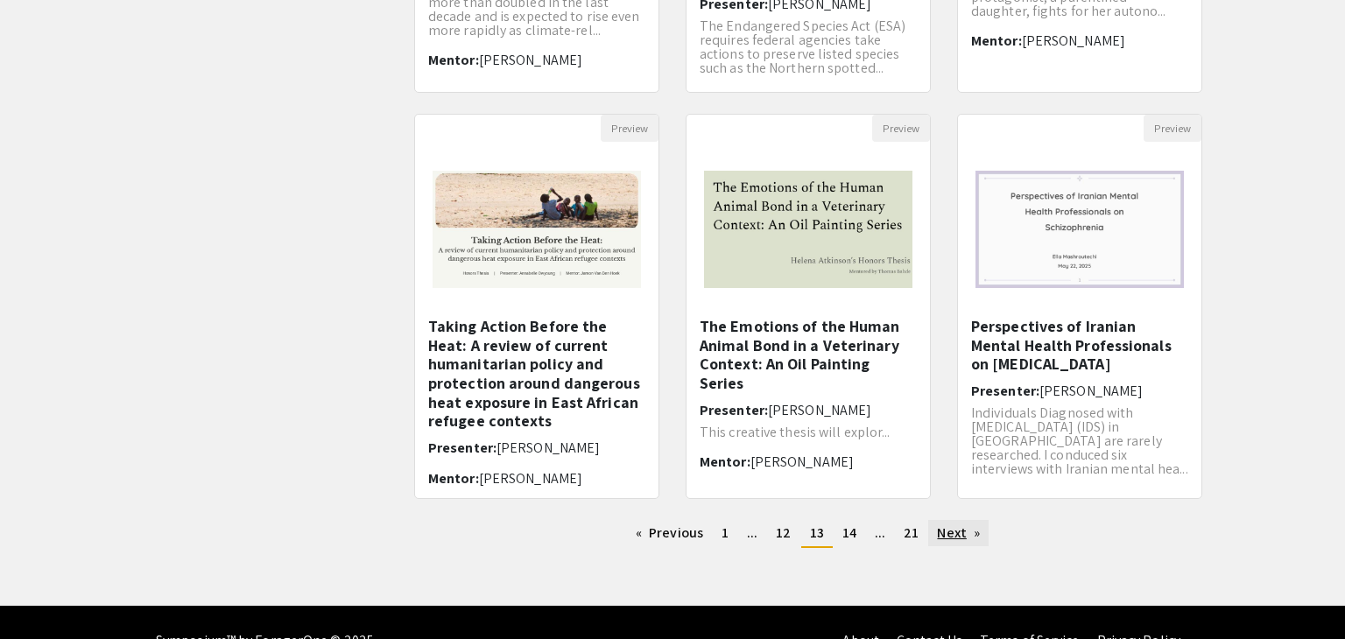
click at [942, 539] on link "Next page" at bounding box center [958, 533] width 60 height 26
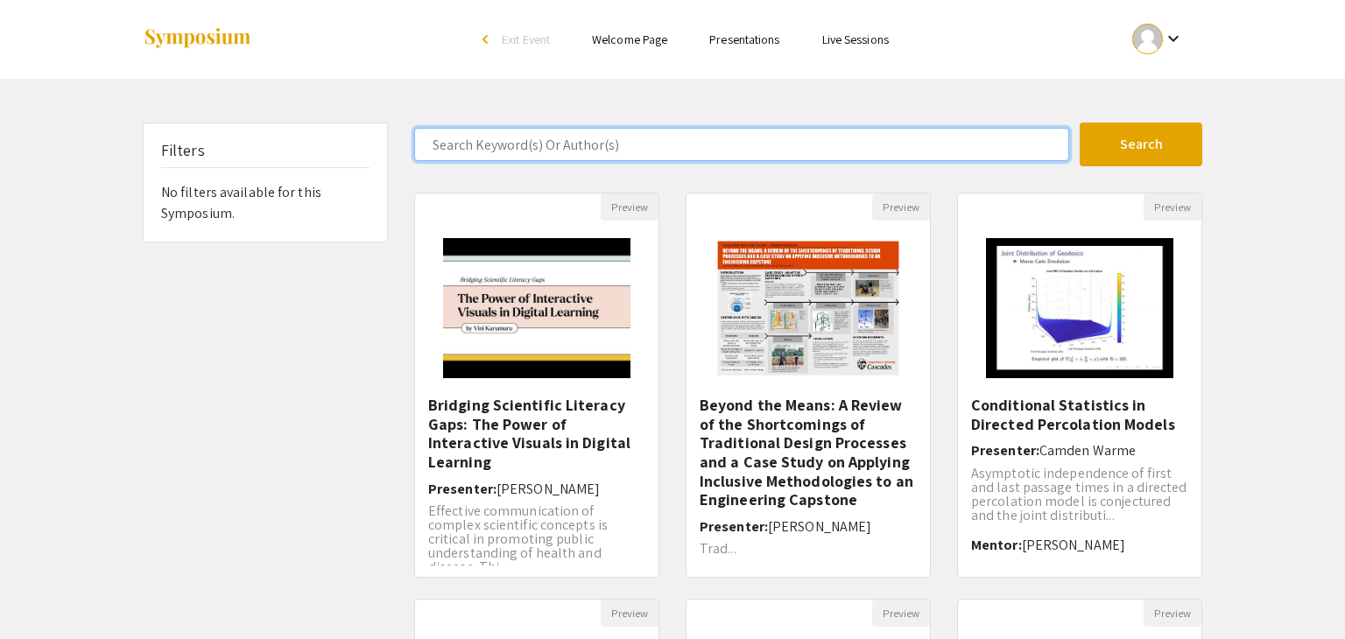
click at [606, 152] on input "Search Keyword(s) Or Author(s)" at bounding box center [741, 144] width 655 height 33
type input "engineering"
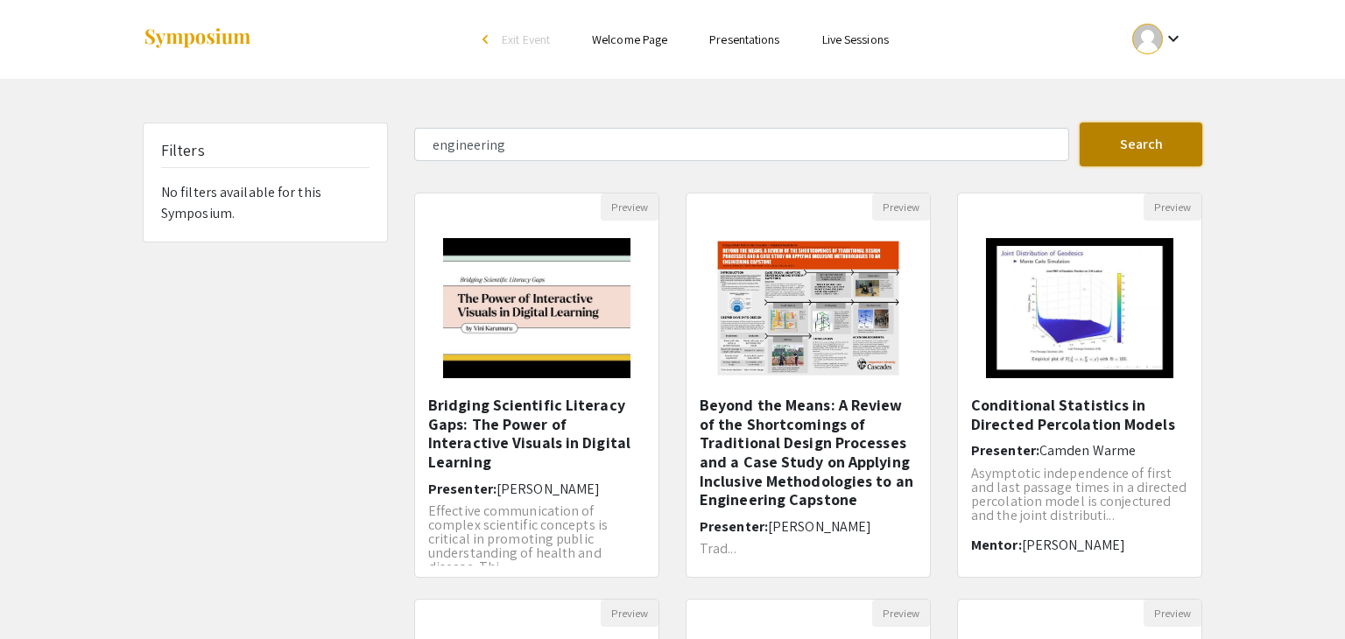
click at [1088, 146] on button "Search" at bounding box center [1141, 145] width 123 height 44
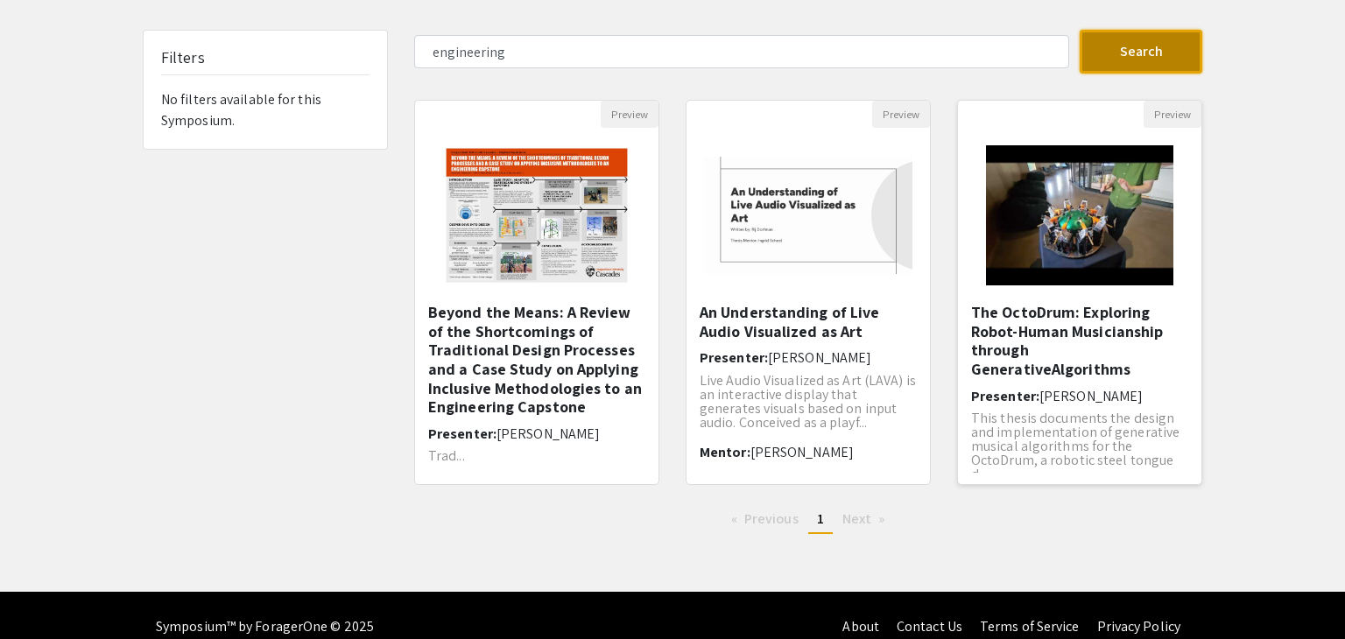
scroll to position [85, 0]
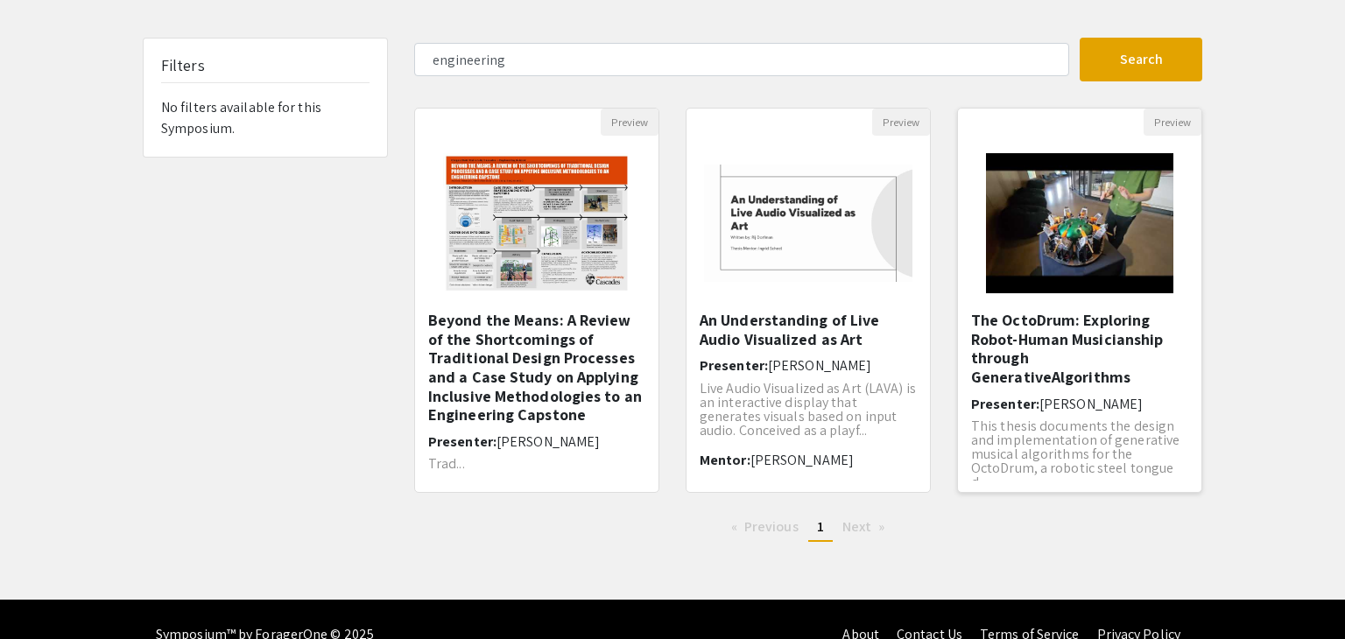
click at [1109, 350] on h5 "The OctoDrum: Exploring Robot-Human Musicianship through GenerativeAlgorithms" at bounding box center [1079, 348] width 217 height 75
